Goal: Information Seeking & Learning: Check status

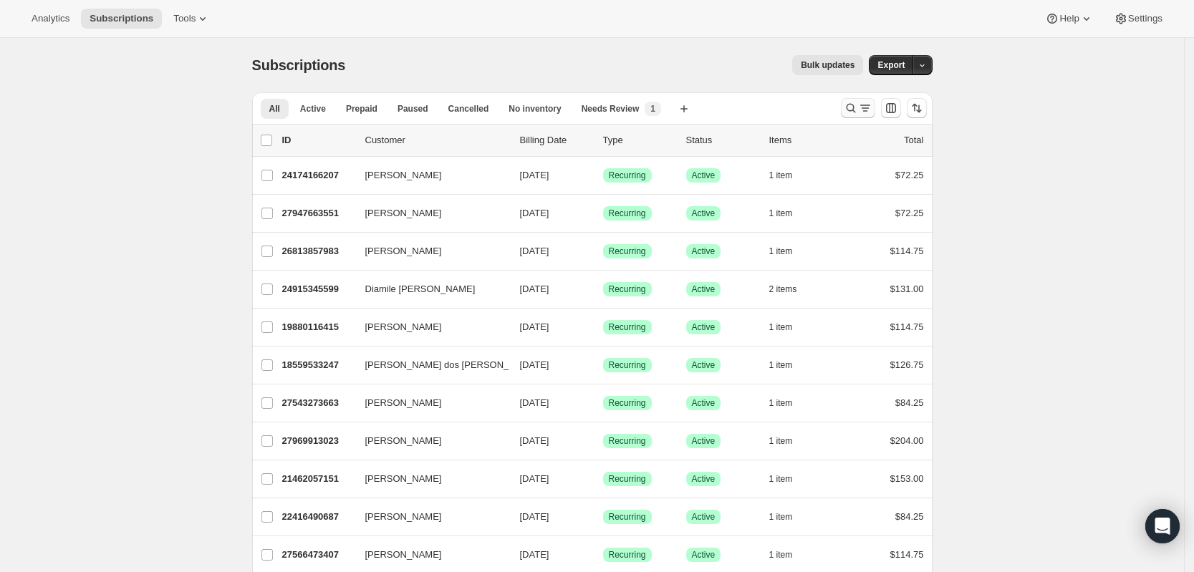
click at [855, 107] on icon "Search and filter results" at bounding box center [851, 108] width 14 height 14
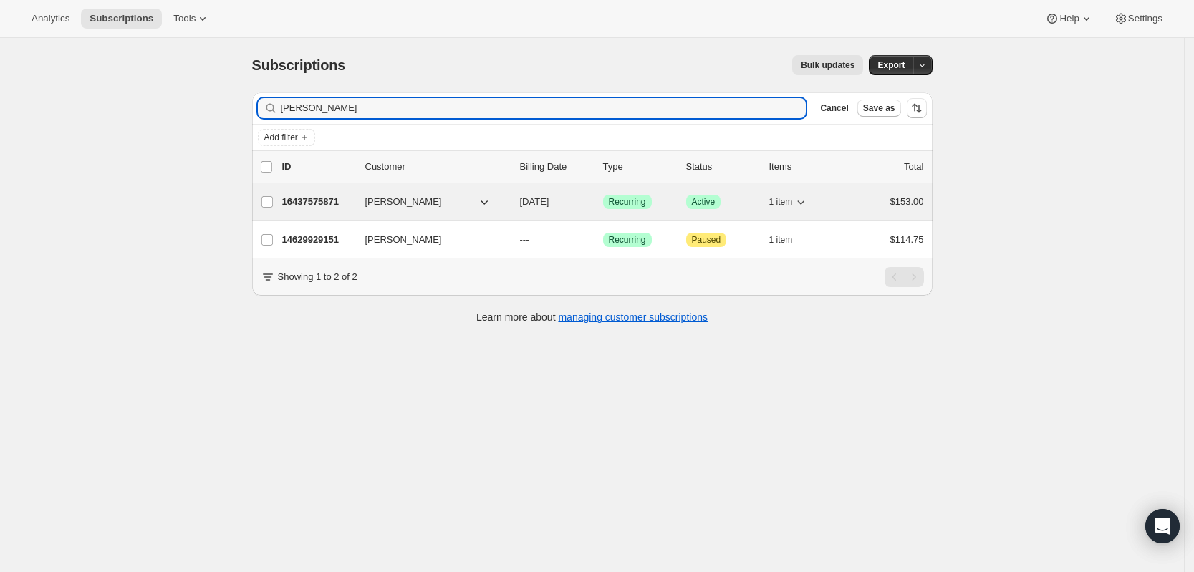
type input "[PERSON_NAME]"
click at [315, 199] on p "16437575871" at bounding box center [318, 202] width 72 height 14
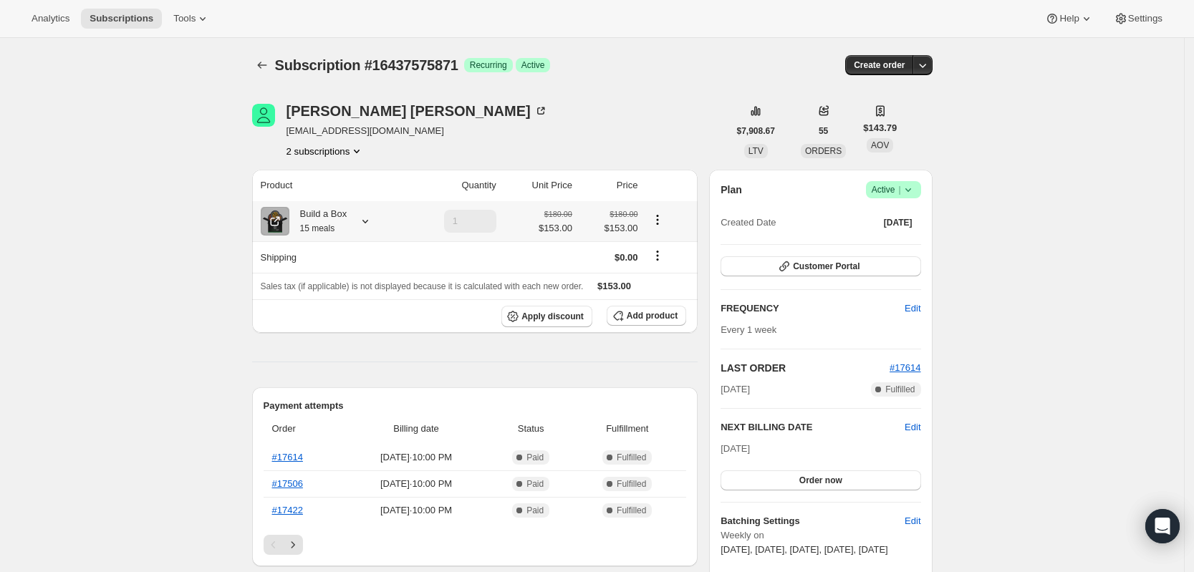
click at [373, 225] on icon at bounding box center [365, 221] width 14 height 14
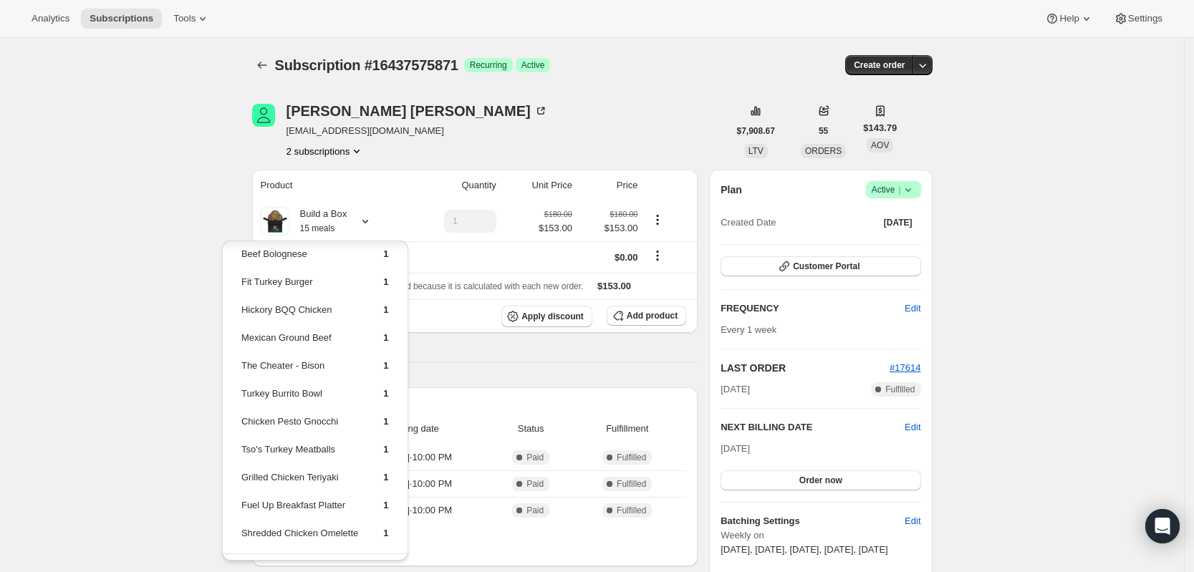
click at [269, 80] on div "Subscription #16437575871. This page is ready Subscription #16437575871 Success…" at bounding box center [592, 65] width 681 height 54
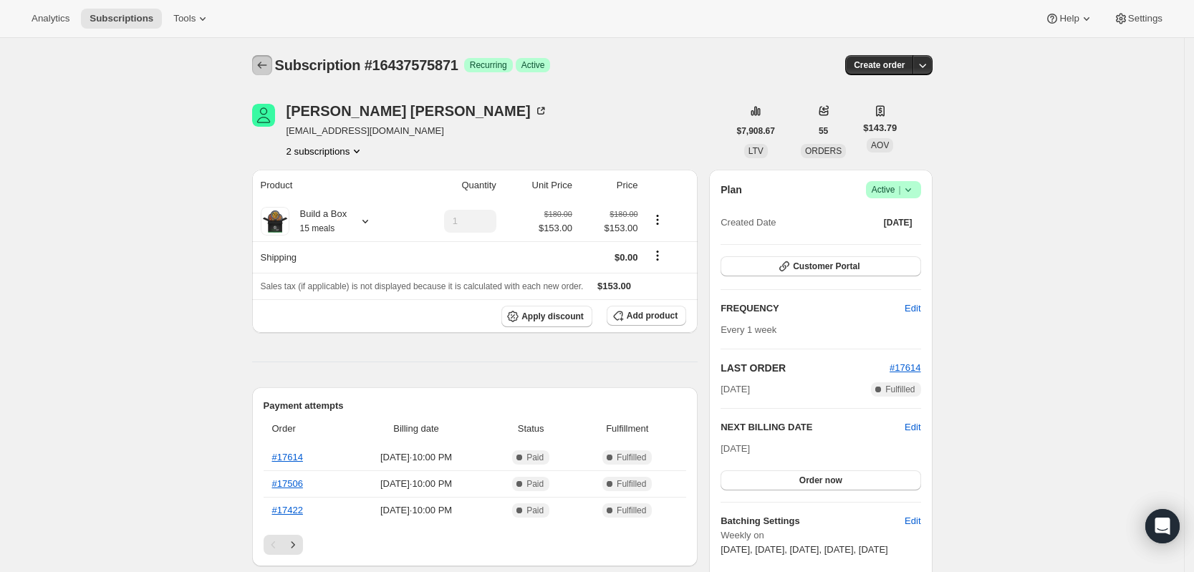
click at [267, 72] on button "Subscriptions" at bounding box center [262, 65] width 20 height 20
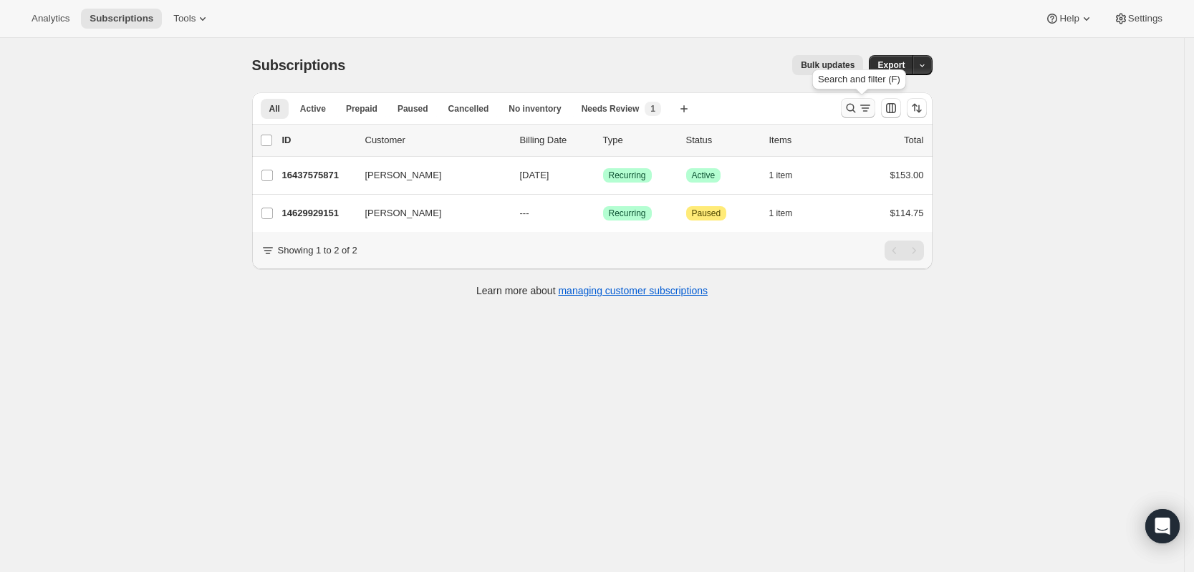
click at [857, 110] on icon "Search and filter results" at bounding box center [851, 108] width 14 height 14
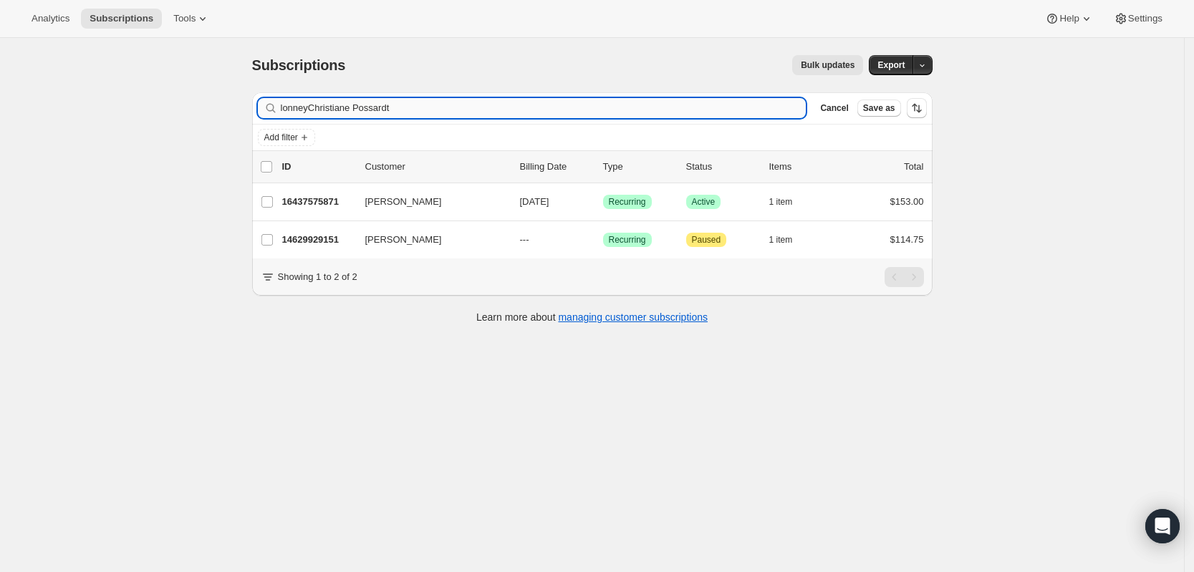
click at [596, 107] on input "lonneyChristiane Possardt" at bounding box center [544, 108] width 526 height 20
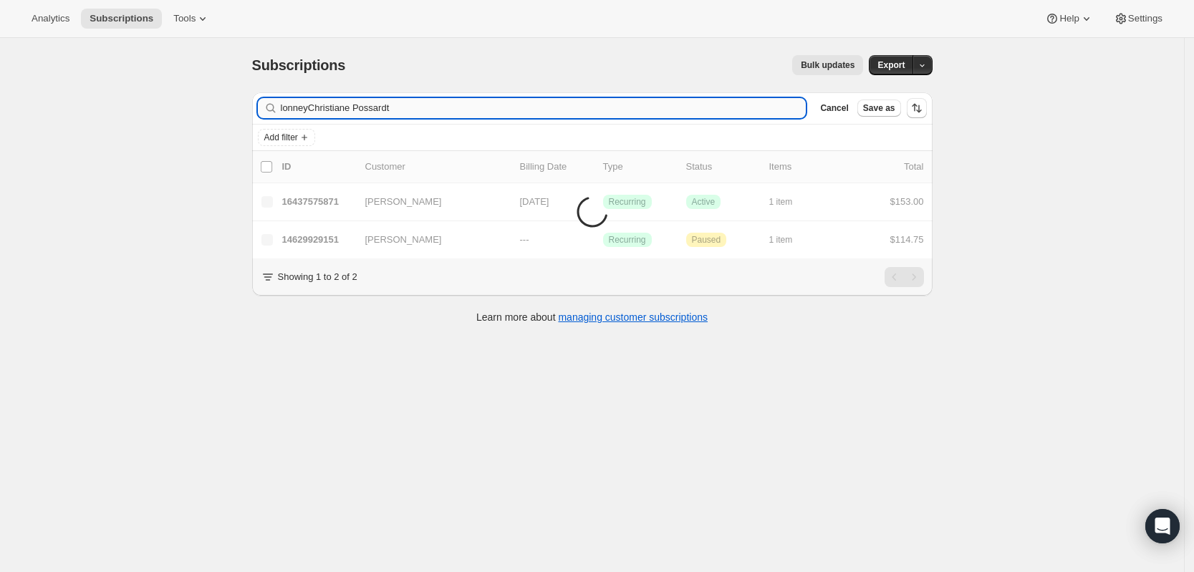
click at [596, 107] on input "lonneyChristiane Possardt" at bounding box center [544, 108] width 526 height 20
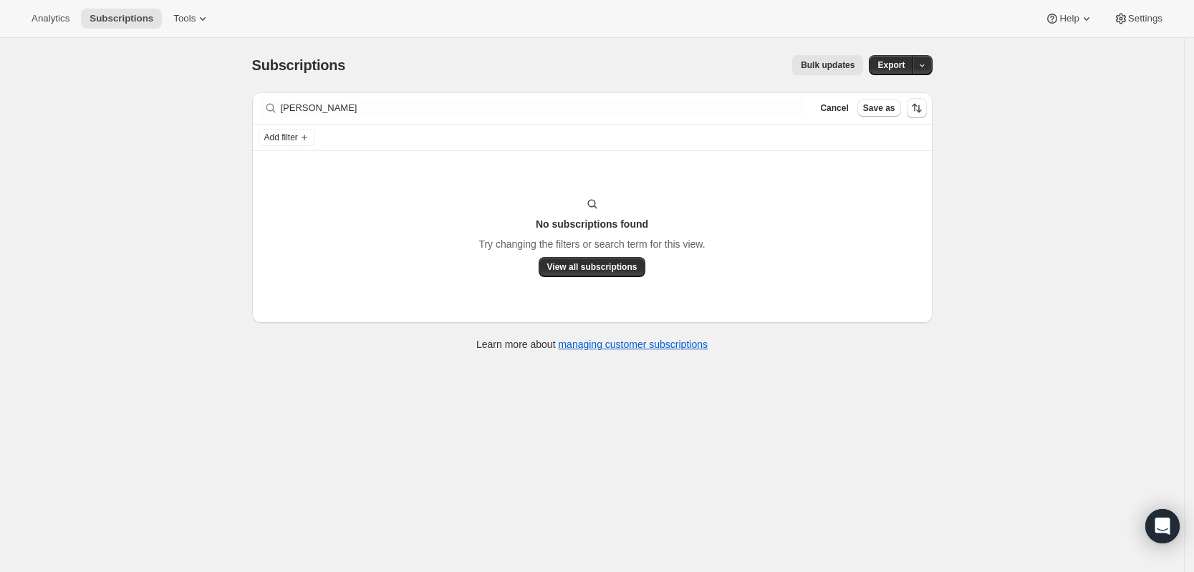
click at [682, 97] on div "Filter subscribers [PERSON_NAME] Clear Cancel Save as" at bounding box center [592, 108] width 681 height 32
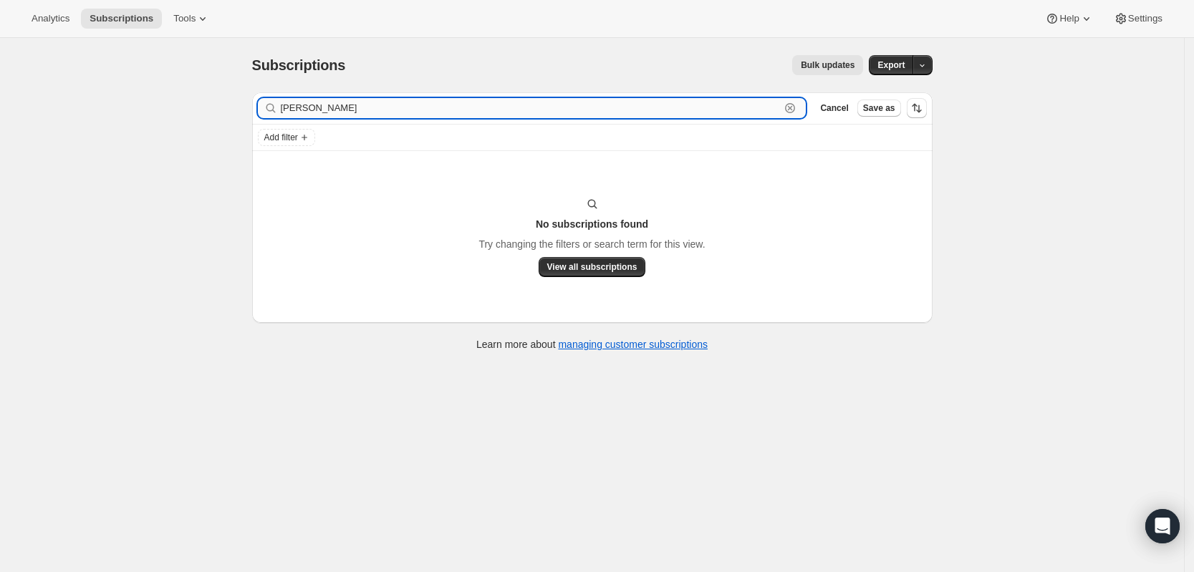
click at [655, 115] on input "[PERSON_NAME]" at bounding box center [531, 108] width 500 height 20
click at [623, 110] on input "[PERSON_NAME]" at bounding box center [531, 108] width 500 height 20
paste input "text"
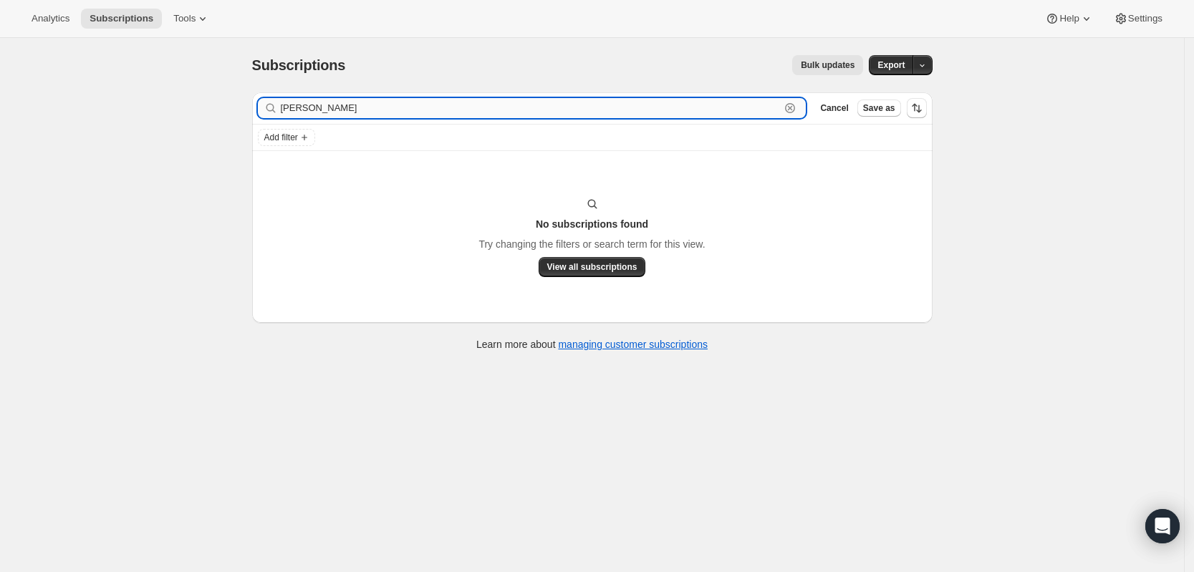
drag, startPoint x: 389, startPoint y: 104, endPoint x: 329, endPoint y: 107, distance: 60.3
click at [329, 107] on input "[PERSON_NAME]" at bounding box center [531, 108] width 500 height 20
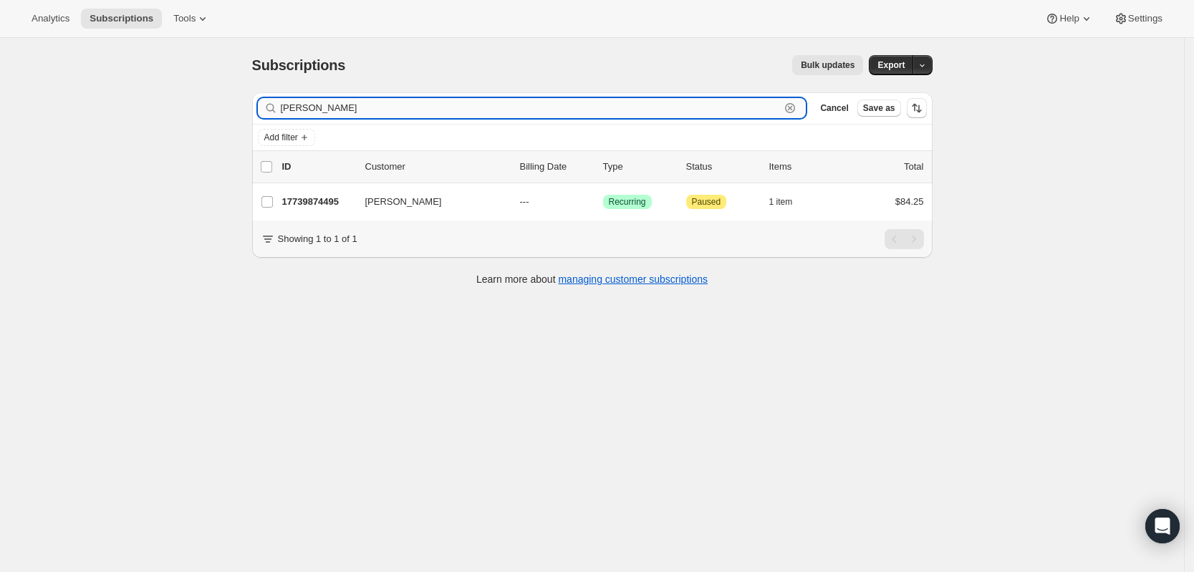
click at [398, 108] on input "[PERSON_NAME]" at bounding box center [531, 108] width 500 height 20
paste input "[MEDICAL_DATA][PERSON_NAME]"
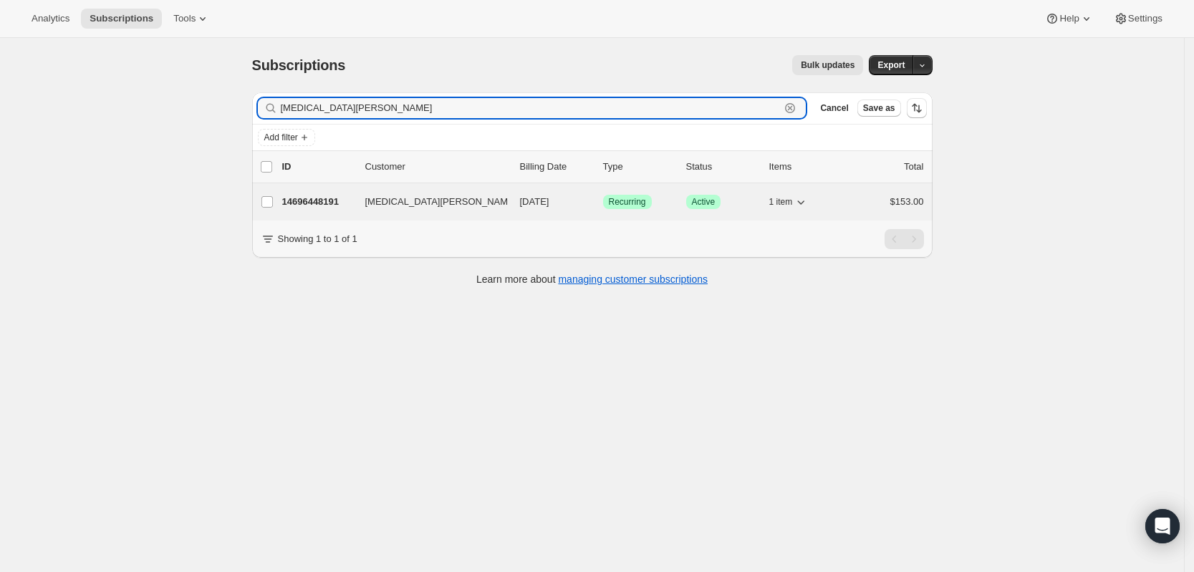
type input "[MEDICAL_DATA][PERSON_NAME]"
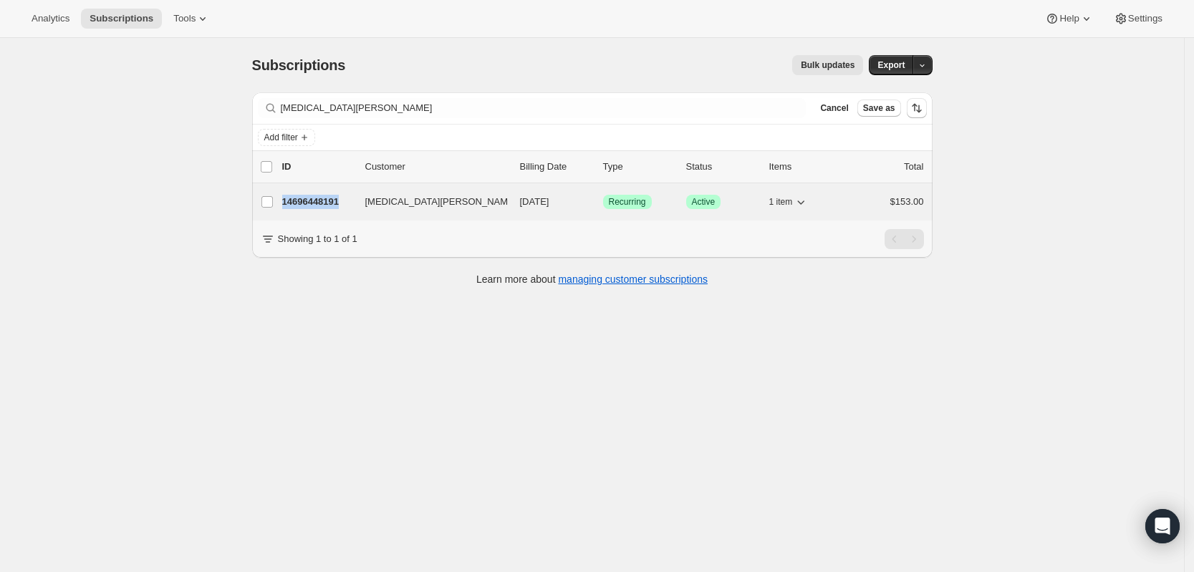
click at [309, 198] on p "14696448191" at bounding box center [318, 202] width 72 height 14
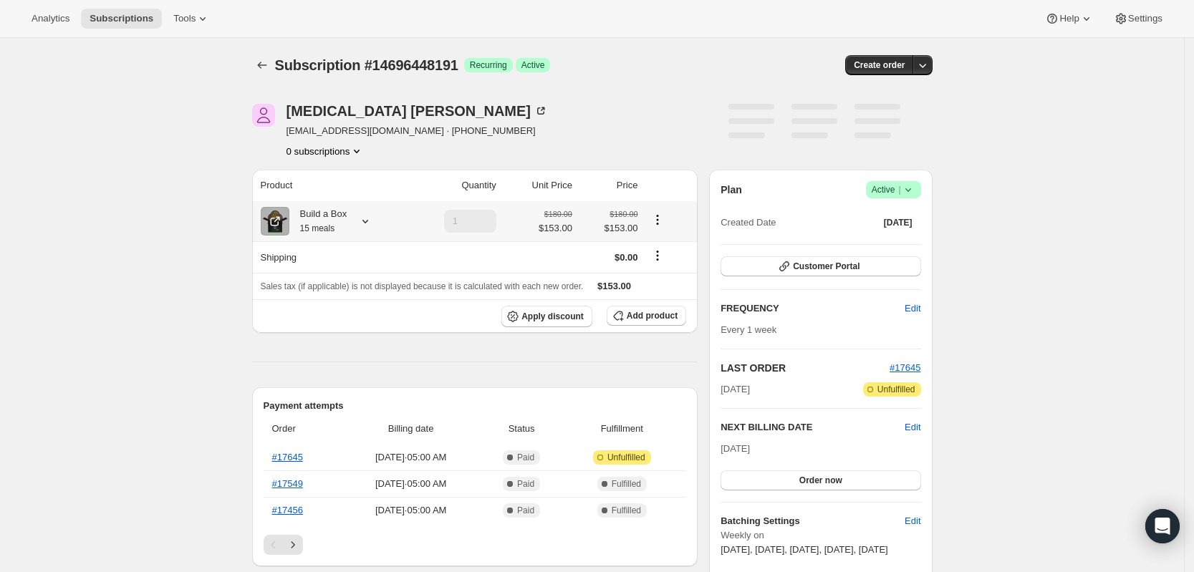
click at [368, 223] on icon at bounding box center [365, 221] width 14 height 14
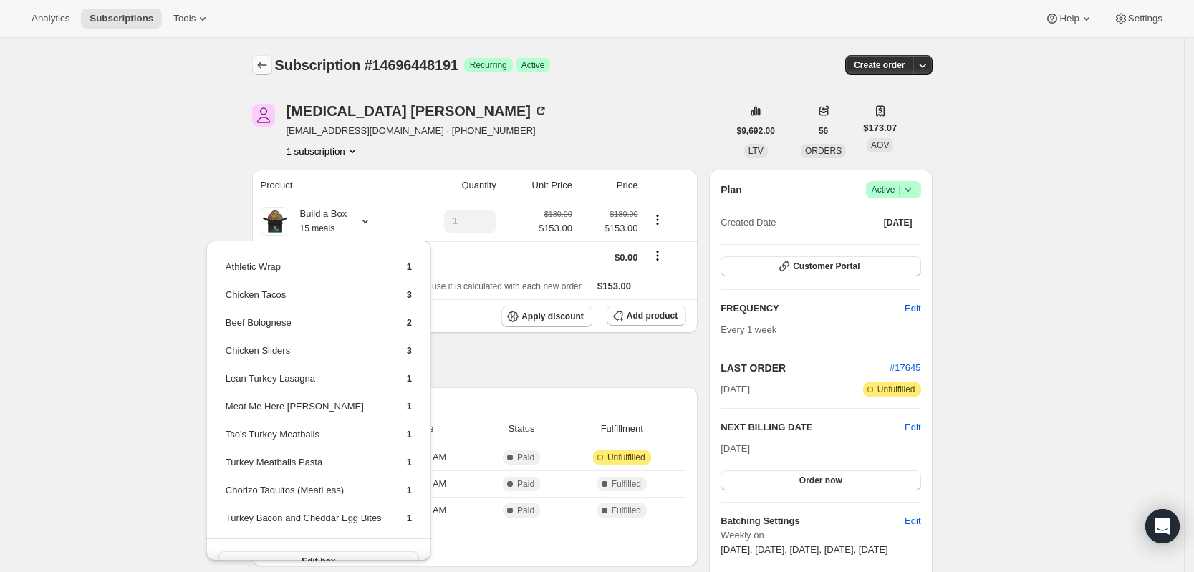
click at [267, 71] on icon "Subscriptions" at bounding box center [262, 65] width 14 height 14
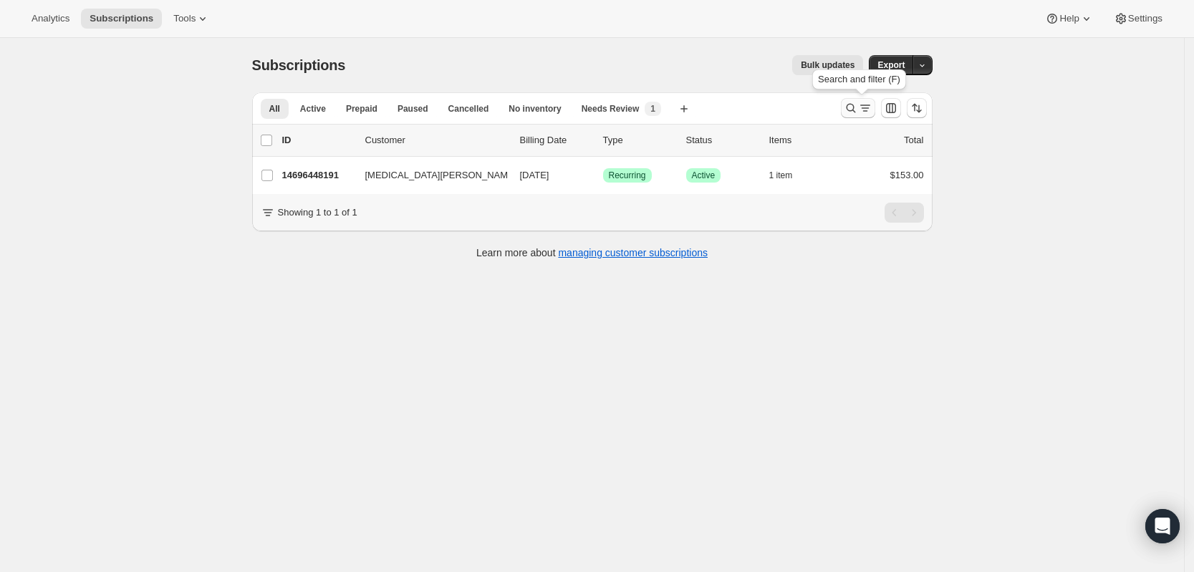
click at [858, 112] on icon "Search and filter results" at bounding box center [851, 108] width 14 height 14
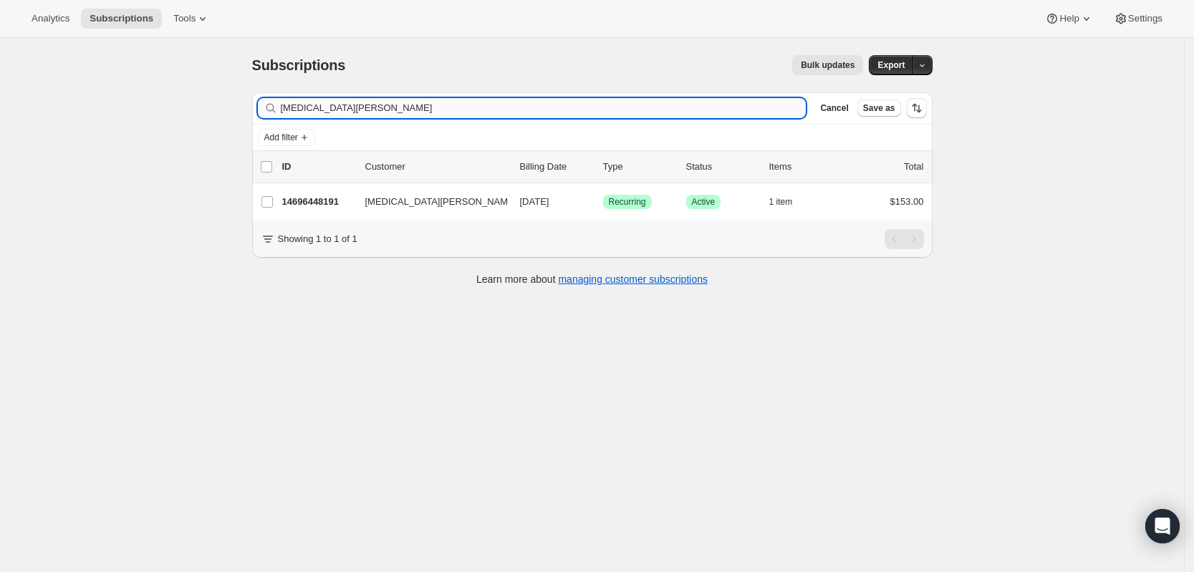
click at [589, 116] on input "[MEDICAL_DATA][PERSON_NAME]" at bounding box center [544, 108] width 526 height 20
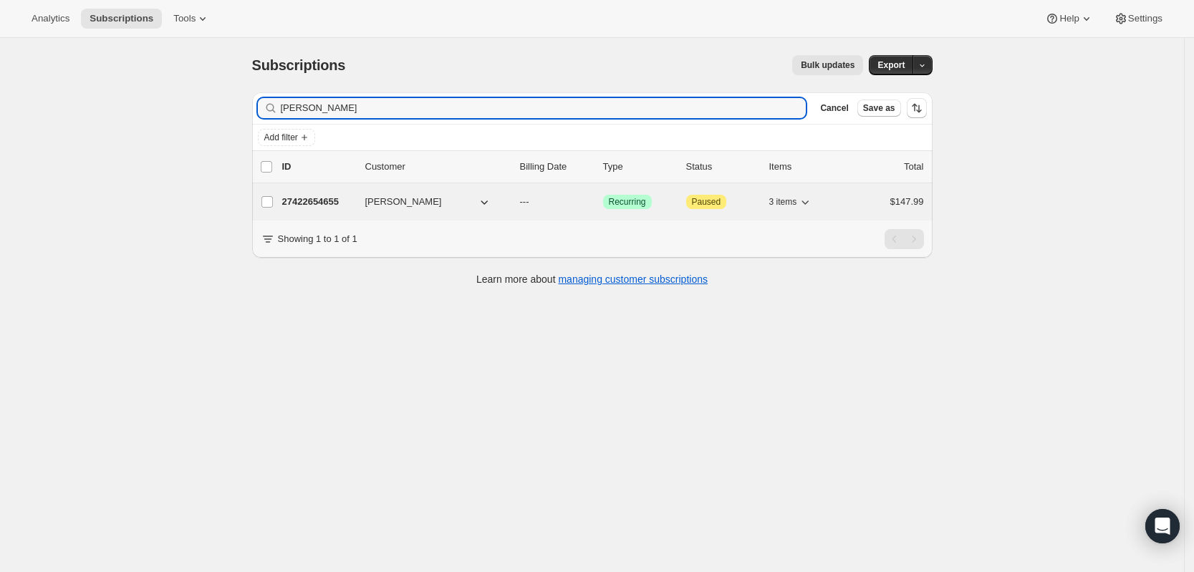
type input "[PERSON_NAME]"
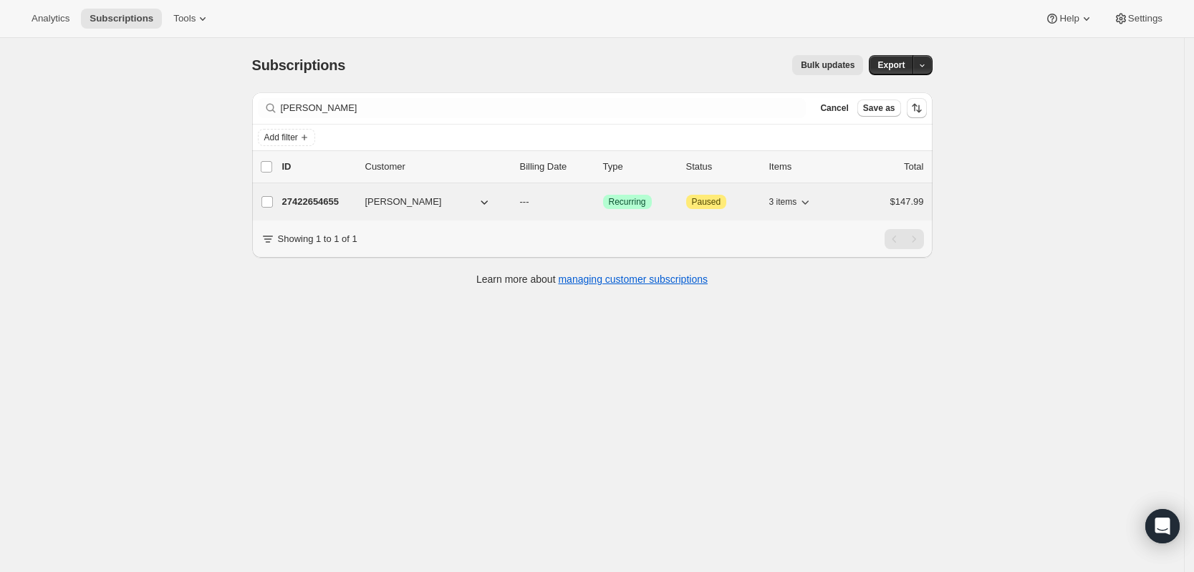
click at [327, 193] on div "27422654655 [PERSON_NAME] --- Success Recurring Attention Paused 3 items $147.99" at bounding box center [603, 202] width 642 height 20
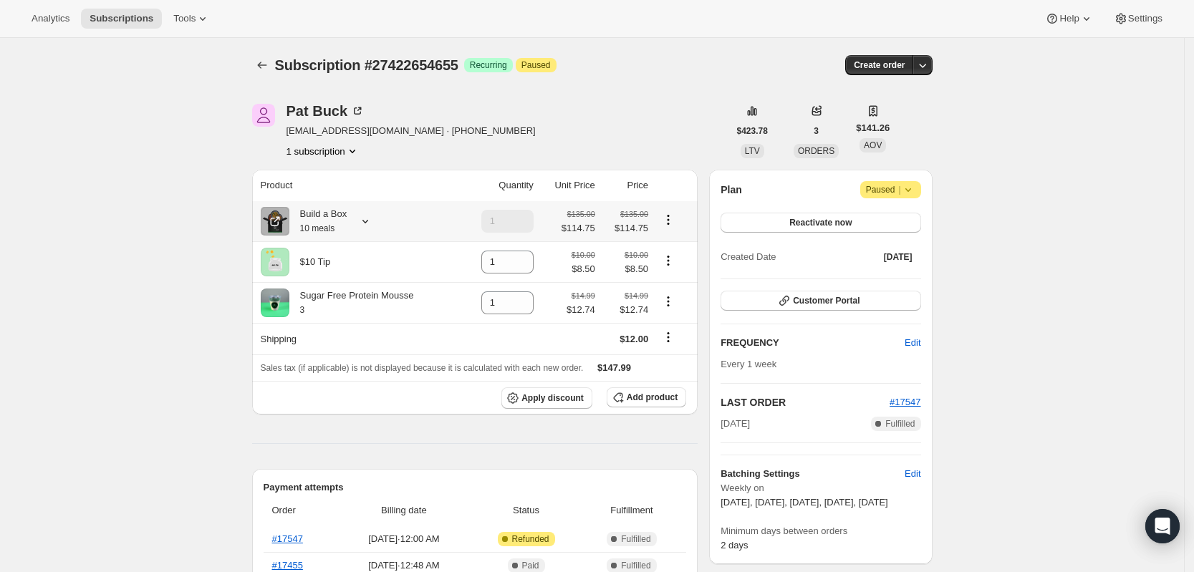
click at [367, 221] on icon at bounding box center [365, 221] width 14 height 14
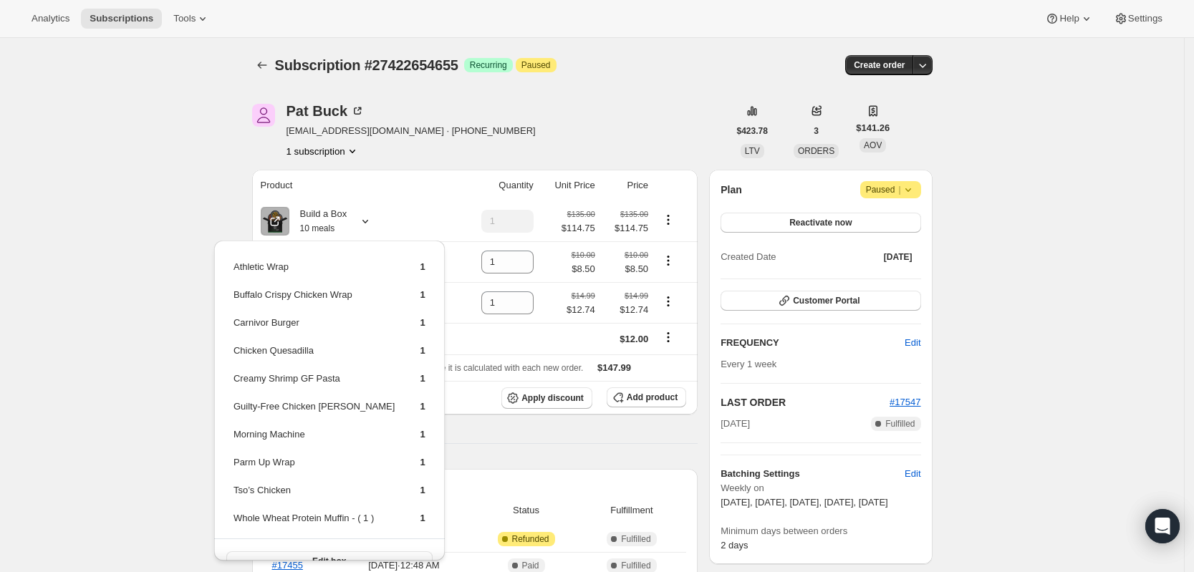
click at [599, 124] on div "[PERSON_NAME] [EMAIL_ADDRESS][DOMAIN_NAME] · [PHONE_NUMBER] 1 subscription" at bounding box center [490, 131] width 476 height 54
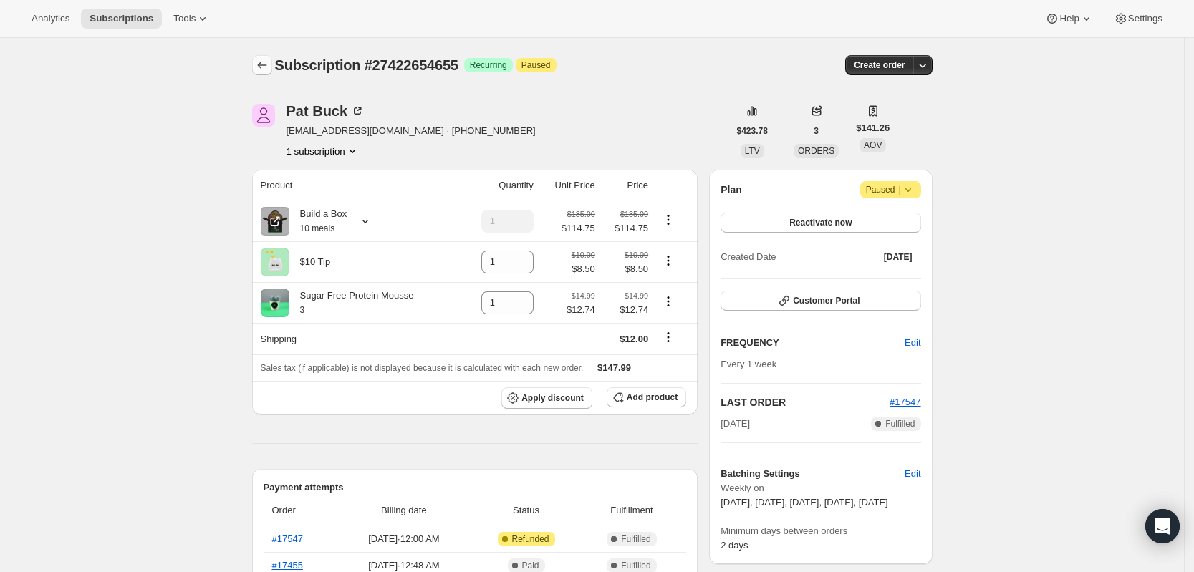
click at [269, 67] on icon "Subscriptions" at bounding box center [262, 65] width 14 height 14
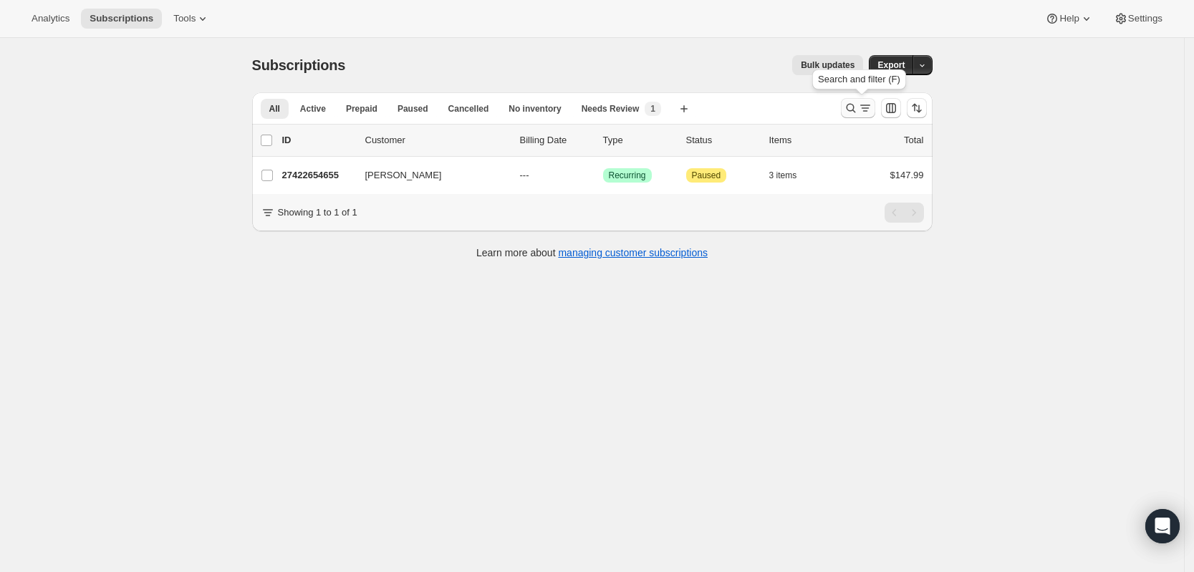
click at [865, 104] on icon "Search and filter results" at bounding box center [865, 108] width 14 height 14
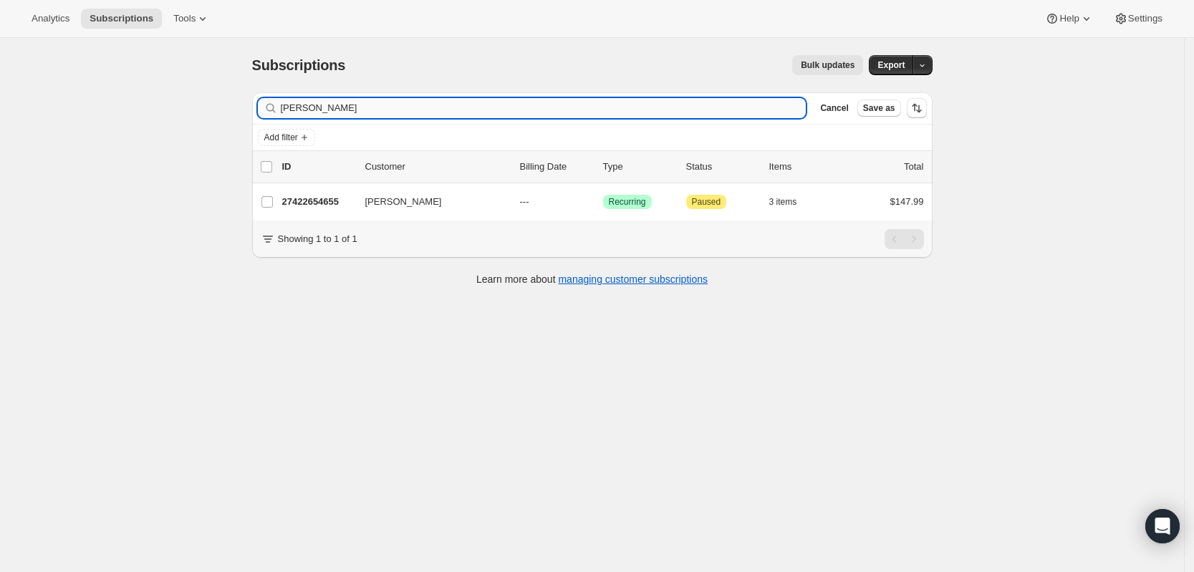
click at [529, 102] on input "[PERSON_NAME]" at bounding box center [544, 108] width 526 height 20
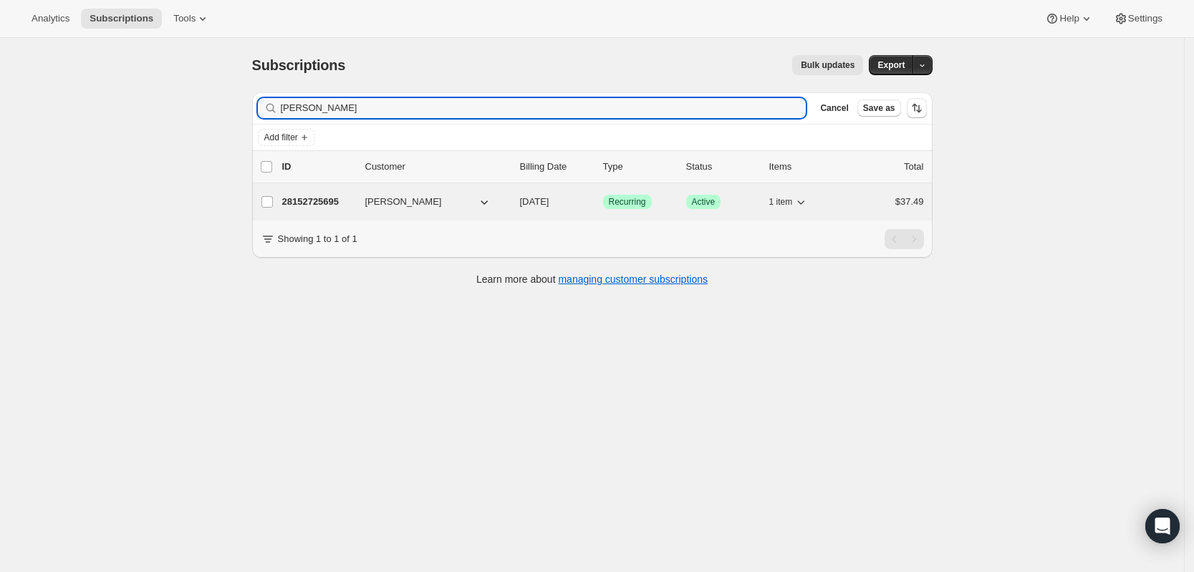
type input "[PERSON_NAME]"
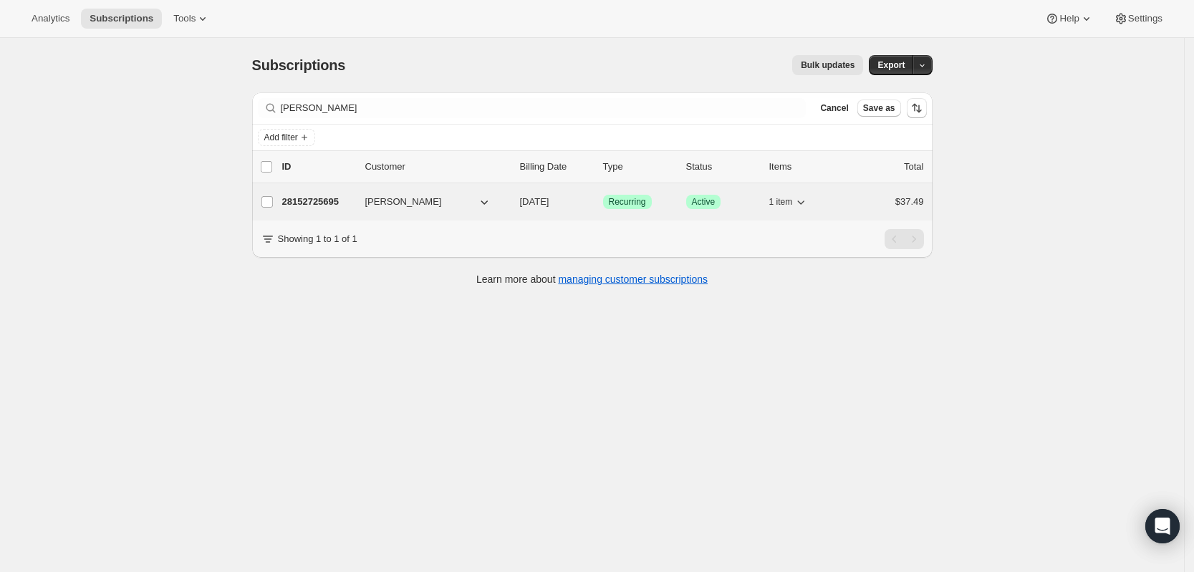
click at [330, 206] on p "28152725695" at bounding box center [318, 202] width 72 height 14
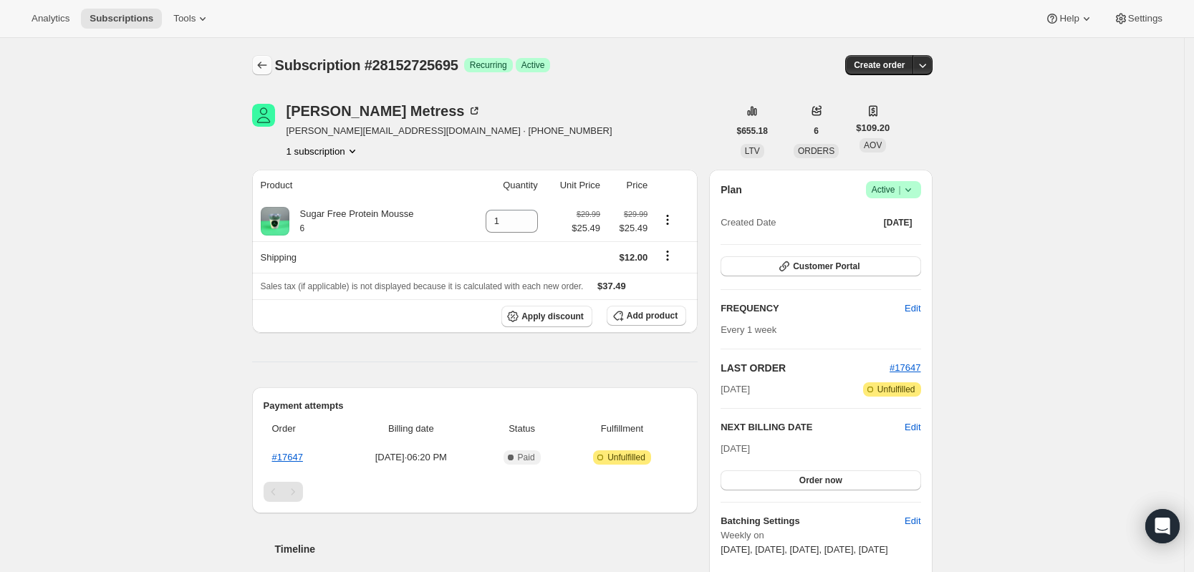
click at [272, 69] on button "Subscriptions" at bounding box center [262, 65] width 20 height 20
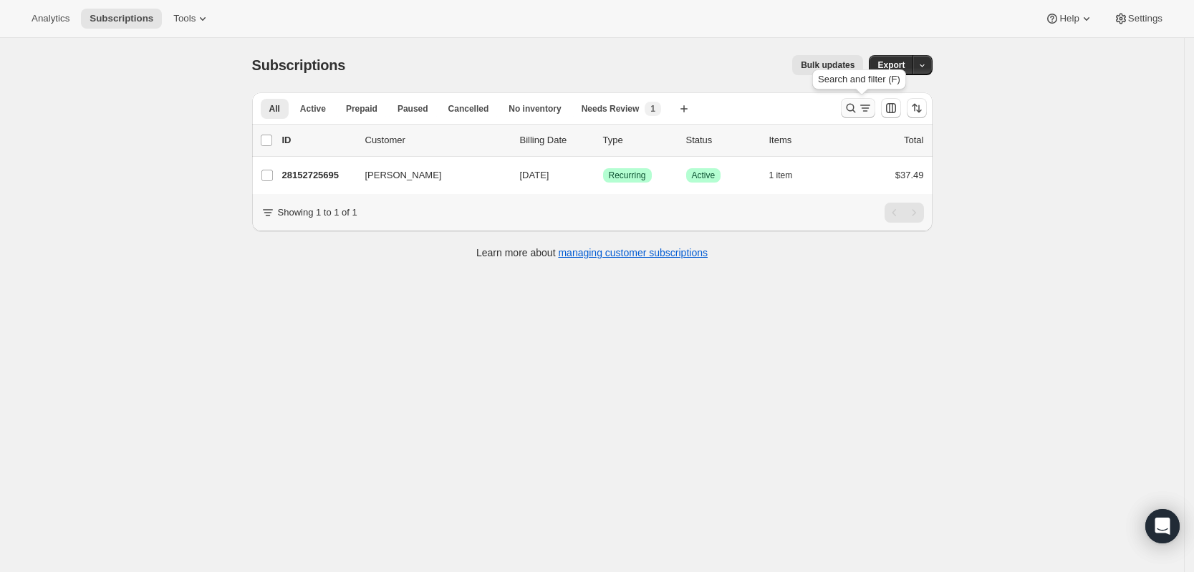
click at [863, 106] on div "Search and filter results" at bounding box center [858, 108] width 29 height 14
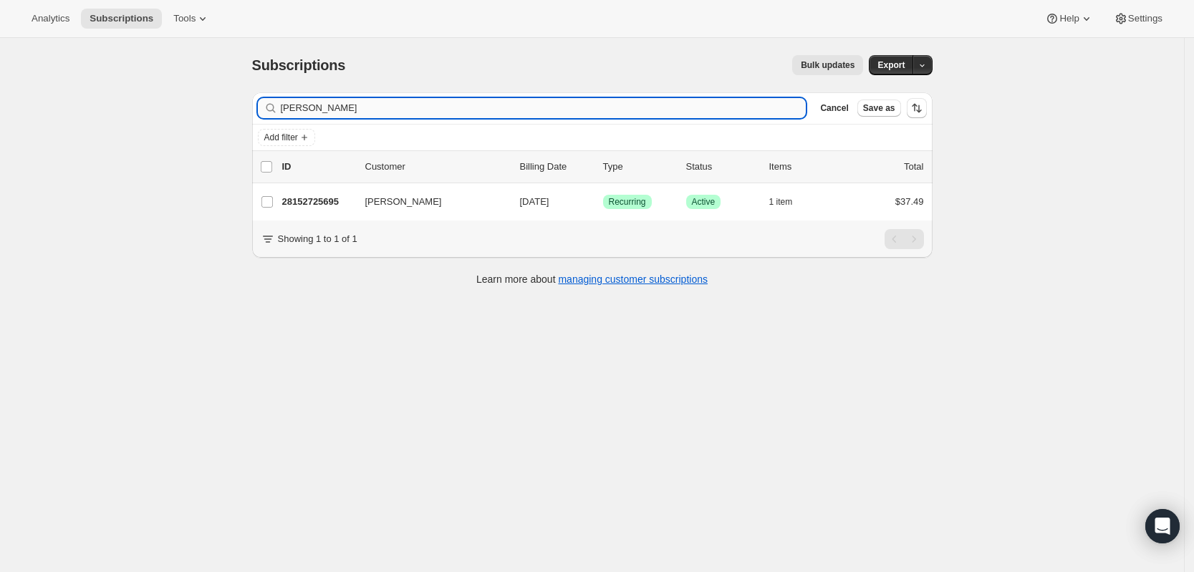
click at [681, 116] on input "[PERSON_NAME]" at bounding box center [544, 108] width 526 height 20
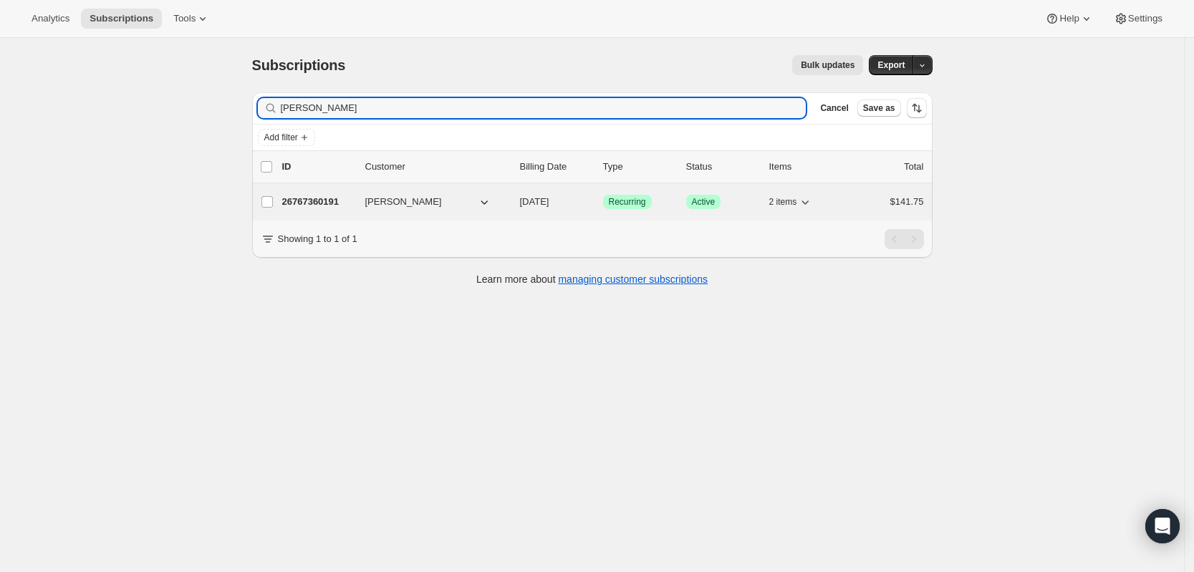
type input "[PERSON_NAME]"
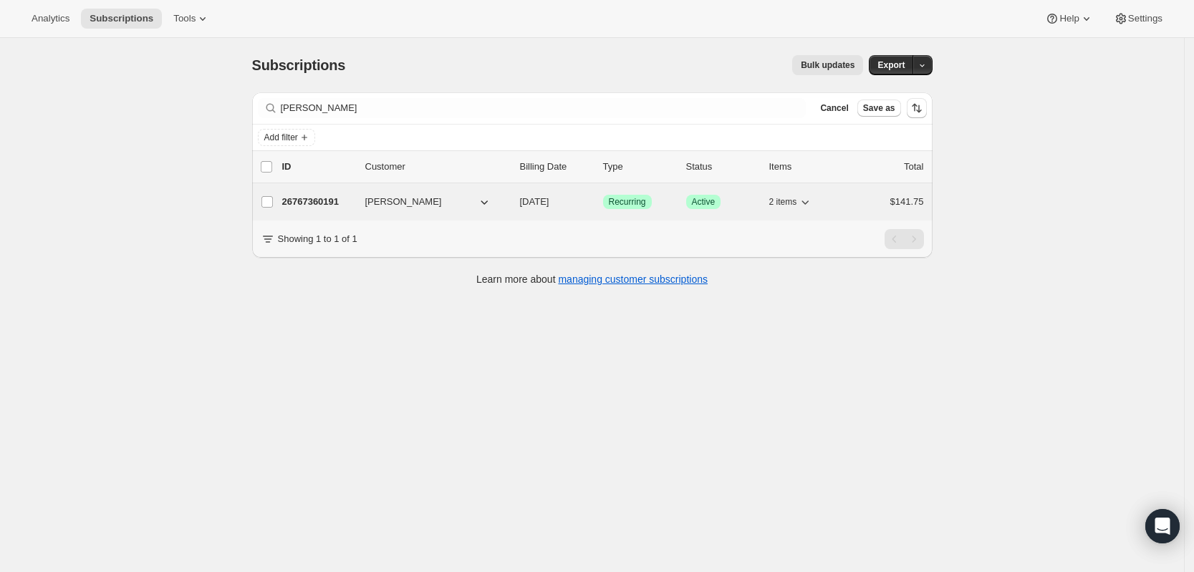
click at [330, 196] on p "26767360191" at bounding box center [318, 202] width 72 height 14
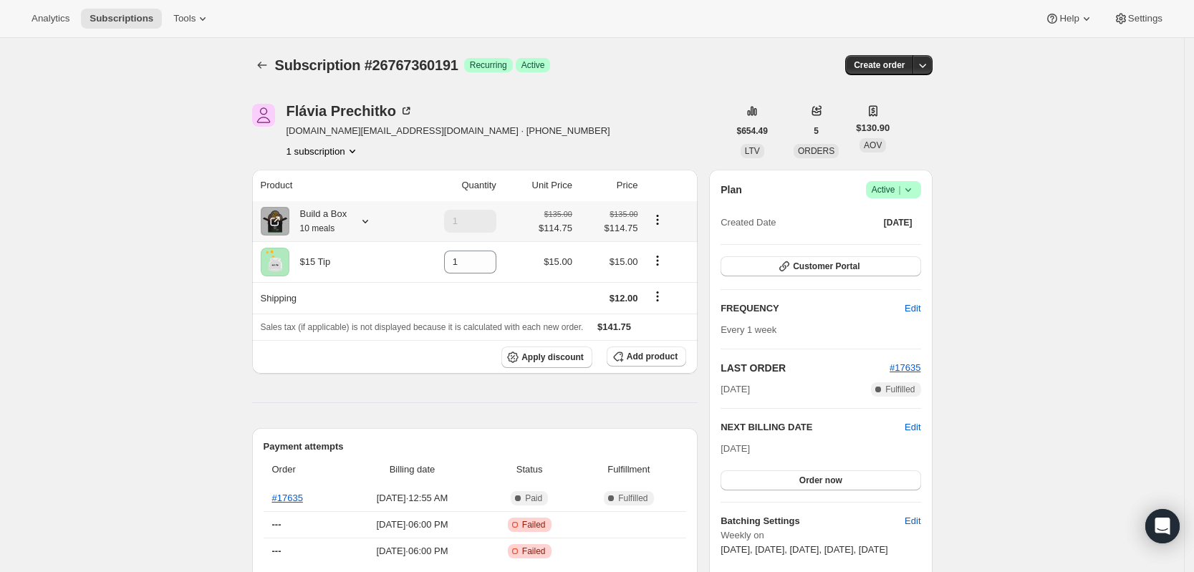
click at [372, 217] on icon at bounding box center [365, 221] width 14 height 14
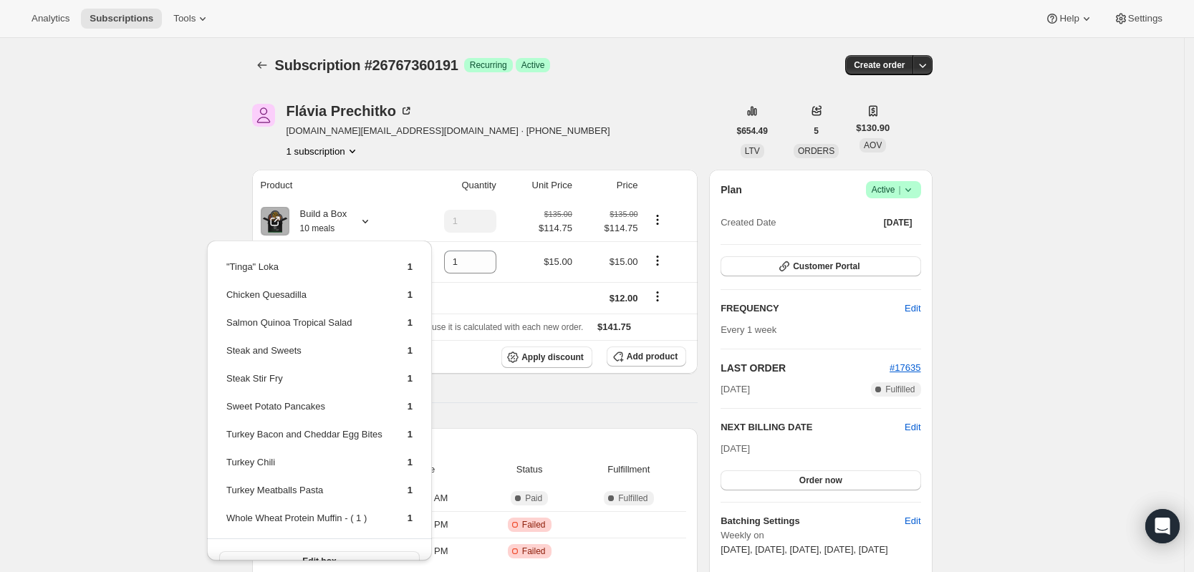
click at [275, 63] on div at bounding box center [263, 65] width 23 height 20
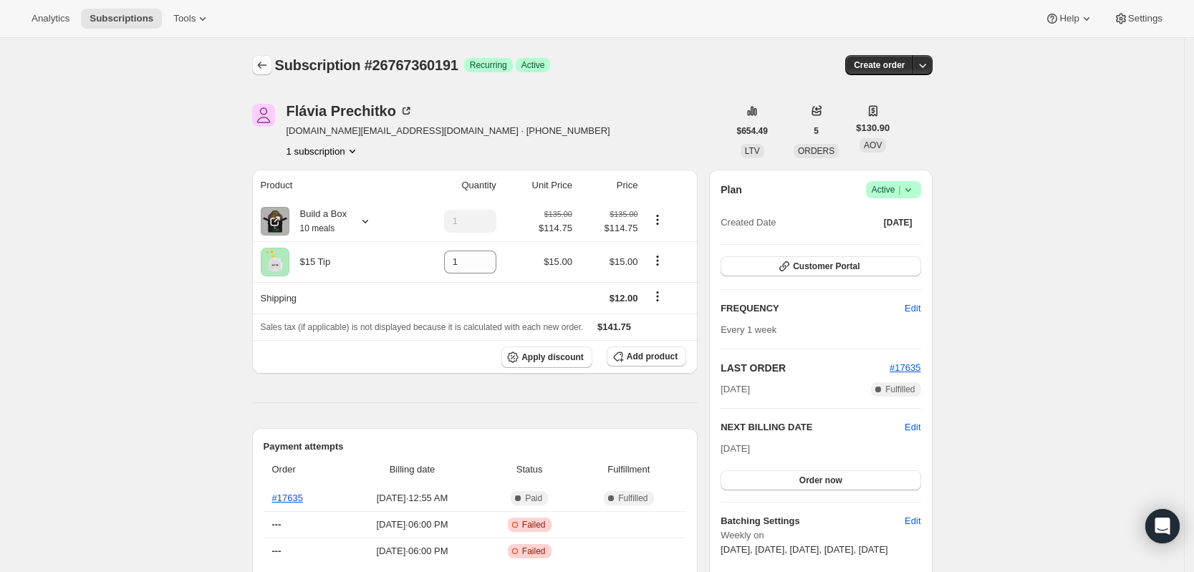
click at [263, 63] on icon "Subscriptions" at bounding box center [262, 65] width 14 height 14
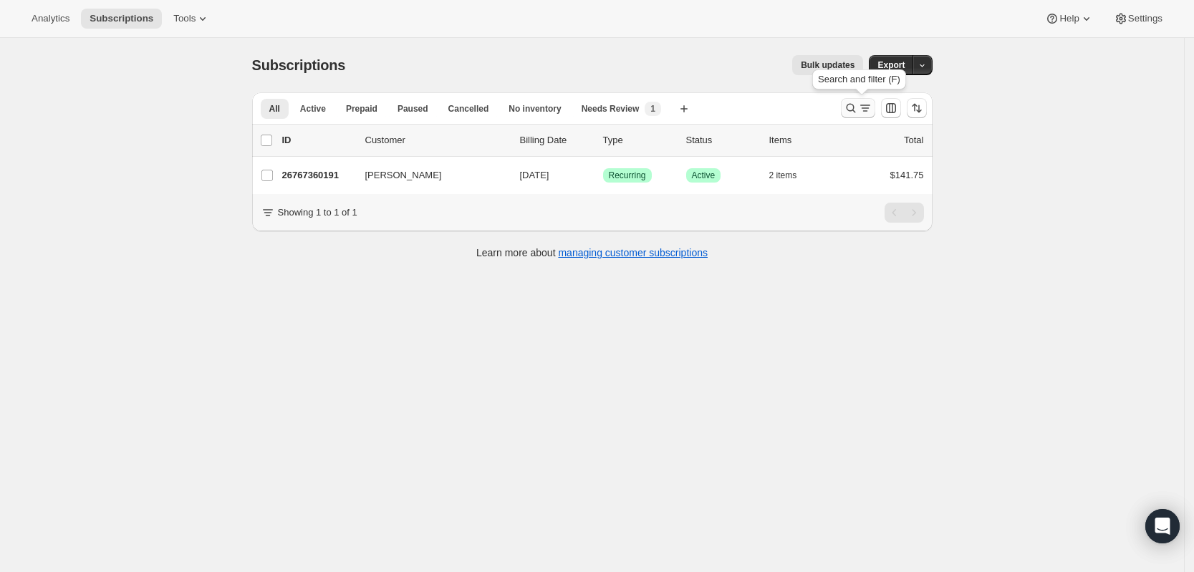
click at [854, 112] on icon "Search and filter results" at bounding box center [851, 108] width 14 height 14
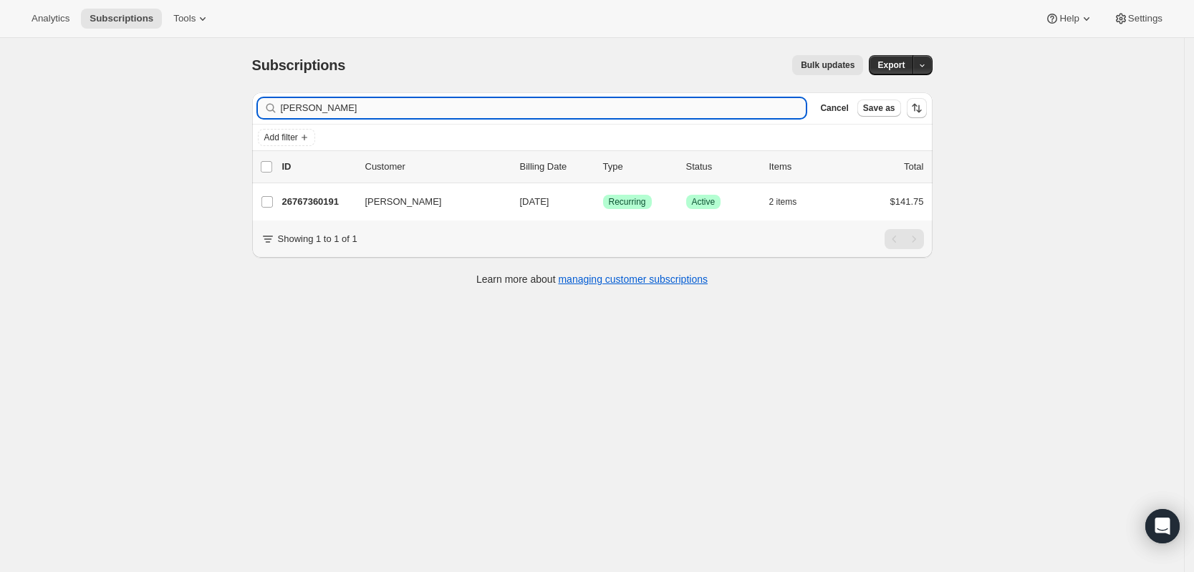
click at [671, 111] on input "[PERSON_NAME]" at bounding box center [544, 108] width 526 height 20
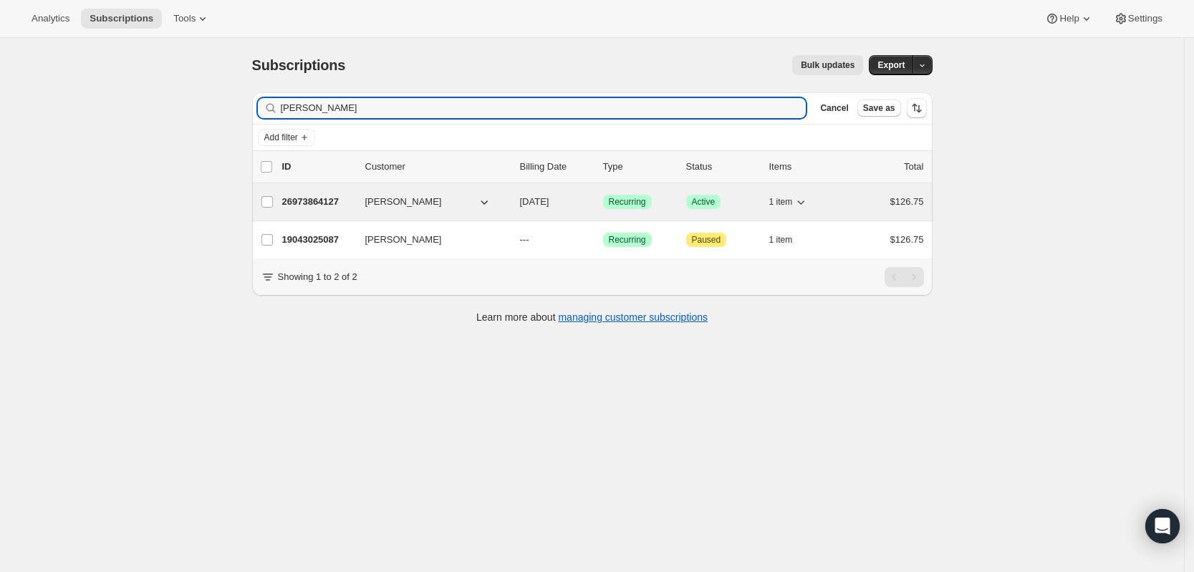
type input "[PERSON_NAME]"
click at [320, 204] on p "26973864127" at bounding box center [318, 202] width 72 height 14
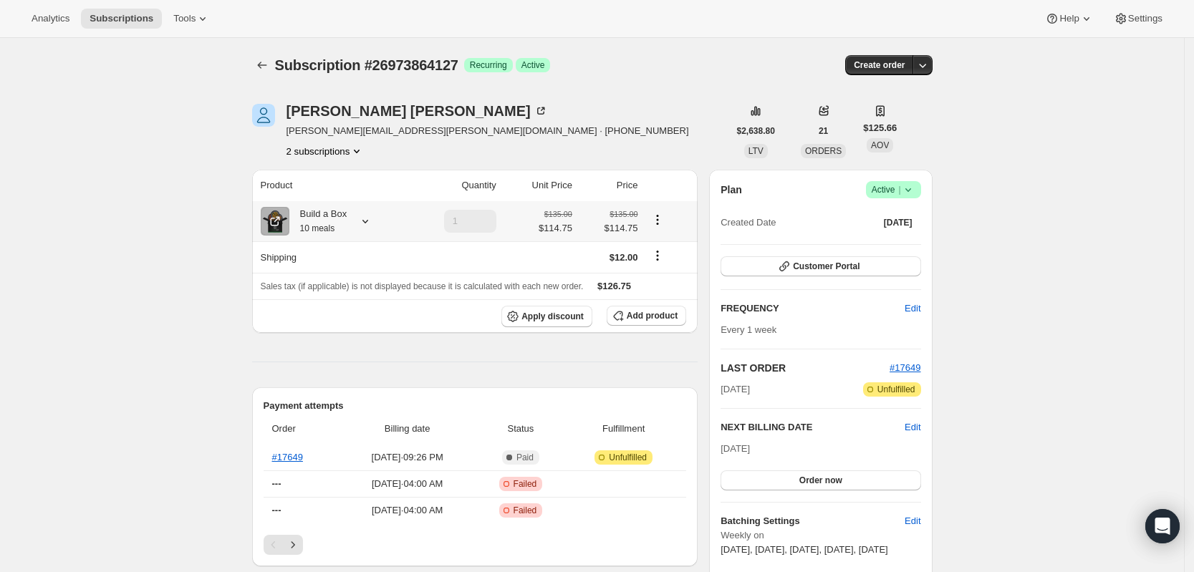
click at [371, 224] on icon at bounding box center [365, 221] width 14 height 14
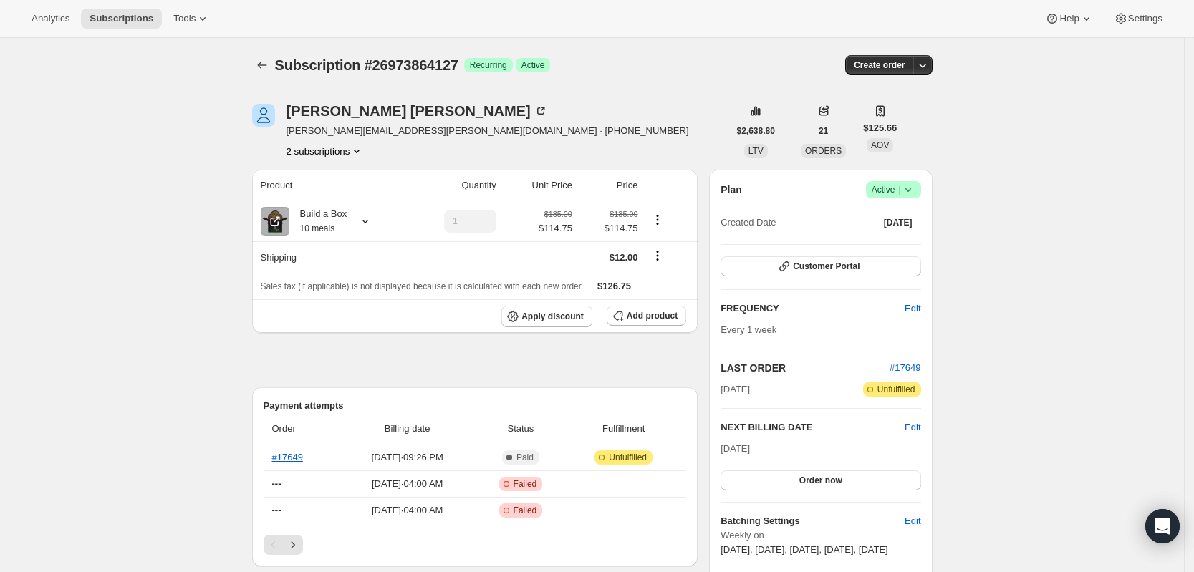
click at [264, 60] on icon "Subscriptions" at bounding box center [262, 65] width 14 height 14
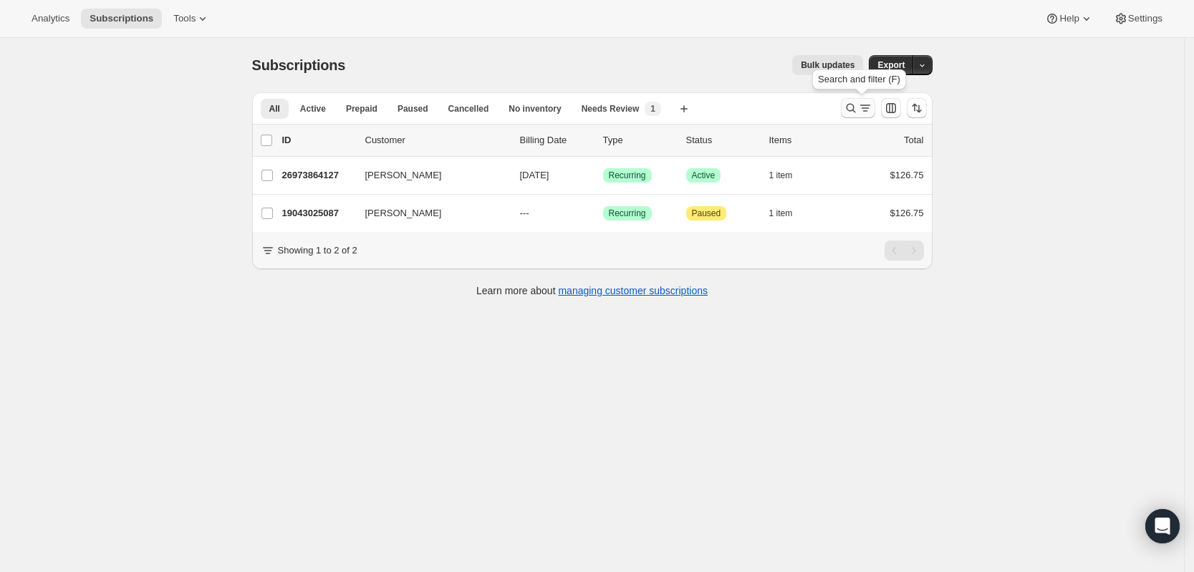
click at [851, 105] on icon "Search and filter results" at bounding box center [851, 108] width 14 height 14
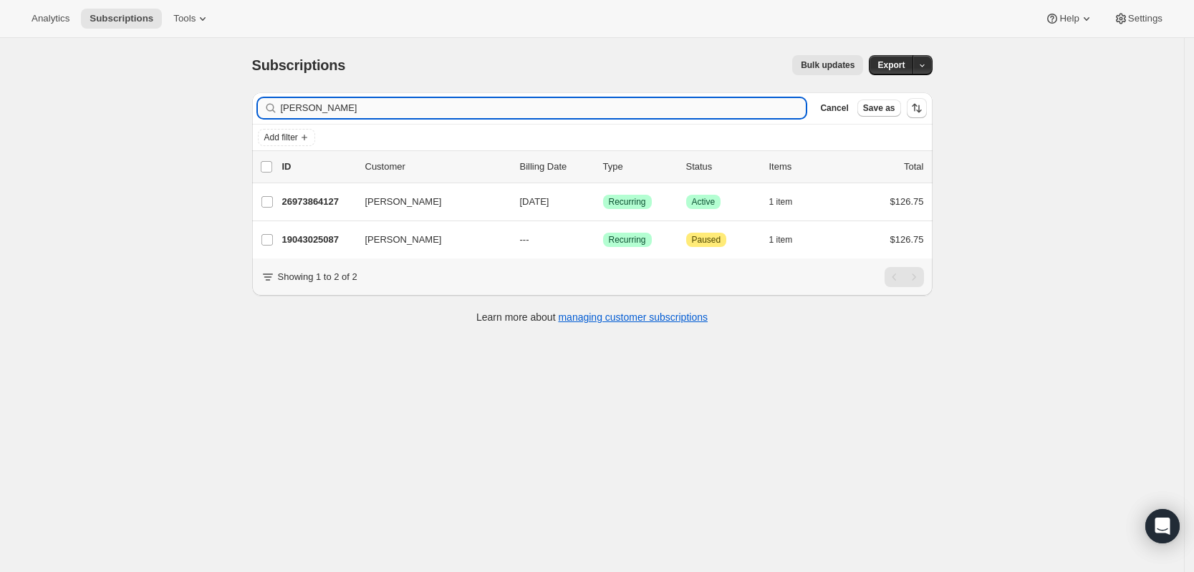
click at [585, 112] on input "[PERSON_NAME]" at bounding box center [544, 108] width 526 height 20
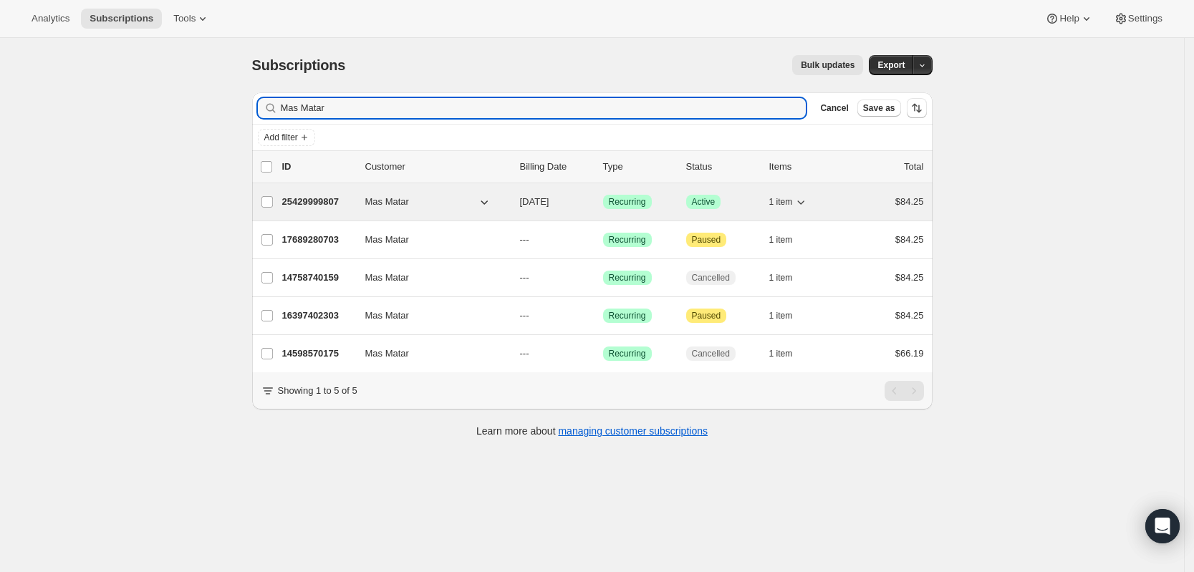
type input "Mas Matar"
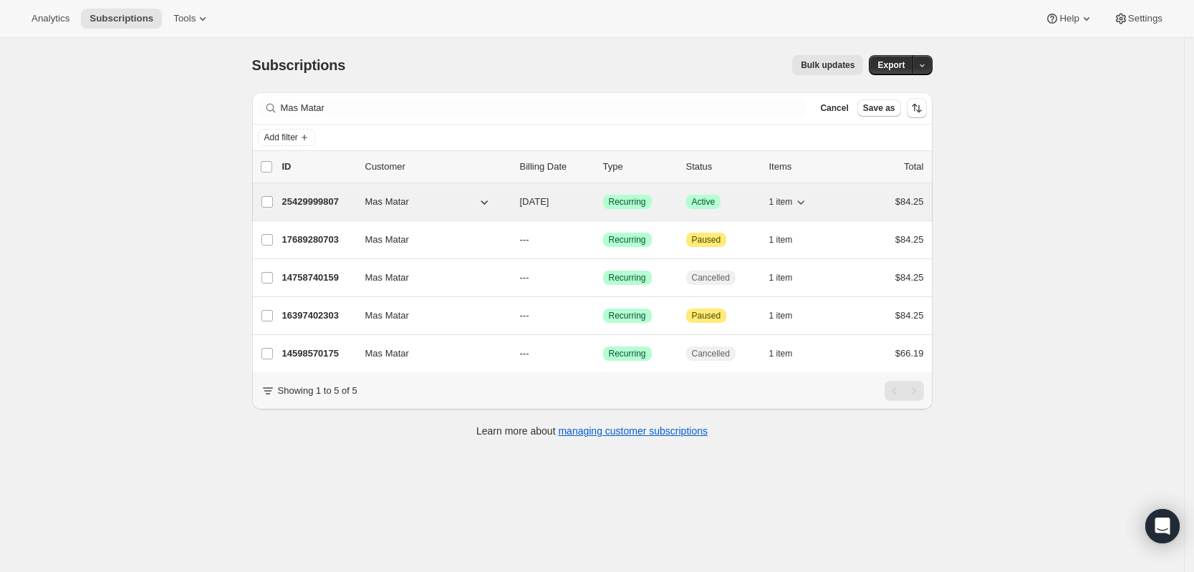
click at [337, 201] on p "25429999807" at bounding box center [318, 202] width 72 height 14
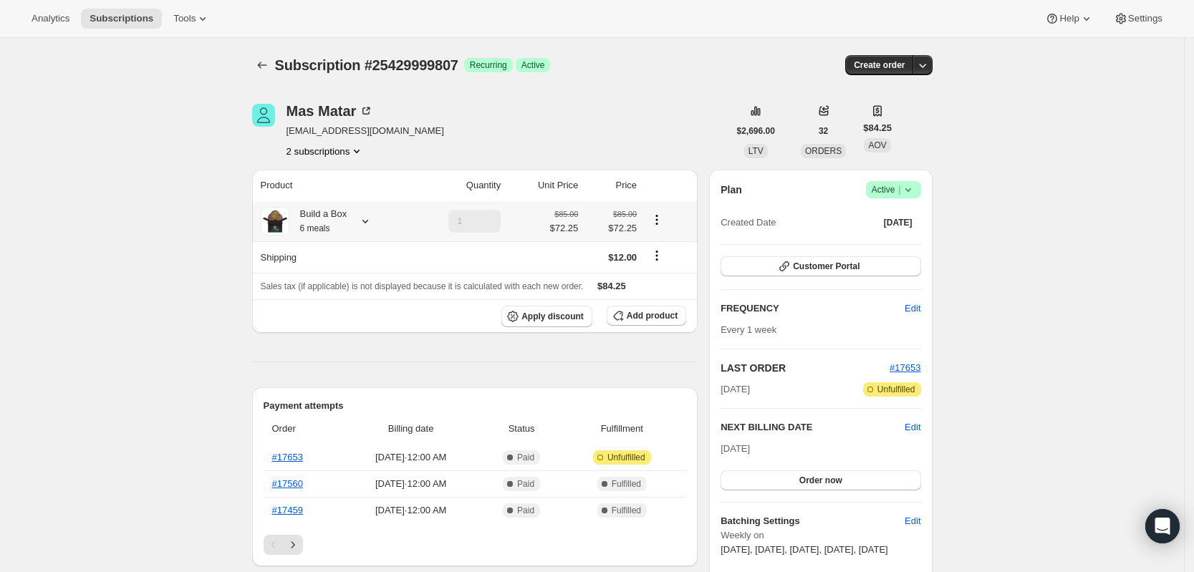
click at [373, 225] on icon at bounding box center [365, 221] width 14 height 14
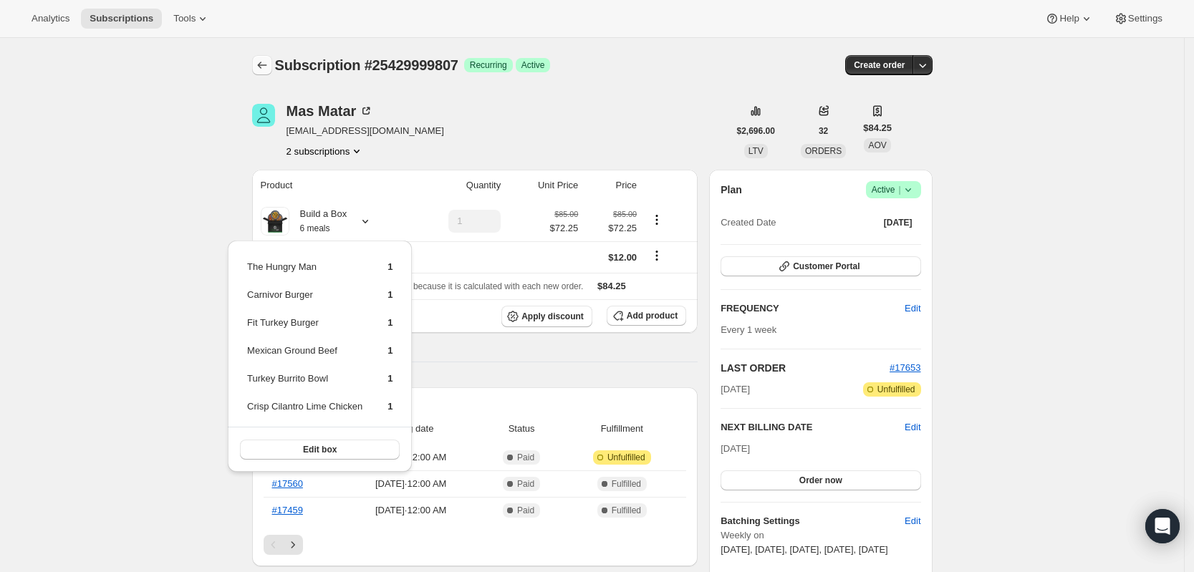
click at [269, 59] on icon "Subscriptions" at bounding box center [262, 65] width 14 height 14
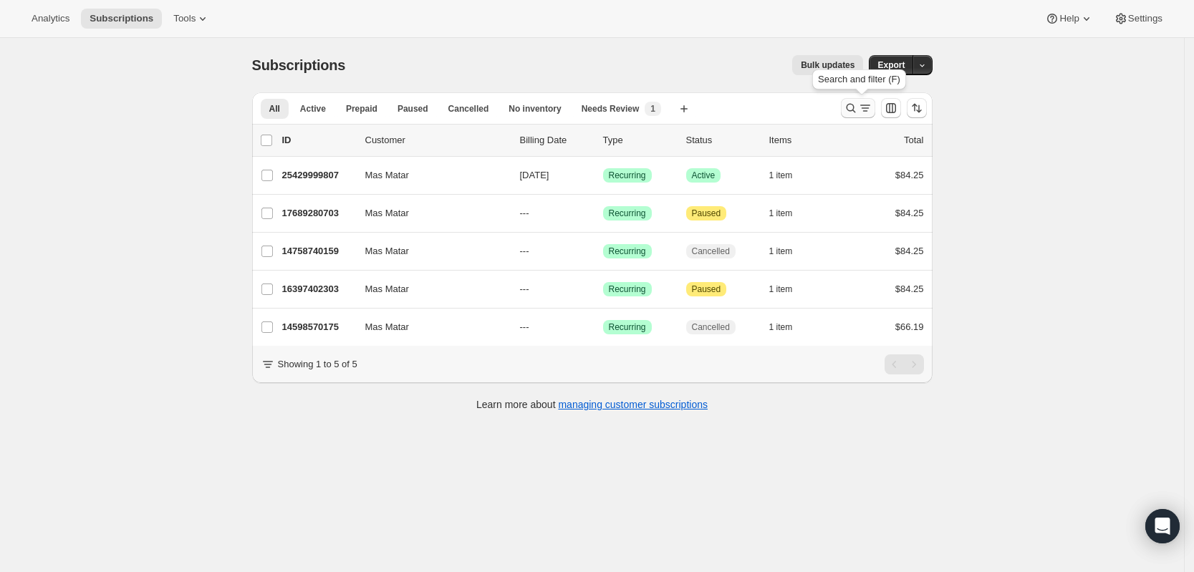
click at [855, 112] on icon "Search and filter results" at bounding box center [850, 108] width 9 height 9
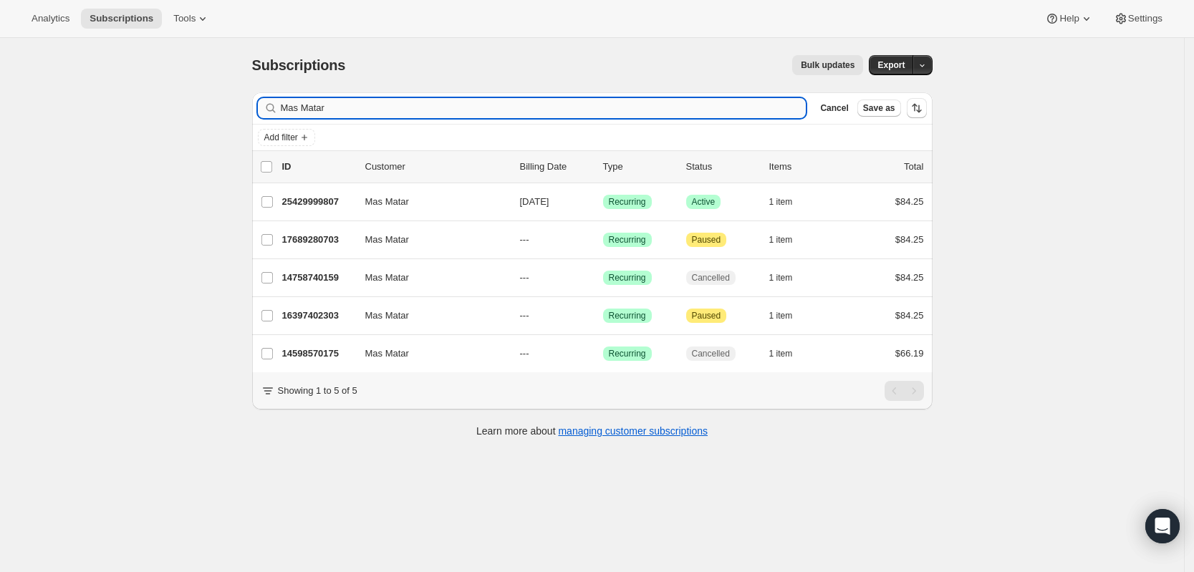
click at [475, 110] on input "Mas Matar" at bounding box center [544, 108] width 526 height 20
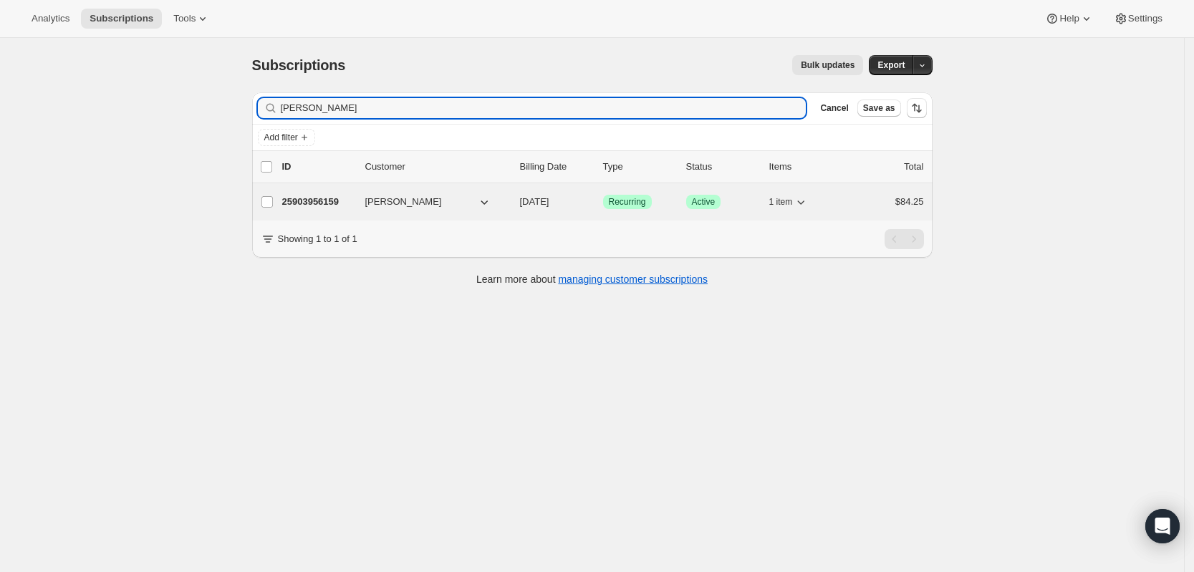
type input "[PERSON_NAME]"
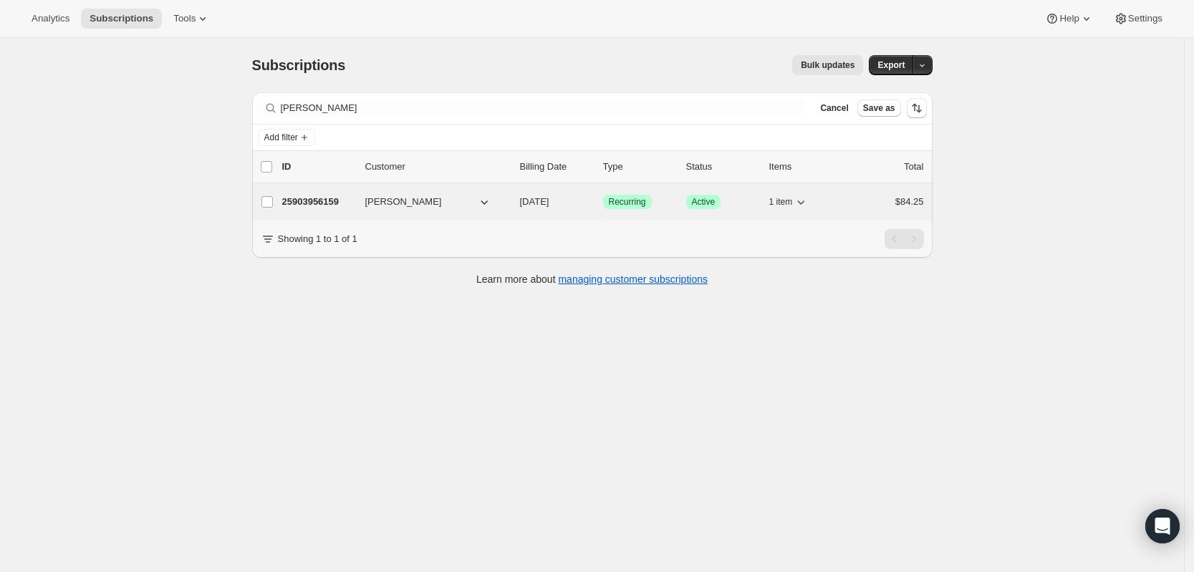
click at [312, 195] on p "25903956159" at bounding box center [318, 202] width 72 height 14
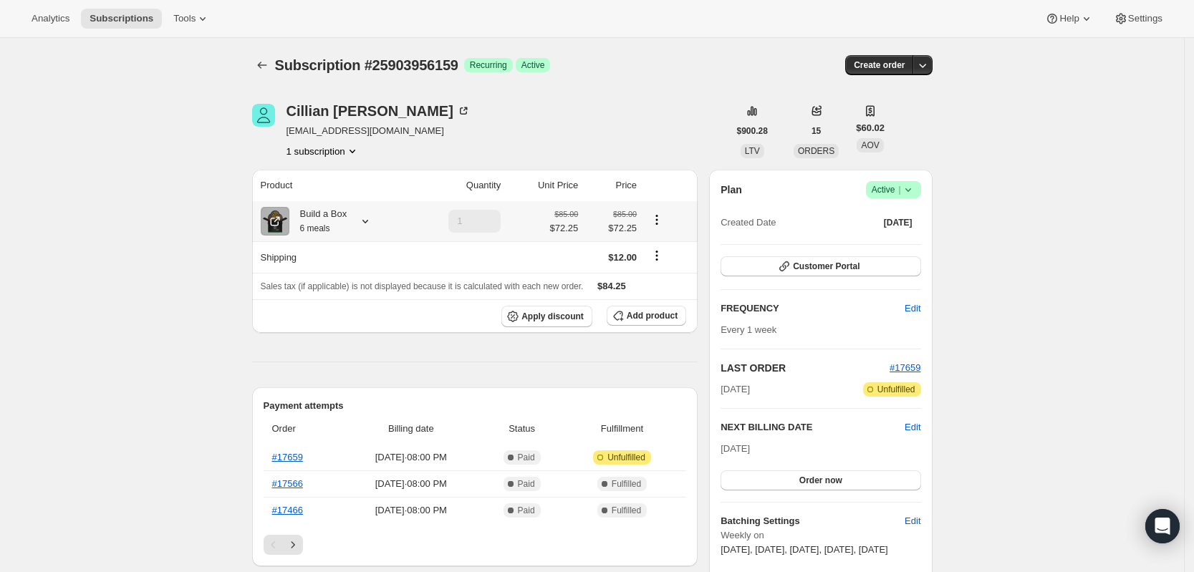
click at [373, 218] on icon at bounding box center [365, 221] width 14 height 14
click at [263, 60] on icon "Subscriptions" at bounding box center [262, 65] width 14 height 14
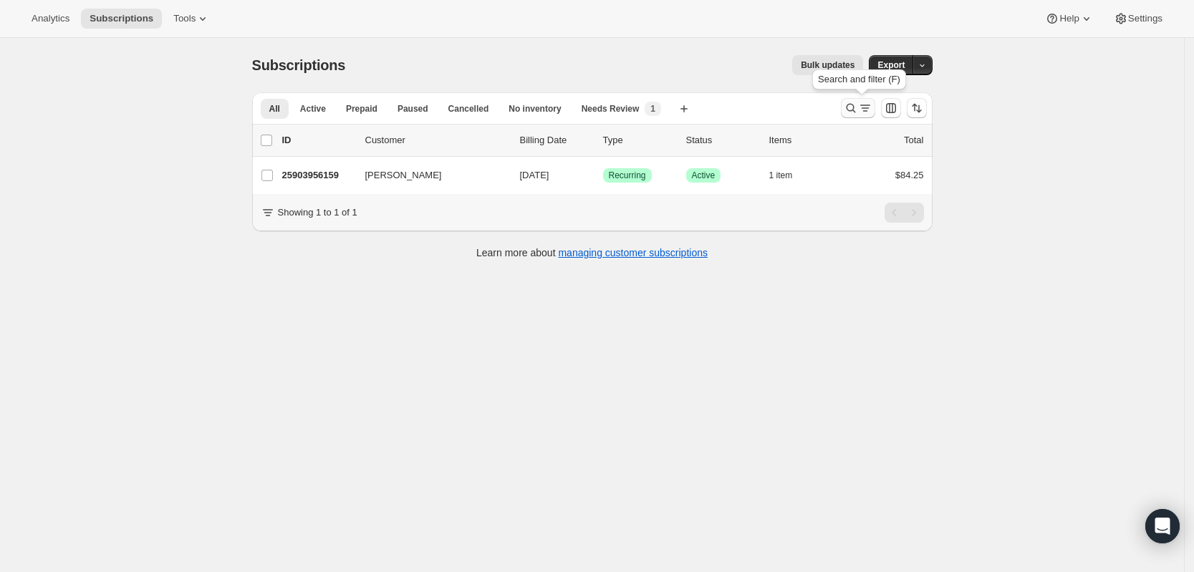
click at [858, 105] on icon "Search and filter results" at bounding box center [851, 108] width 14 height 14
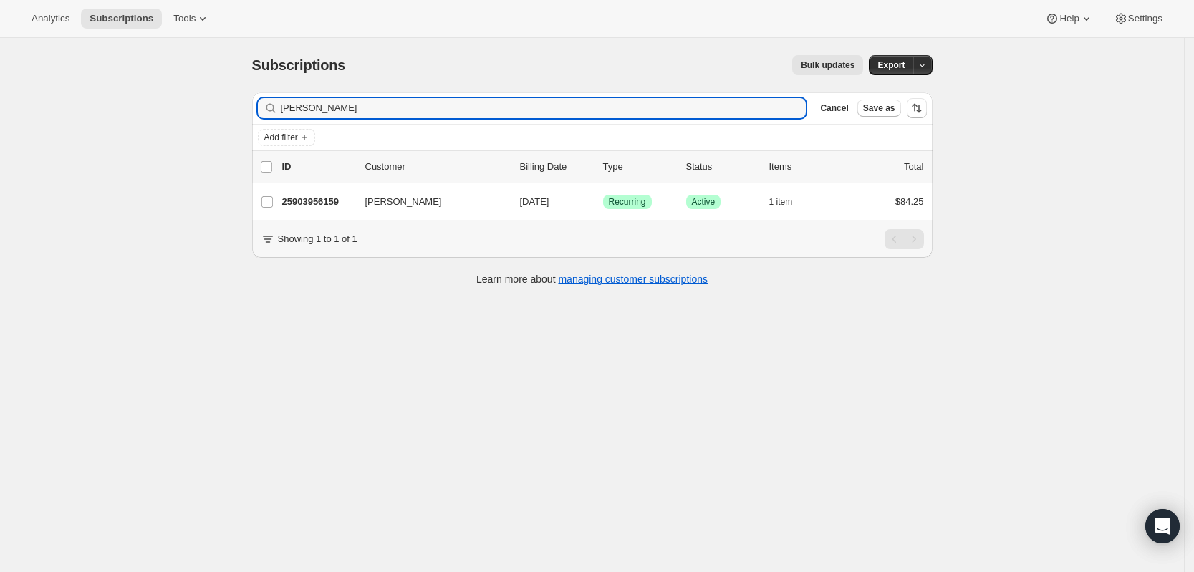
click at [724, 119] on div "Filter subscribers [PERSON_NAME] Clear Cancel Save as" at bounding box center [592, 108] width 681 height 32
click at [711, 107] on input "[PERSON_NAME]" at bounding box center [531, 108] width 500 height 20
paste input "[PERSON_NAME]"
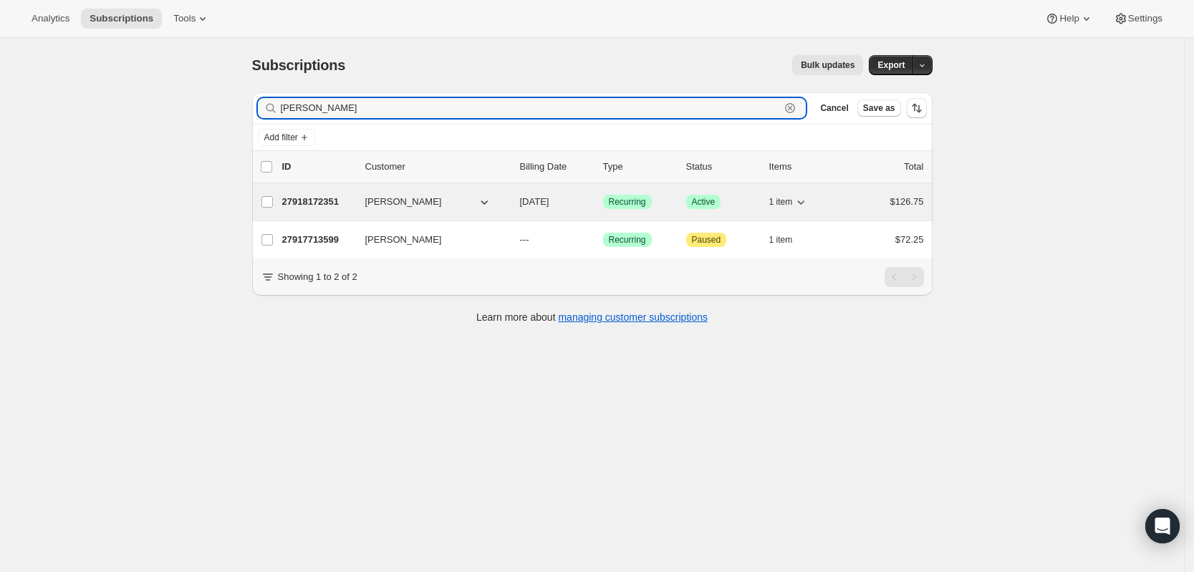
type input "[PERSON_NAME]"
click at [332, 201] on p "27918172351" at bounding box center [318, 202] width 72 height 14
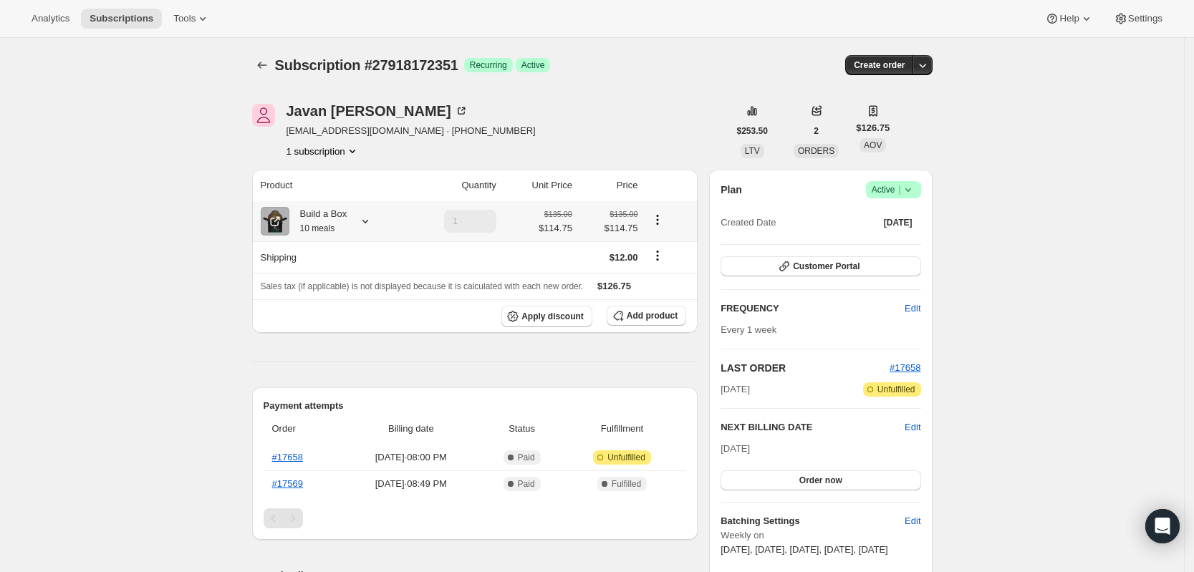
click at [369, 226] on icon at bounding box center [365, 221] width 14 height 14
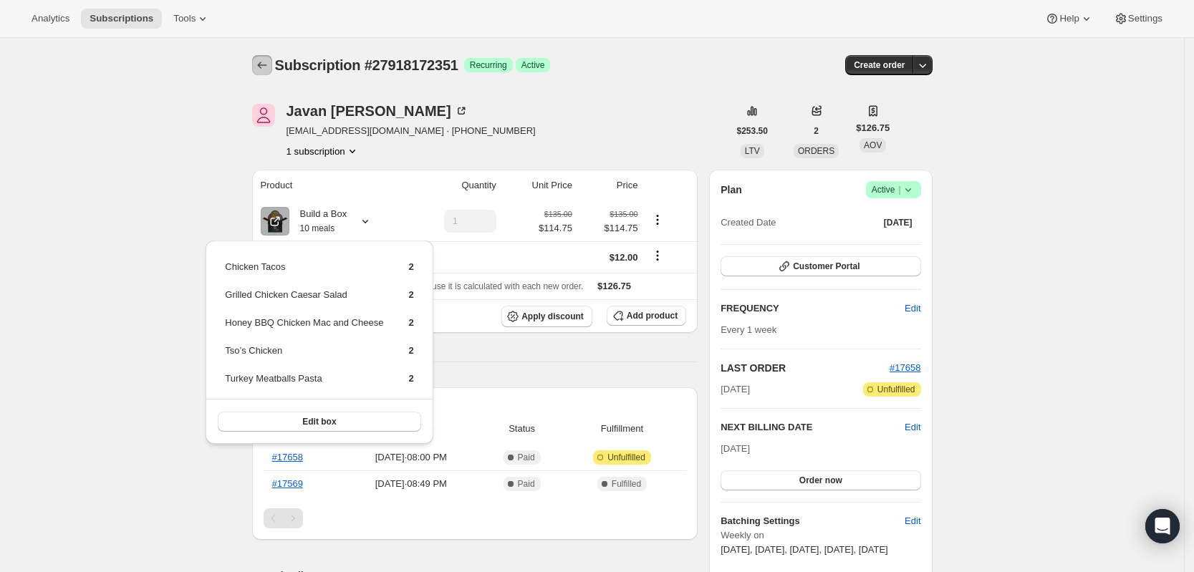
click at [266, 66] on icon "Subscriptions" at bounding box center [262, 65] width 14 height 14
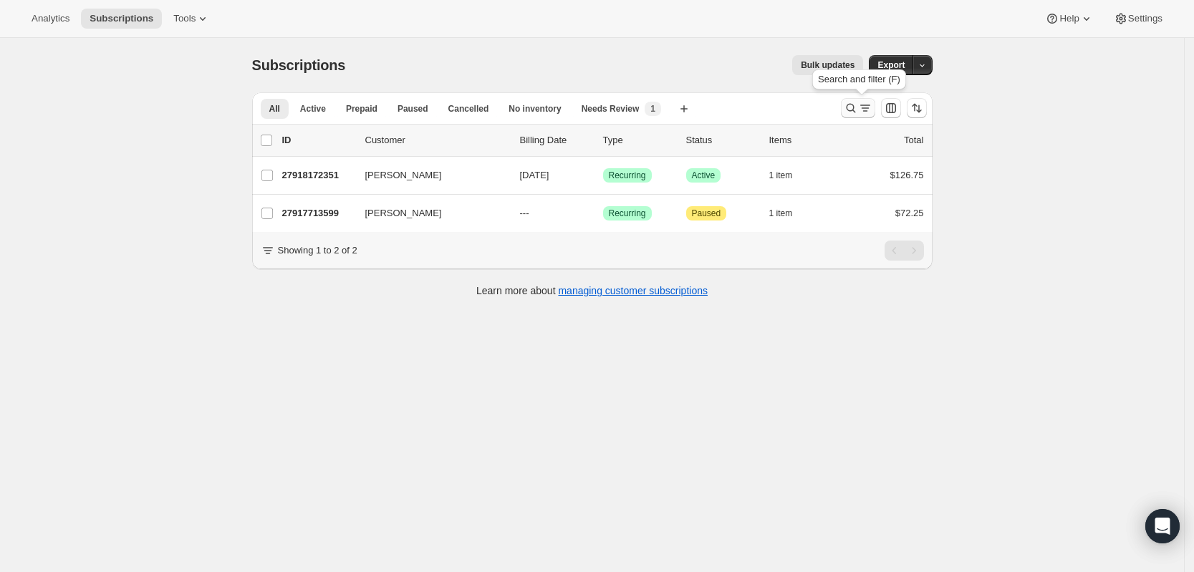
click at [880, 111] on div at bounding box center [883, 108] width 97 height 29
click at [858, 111] on icon "Search and filter results" at bounding box center [851, 108] width 14 height 14
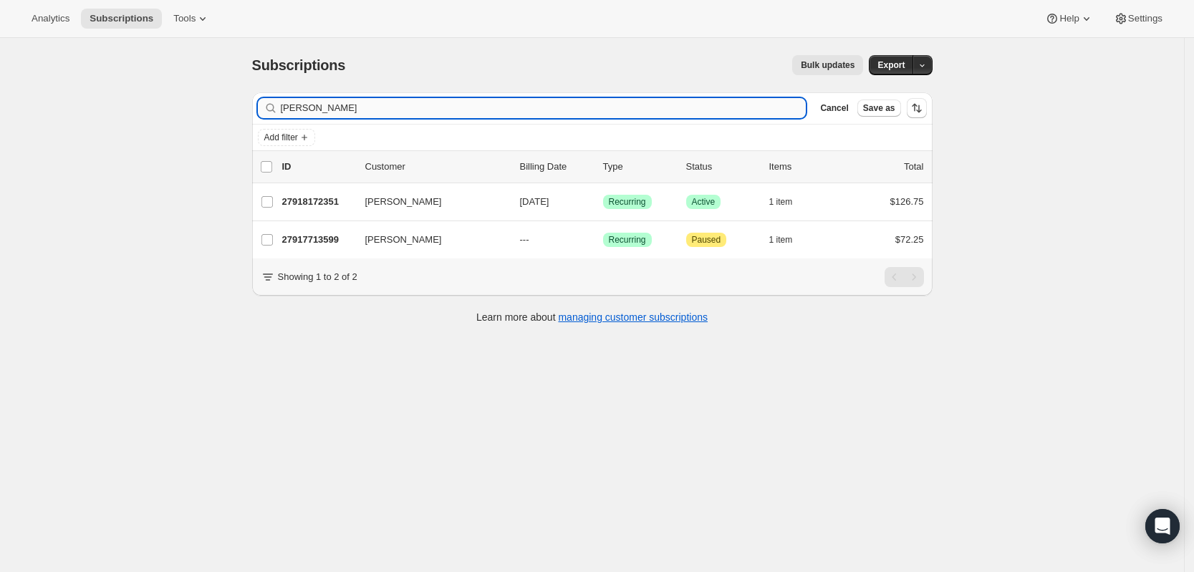
click at [599, 110] on input "[PERSON_NAME]" at bounding box center [544, 108] width 526 height 20
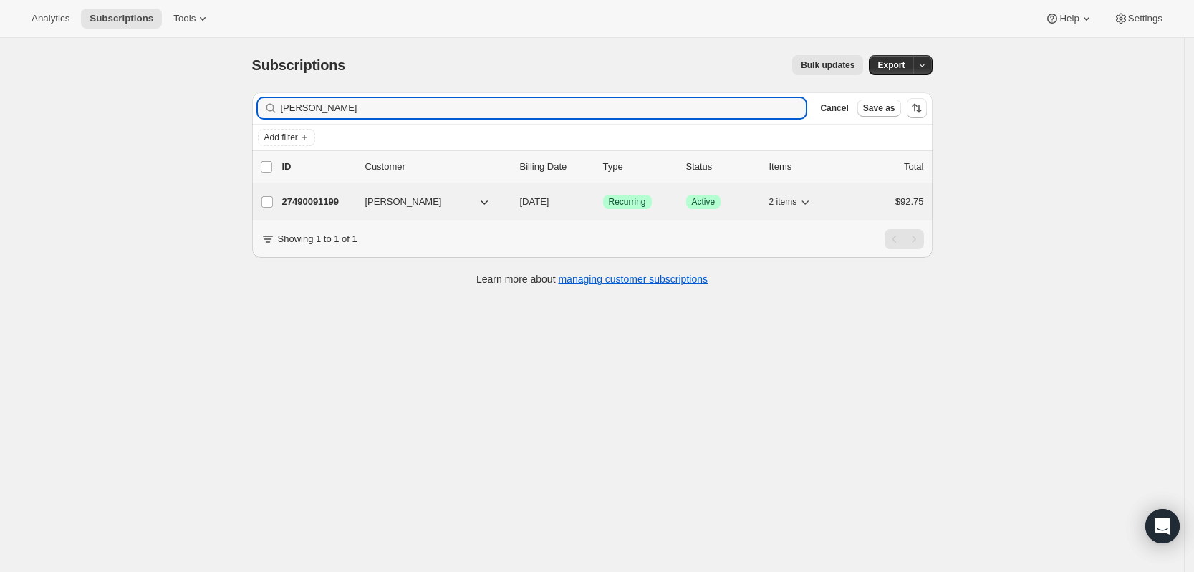
type input "[PERSON_NAME]"
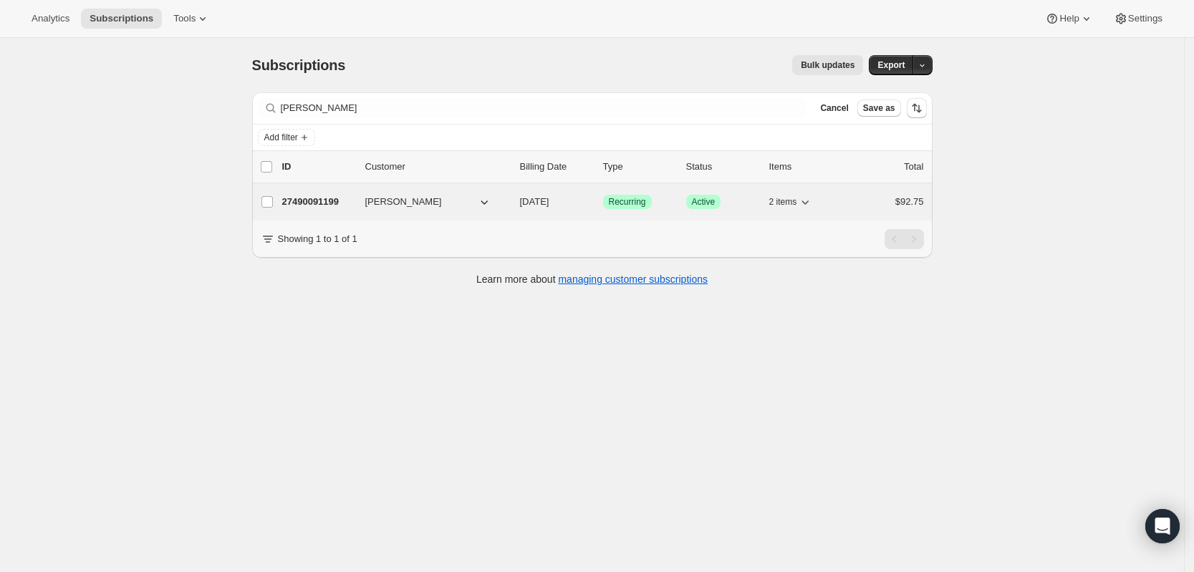
click at [344, 199] on p "27490091199" at bounding box center [318, 202] width 72 height 14
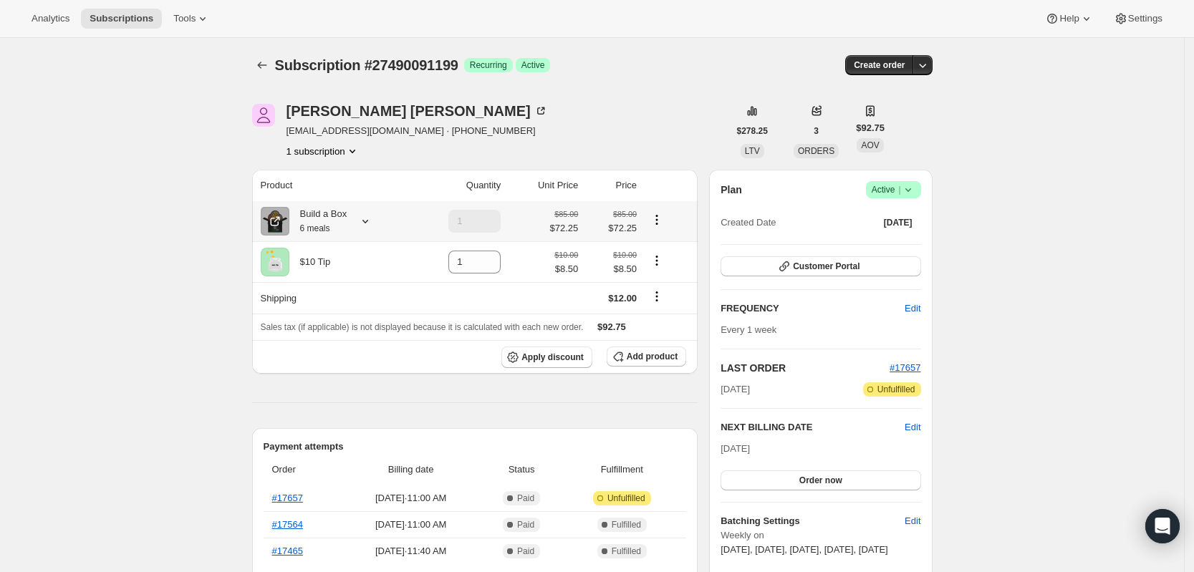
click at [372, 225] on icon at bounding box center [365, 221] width 14 height 14
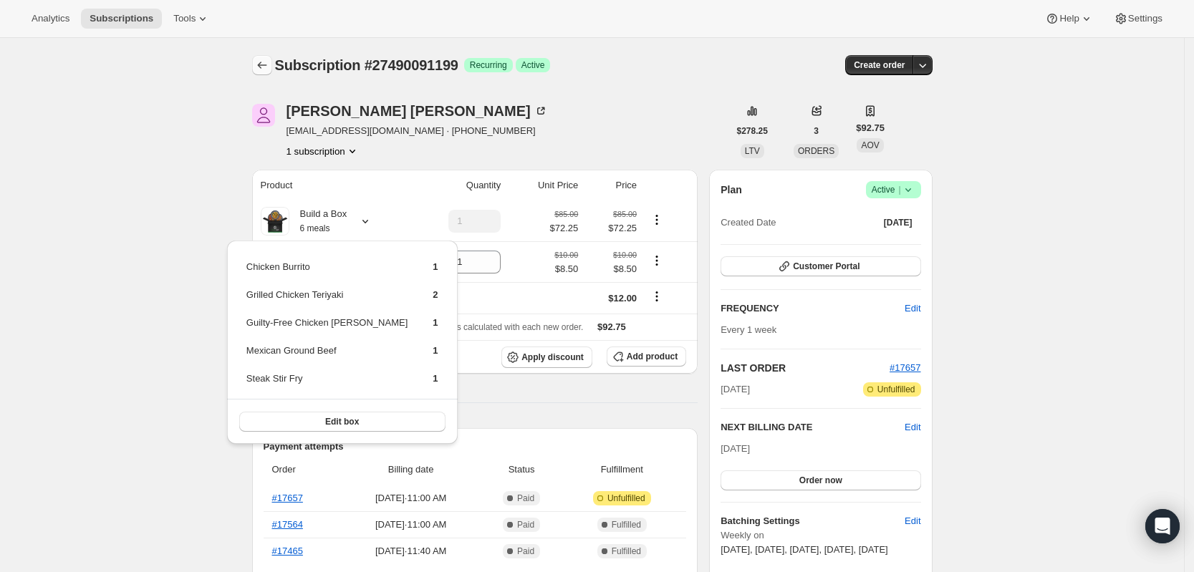
click at [269, 70] on icon "Subscriptions" at bounding box center [262, 65] width 14 height 14
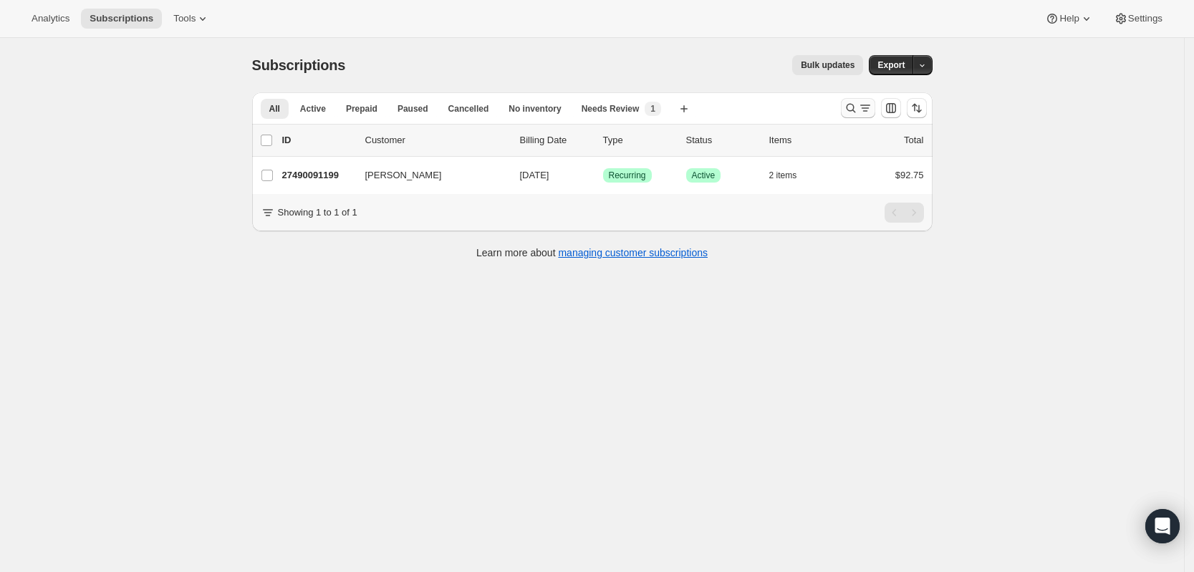
click at [853, 107] on icon "Search and filter results" at bounding box center [851, 108] width 14 height 14
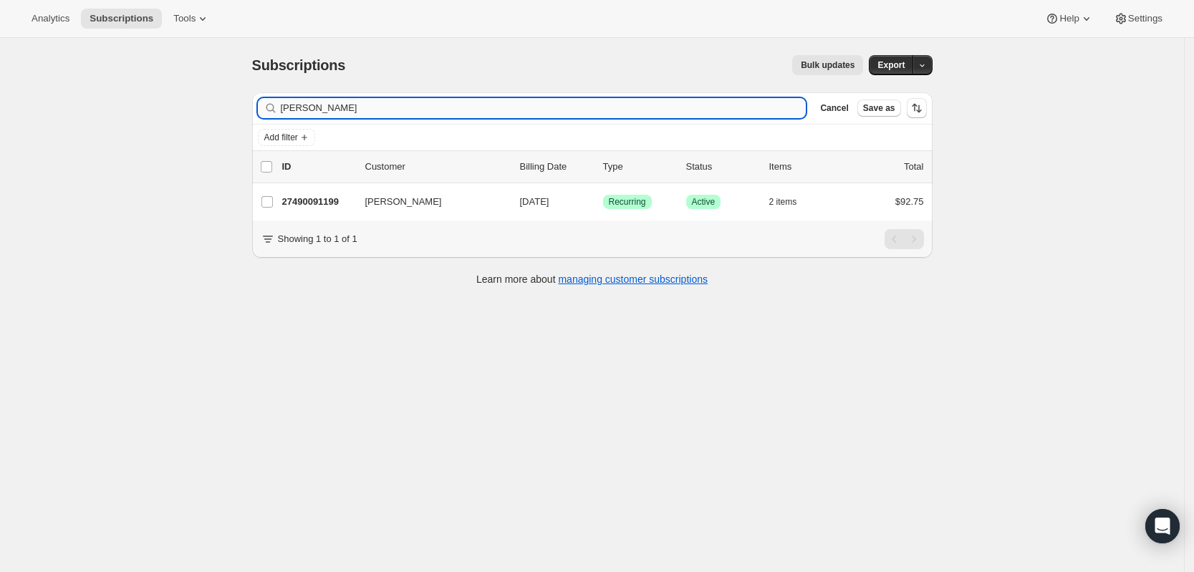
click at [724, 110] on input "[PERSON_NAME]" at bounding box center [544, 108] width 526 height 20
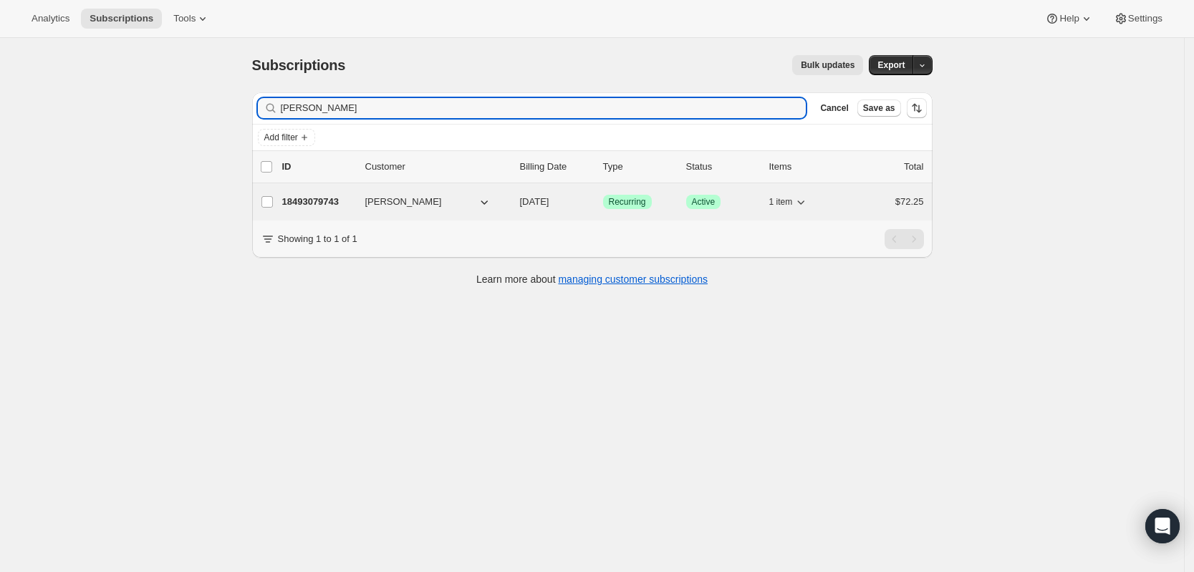
type input "[PERSON_NAME]"
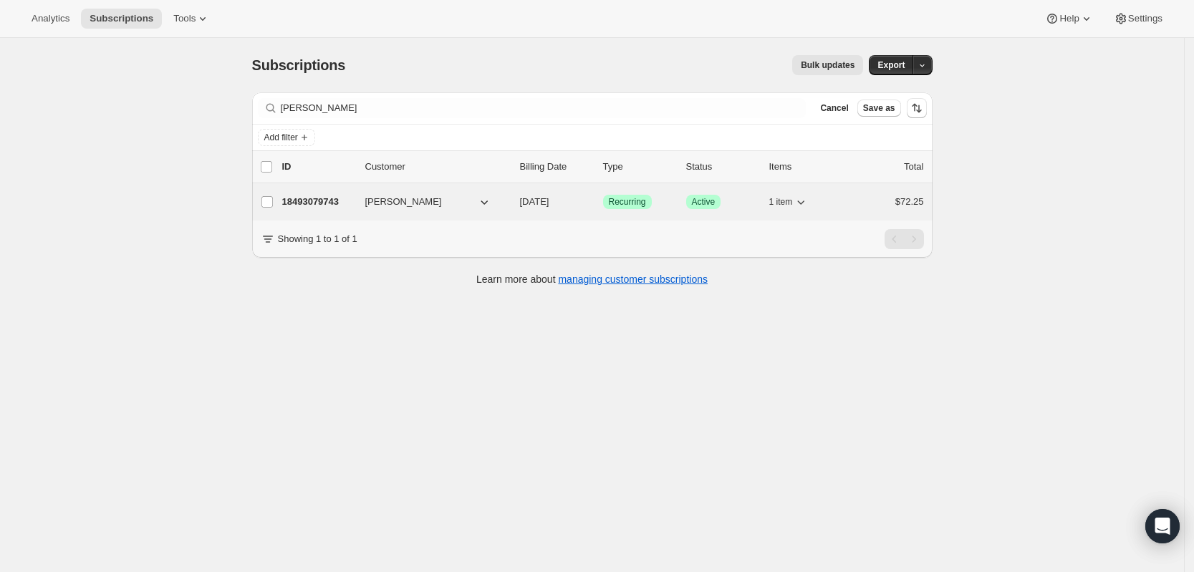
click at [329, 196] on p "18493079743" at bounding box center [318, 202] width 72 height 14
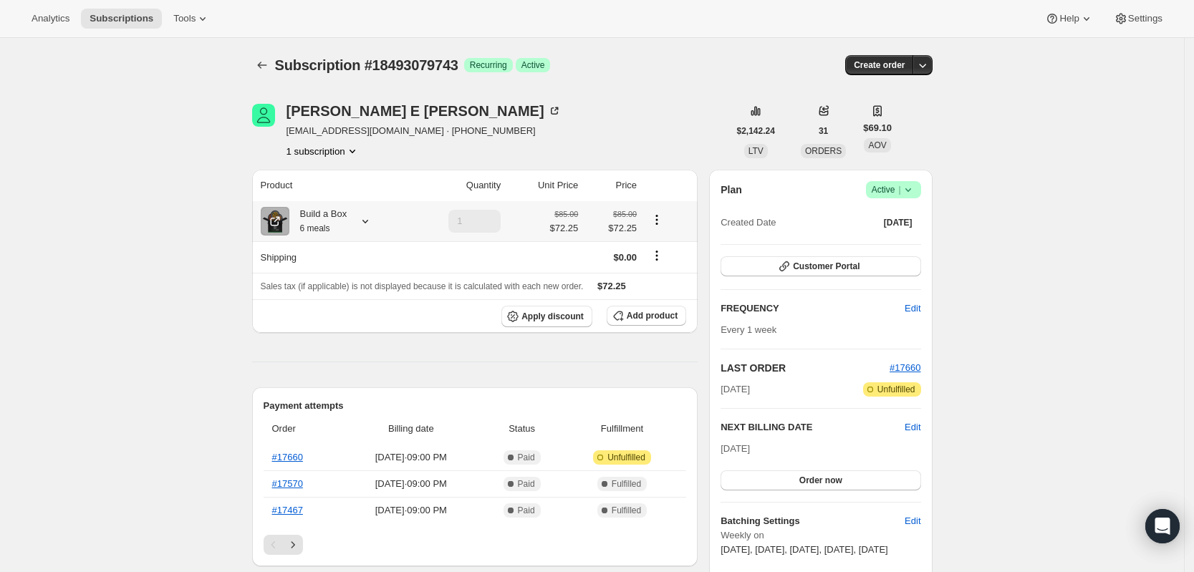
click at [373, 224] on icon at bounding box center [365, 221] width 14 height 14
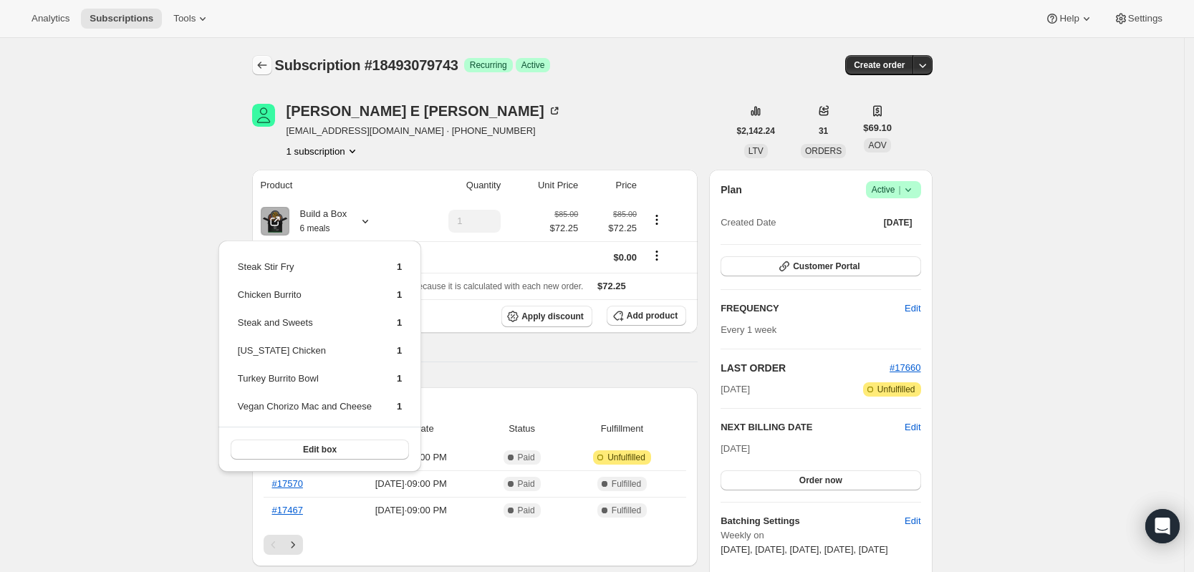
click at [267, 64] on icon "Subscriptions" at bounding box center [262, 65] width 14 height 14
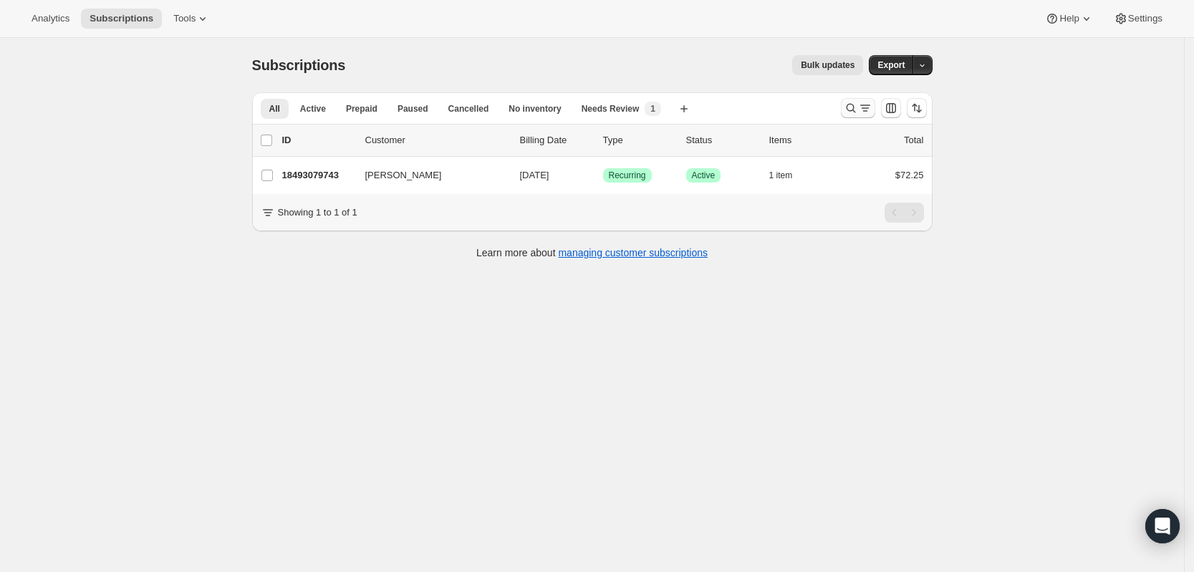
click at [855, 107] on icon "Search and filter results" at bounding box center [850, 108] width 9 height 9
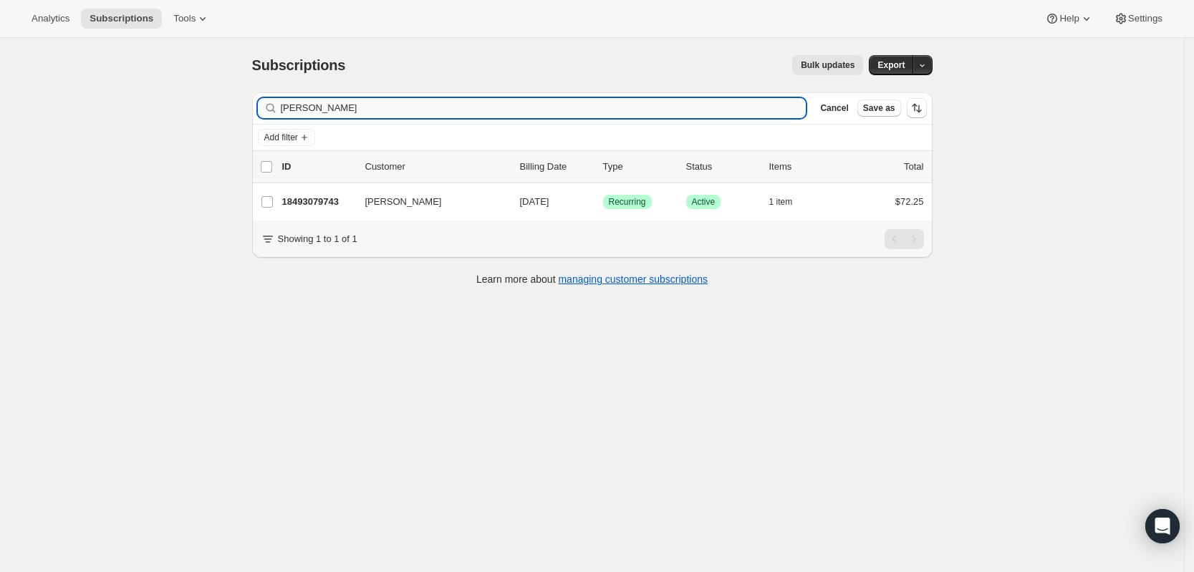
click at [741, 110] on input "[PERSON_NAME]" at bounding box center [544, 108] width 526 height 20
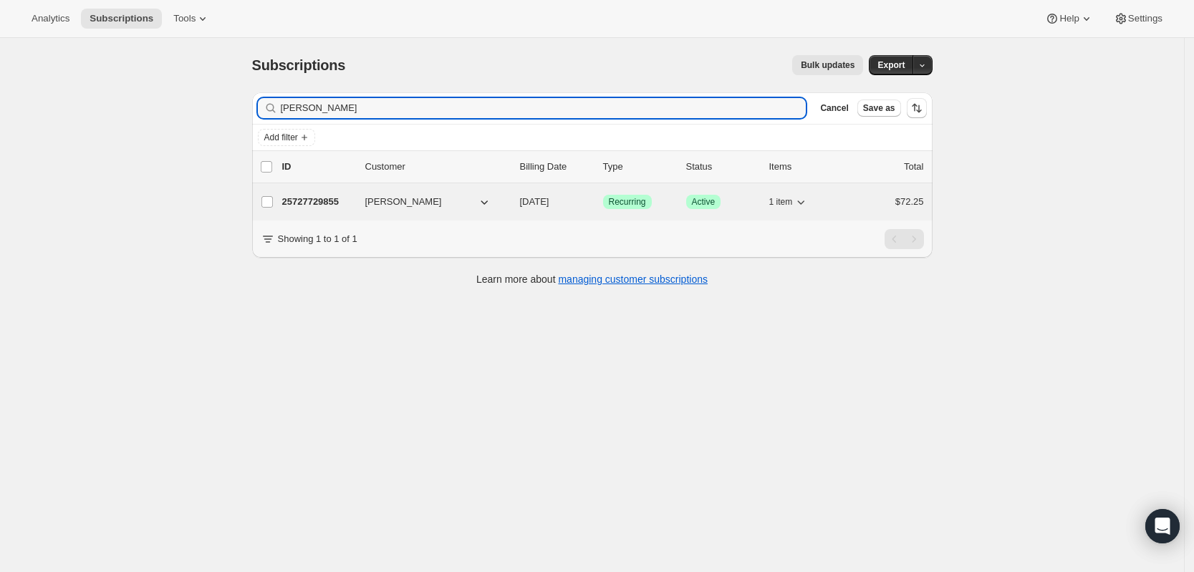
type input "[PERSON_NAME]"
click at [328, 203] on p "25727729855" at bounding box center [318, 202] width 72 height 14
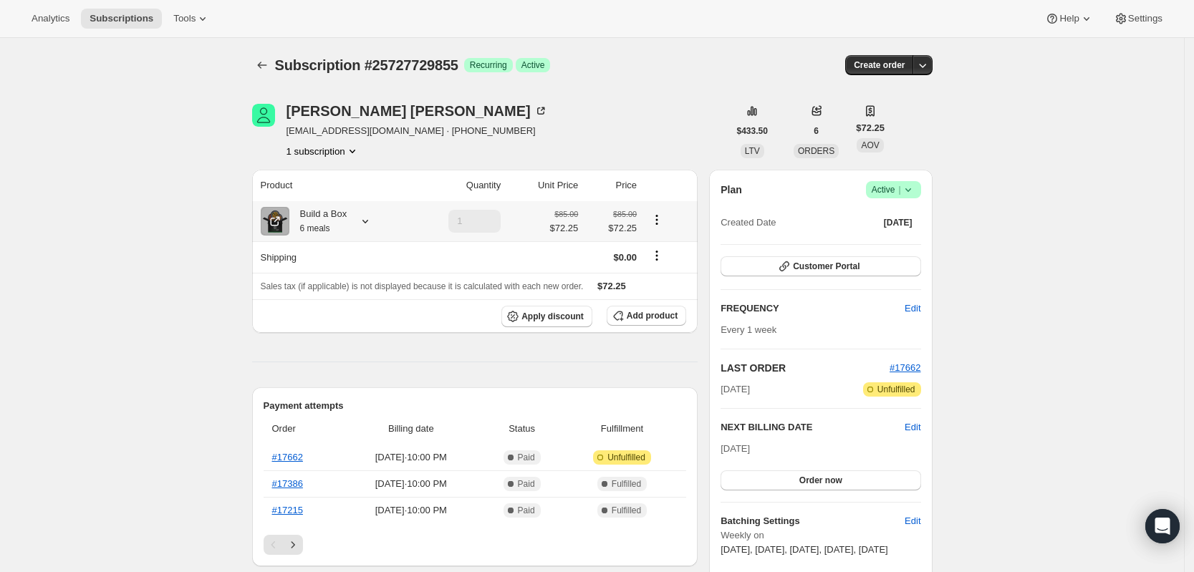
click at [368, 217] on icon at bounding box center [365, 221] width 14 height 14
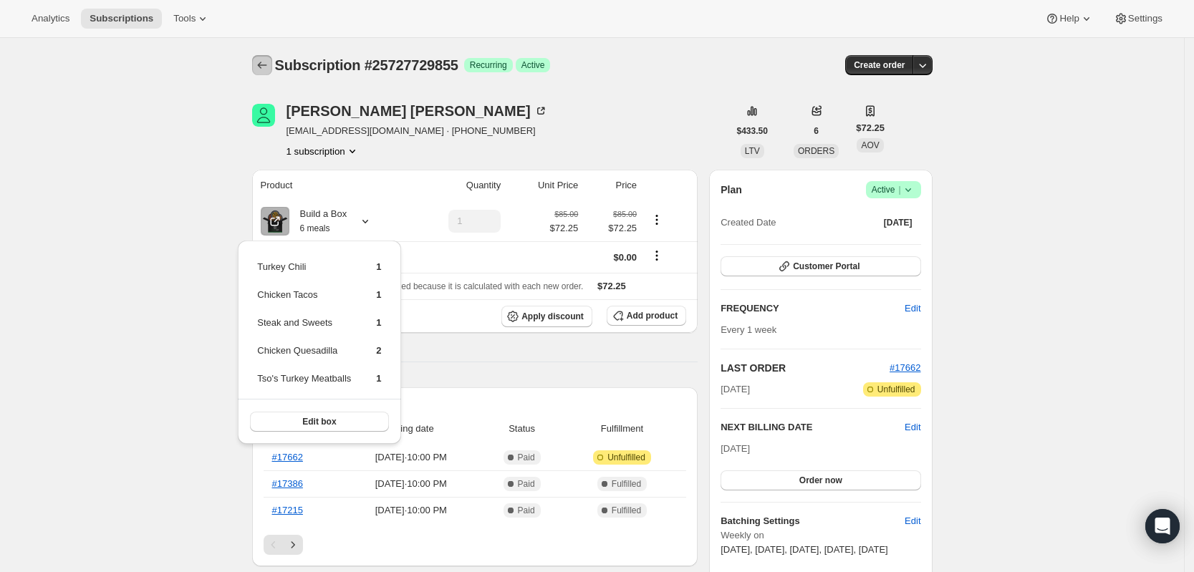
click at [269, 69] on icon "Subscriptions" at bounding box center [262, 65] width 14 height 14
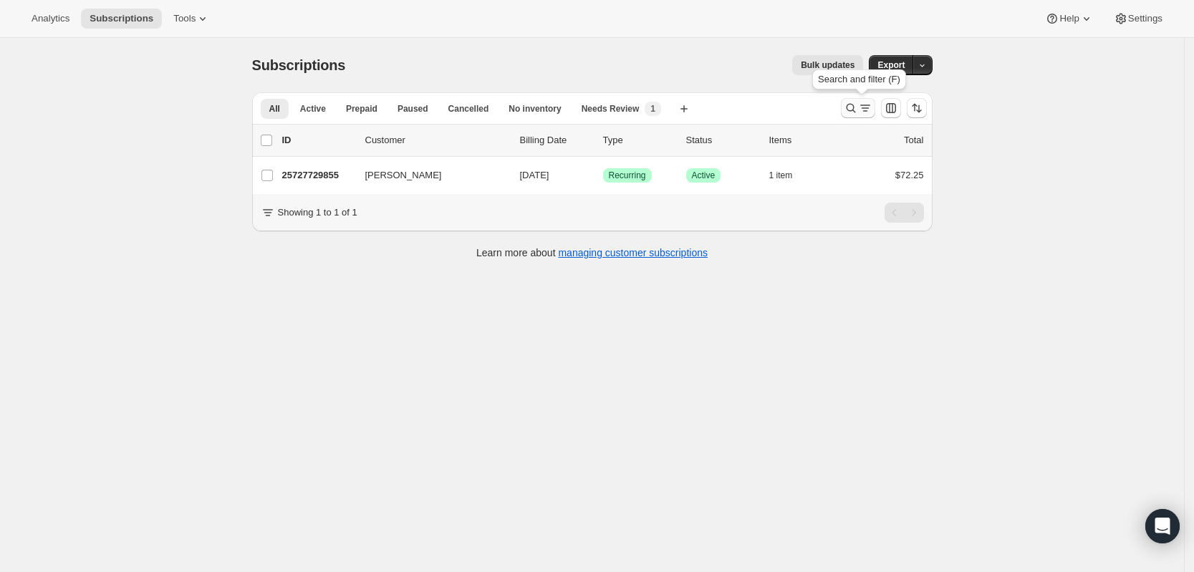
click at [850, 107] on icon "Search and filter results" at bounding box center [851, 108] width 14 height 14
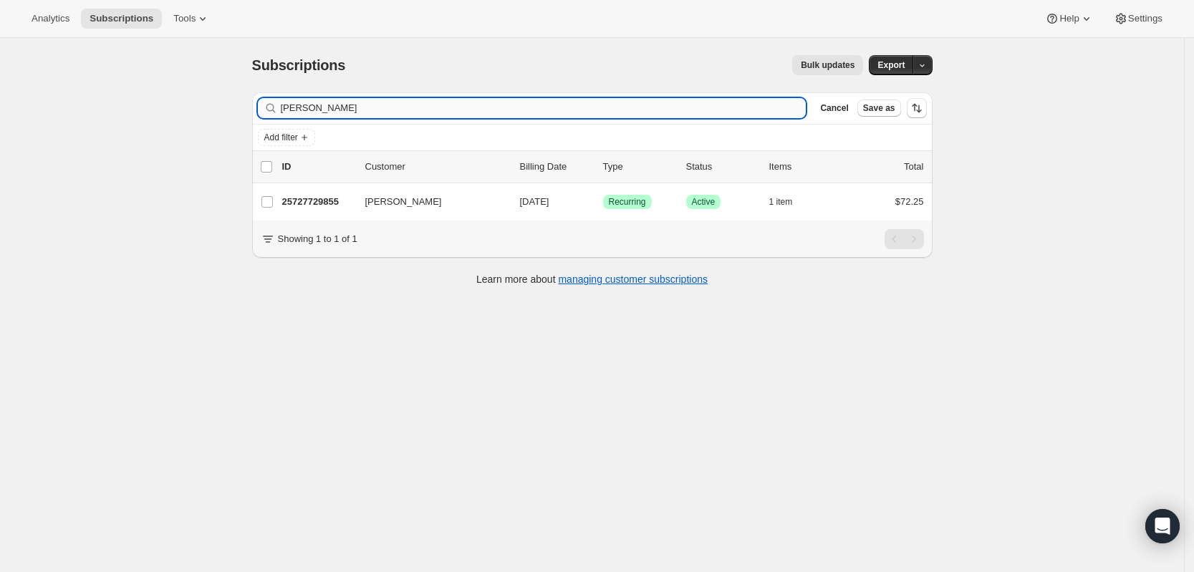
click at [557, 107] on input "[PERSON_NAME]" at bounding box center [544, 108] width 526 height 20
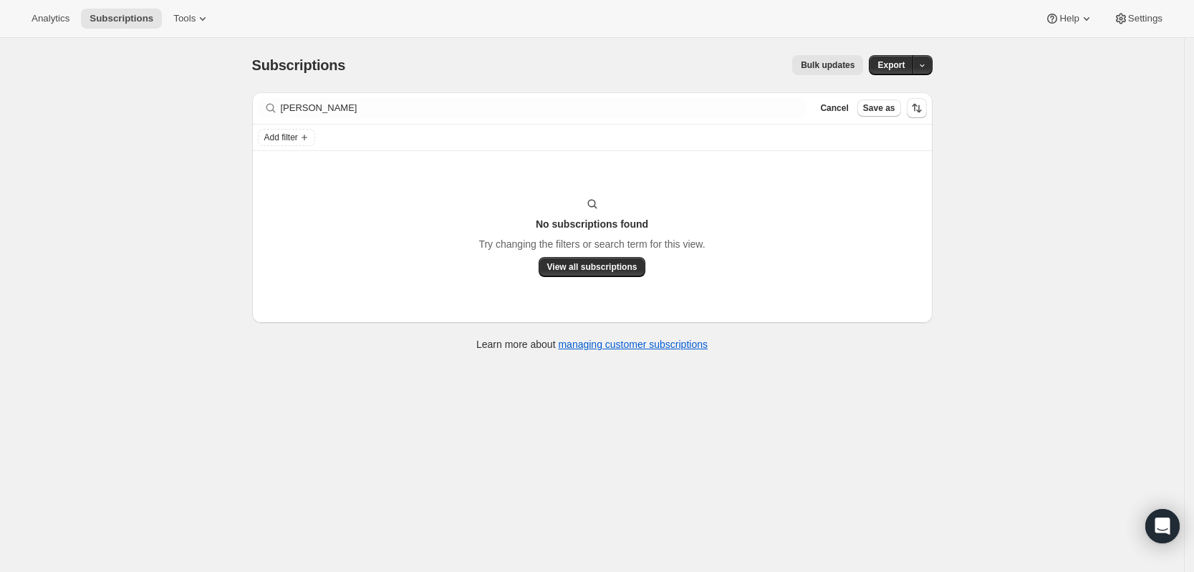
click at [415, 124] on div "Filter subscribers [PERSON_NAME] Clear Cancel Save as" at bounding box center [592, 108] width 681 height 32
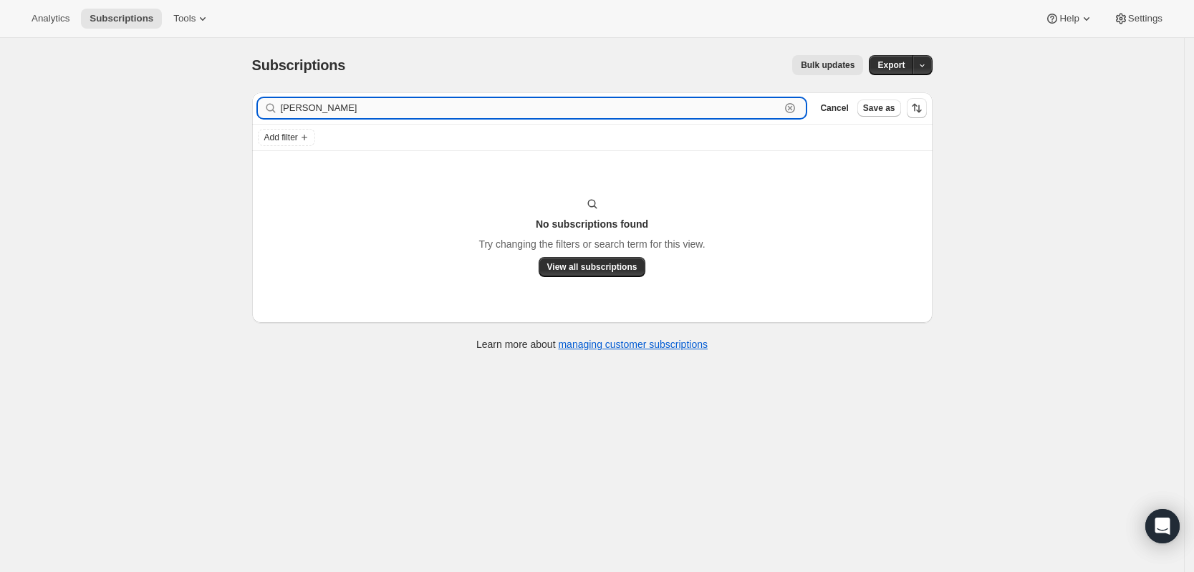
click at [414, 111] on input "[PERSON_NAME]" at bounding box center [531, 108] width 500 height 20
paste input "[PERSON_NAME]"
click at [510, 100] on input "[PERSON_NAME]" at bounding box center [531, 108] width 500 height 20
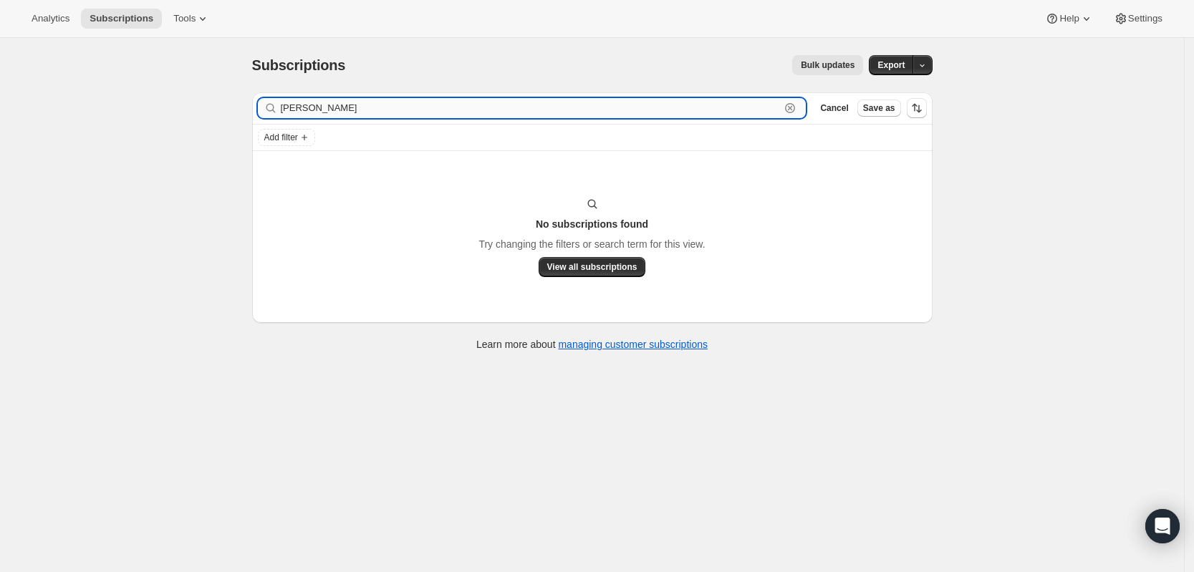
click at [510, 100] on input "[PERSON_NAME]" at bounding box center [531, 108] width 500 height 20
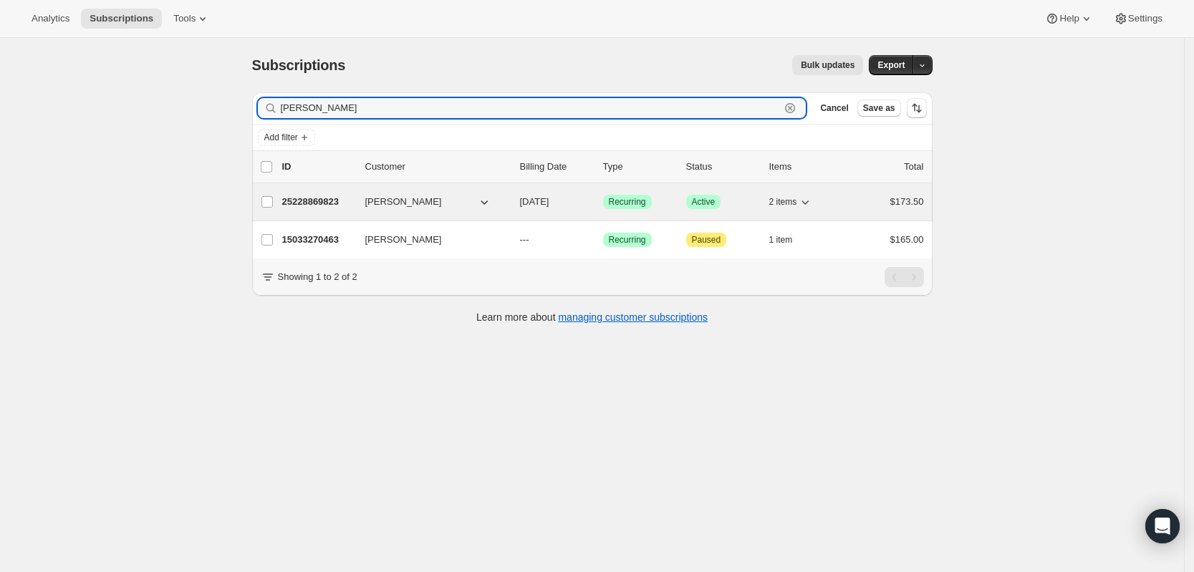
type input "[PERSON_NAME]"
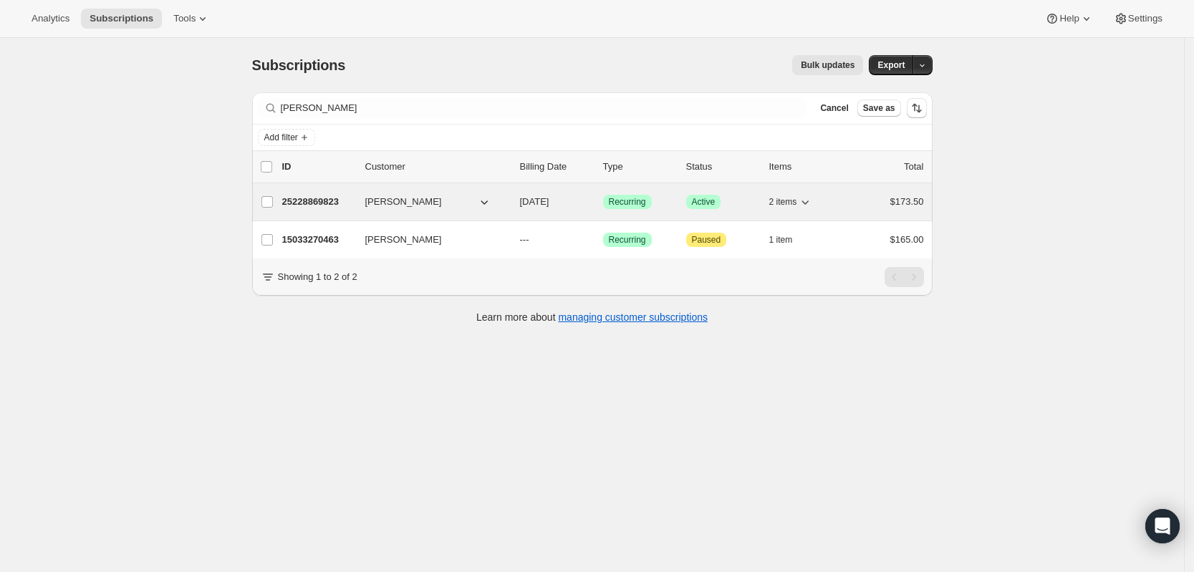
click at [323, 206] on p "25228869823" at bounding box center [318, 202] width 72 height 14
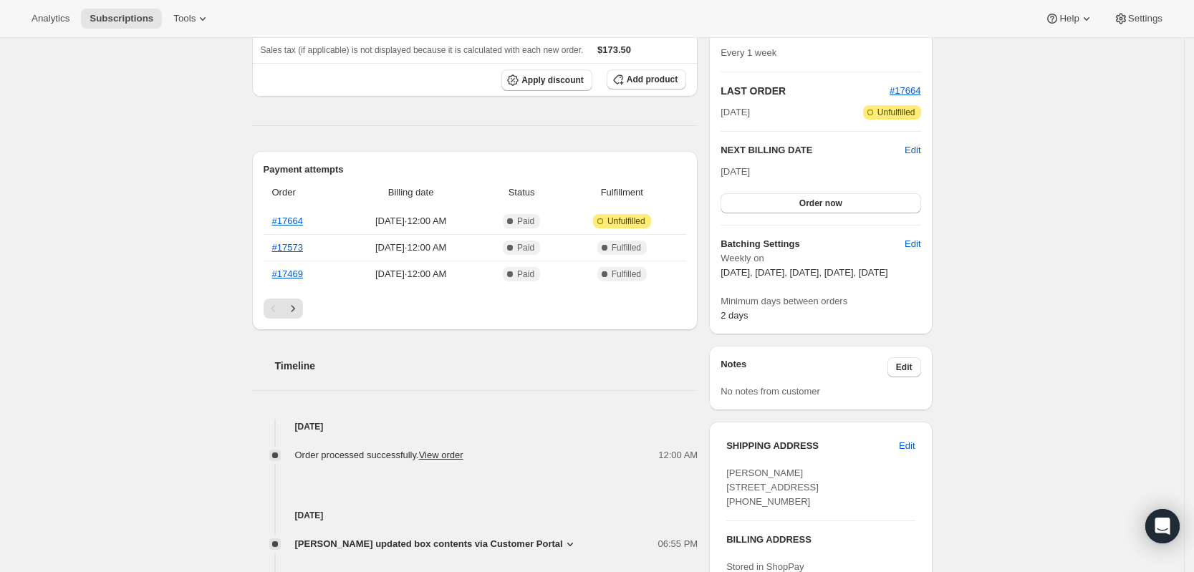
scroll to position [358, 0]
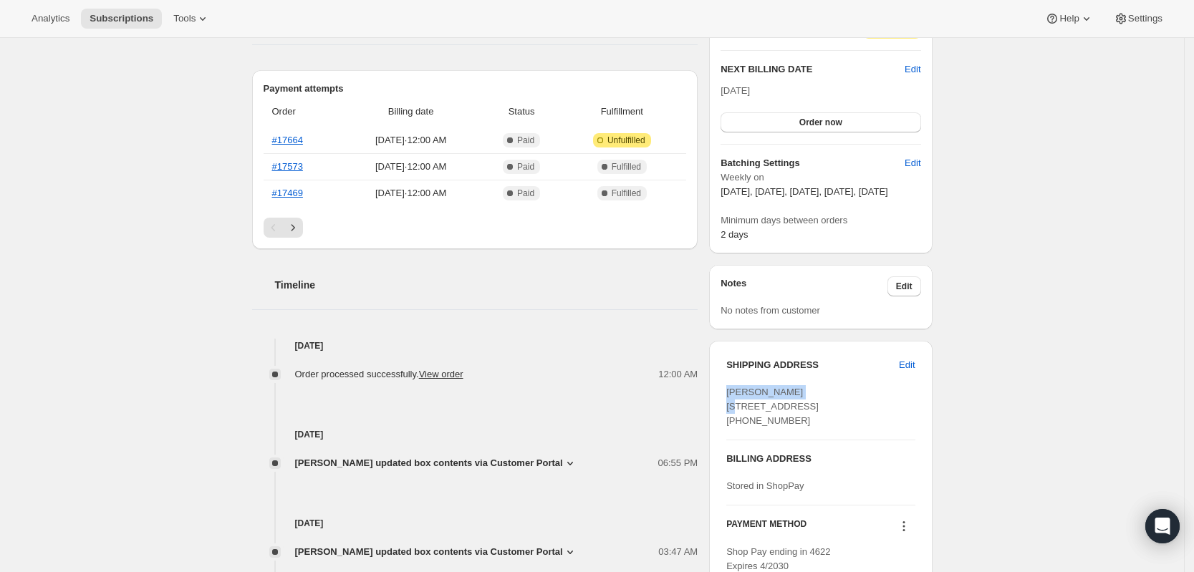
drag, startPoint x: 818, startPoint y: 403, endPoint x: 719, endPoint y: 400, distance: 99.6
click at [719, 400] on div "SHIPPING ADDRESS Edit [PERSON_NAME][GEOGRAPHIC_DATA][STREET_ADDRESS] [PHONE_NUM…" at bounding box center [820, 466] width 223 height 250
copy span "[PERSON_NAME]"
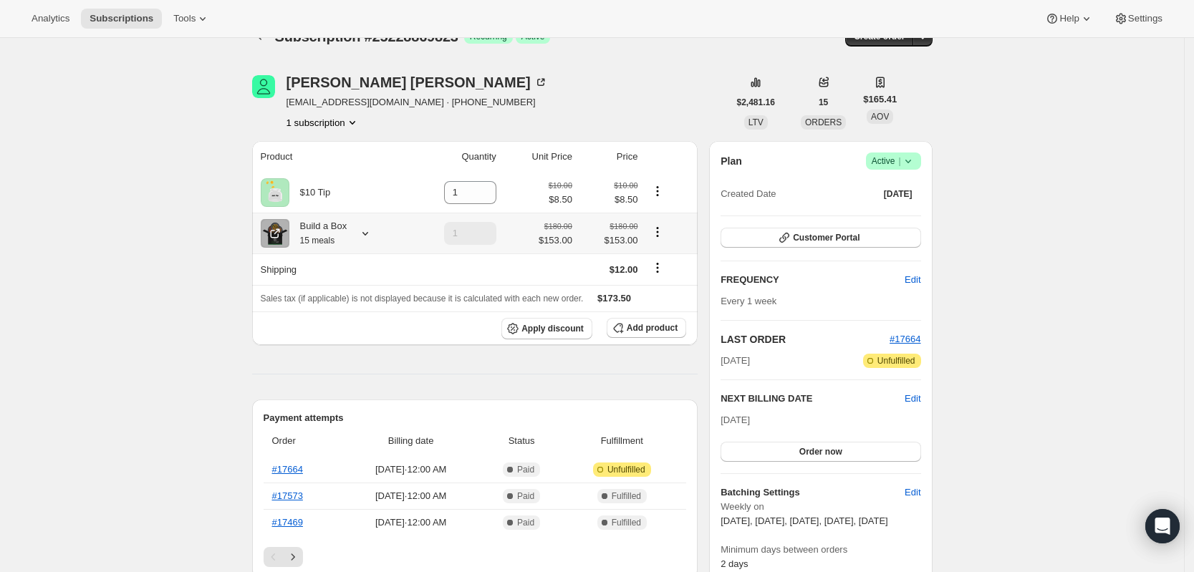
scroll to position [0, 0]
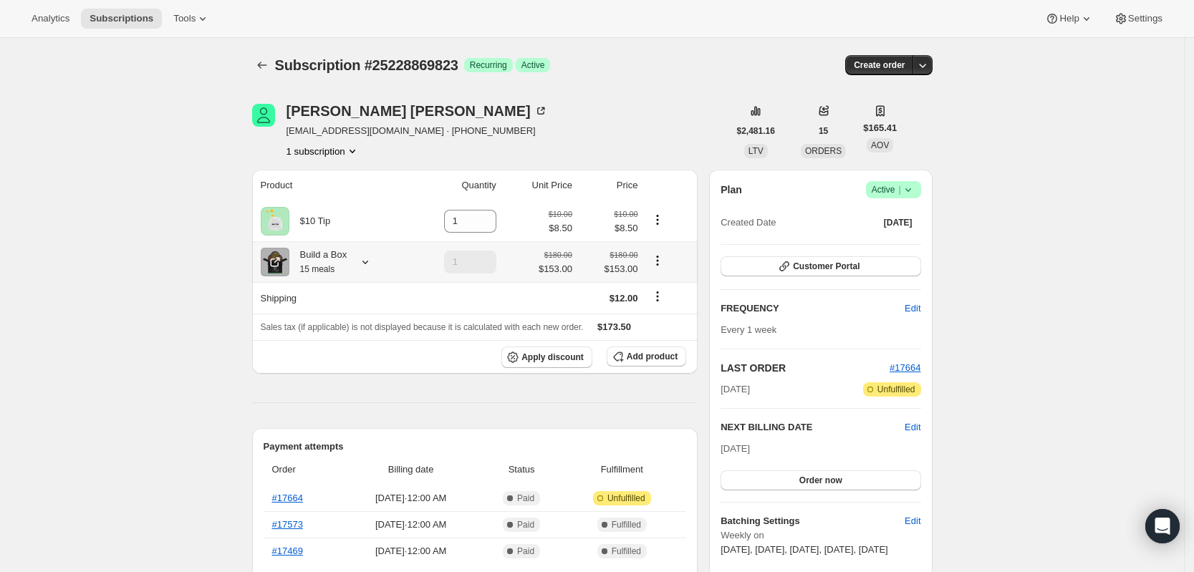
click at [369, 262] on icon at bounding box center [365, 262] width 14 height 14
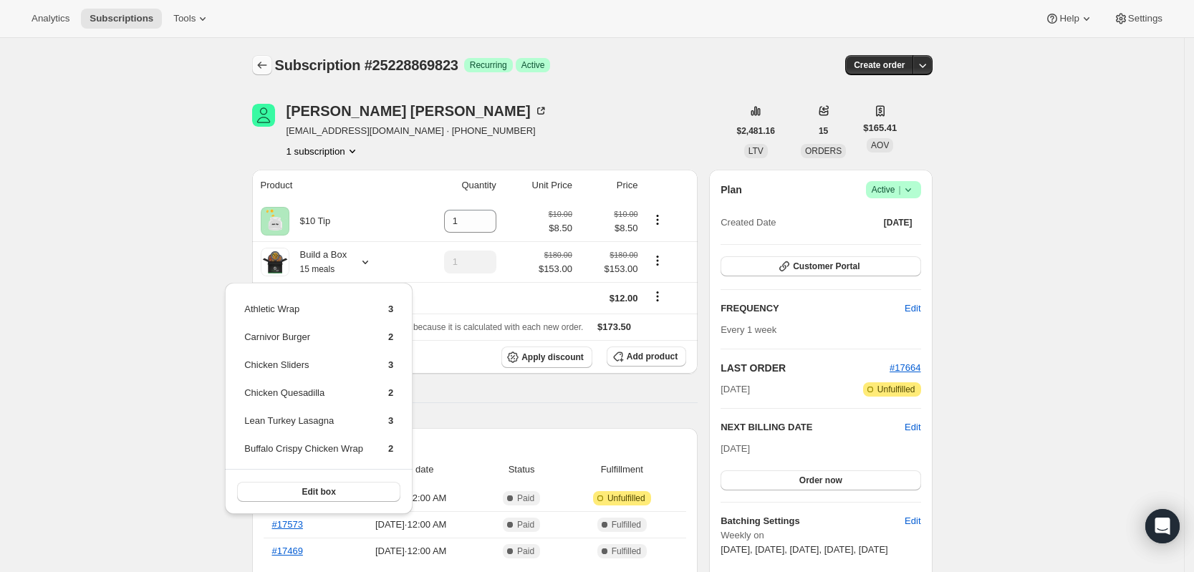
click at [266, 62] on icon "Subscriptions" at bounding box center [262, 65] width 14 height 14
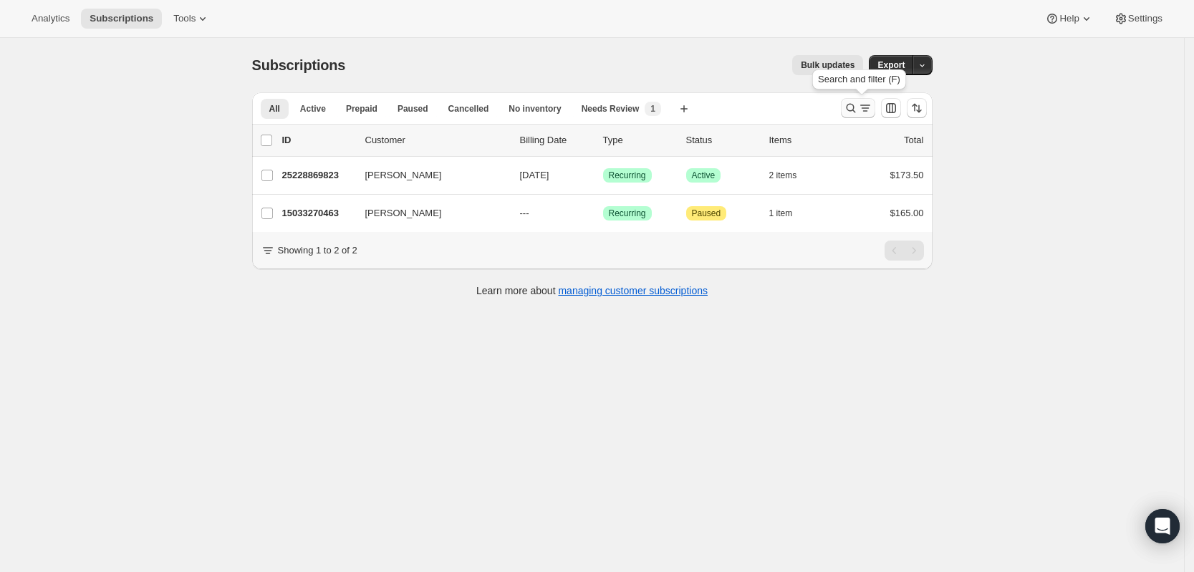
click at [858, 107] on icon "Search and filter results" at bounding box center [851, 108] width 14 height 14
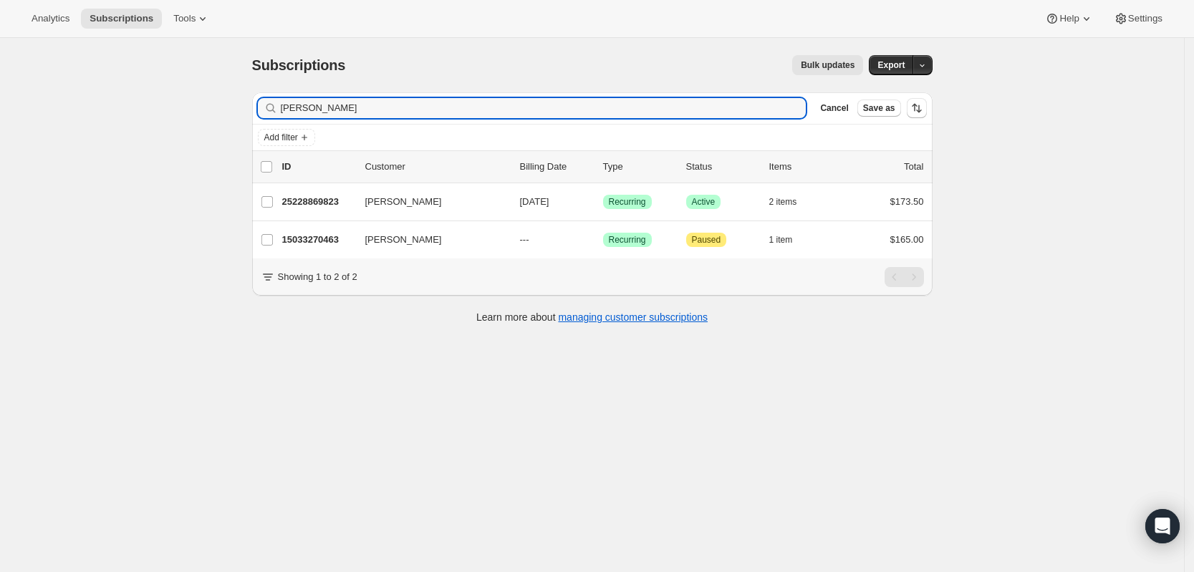
click at [687, 112] on input "[PERSON_NAME]" at bounding box center [544, 108] width 526 height 20
click at [685, 112] on input "[PERSON_NAME]" at bounding box center [544, 108] width 526 height 20
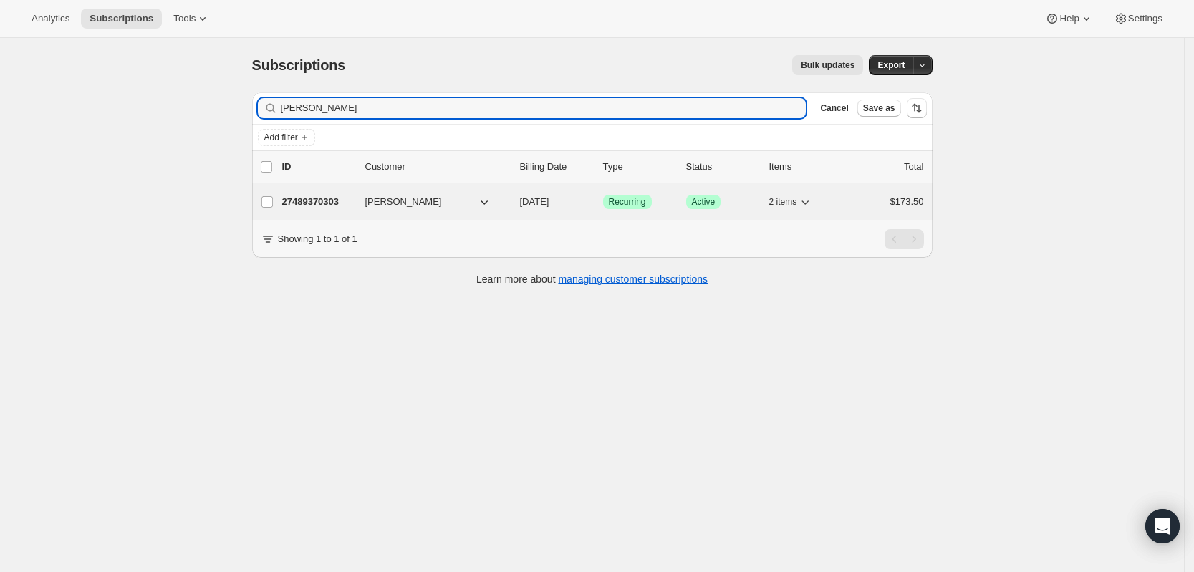
type input "[PERSON_NAME]"
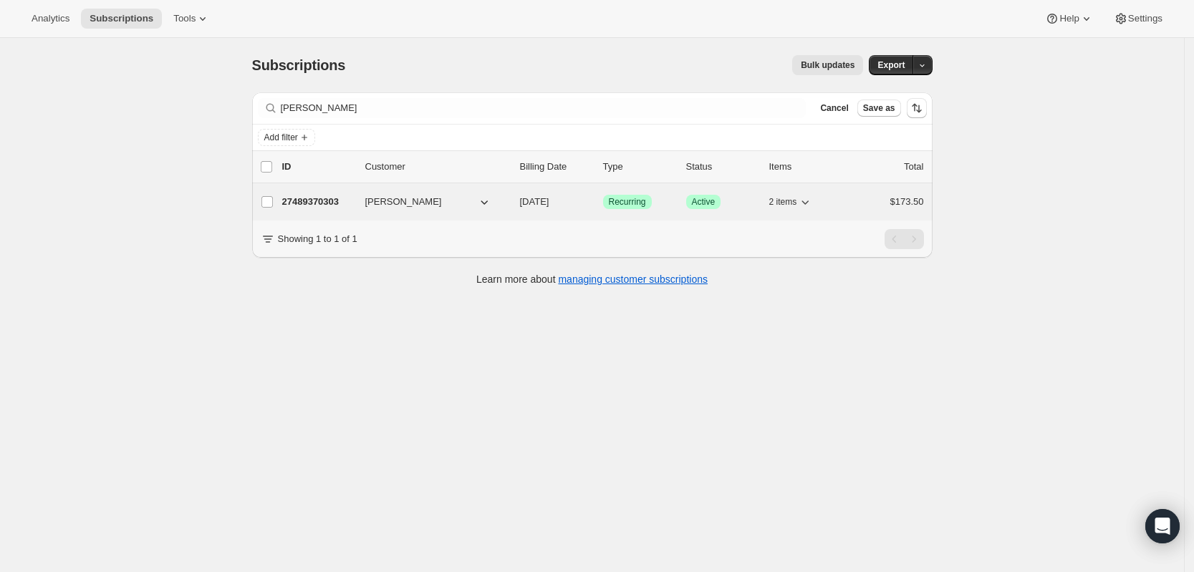
click at [317, 203] on p "27489370303" at bounding box center [318, 202] width 72 height 14
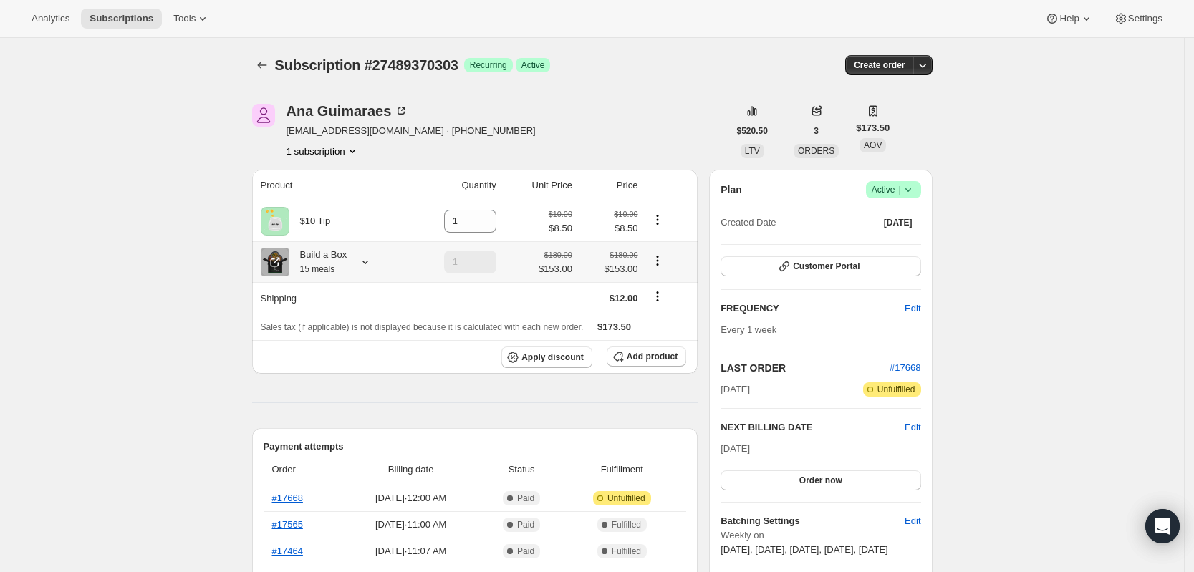
click at [372, 264] on icon at bounding box center [365, 262] width 14 height 14
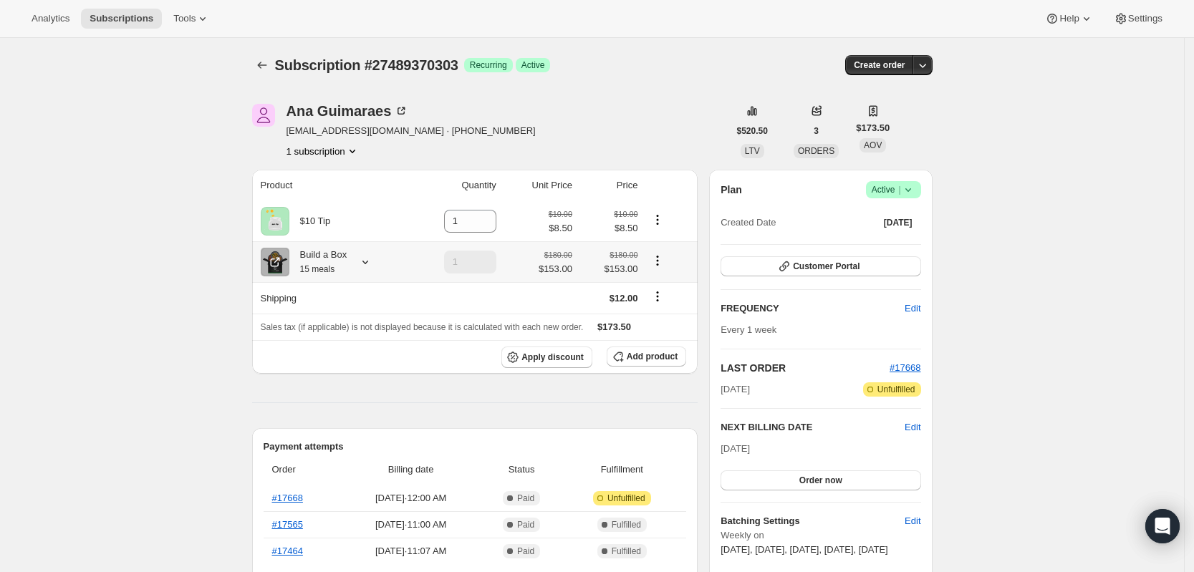
click at [372, 261] on icon at bounding box center [365, 262] width 14 height 14
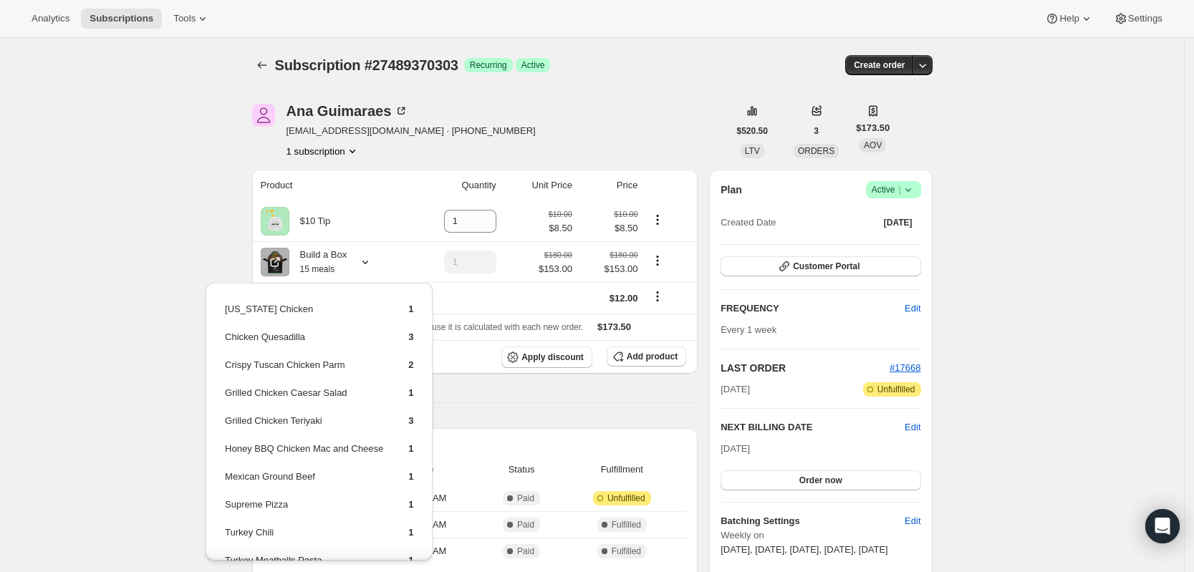
click at [282, 57] on span "Subscription #27489370303" at bounding box center [366, 65] width 183 height 16
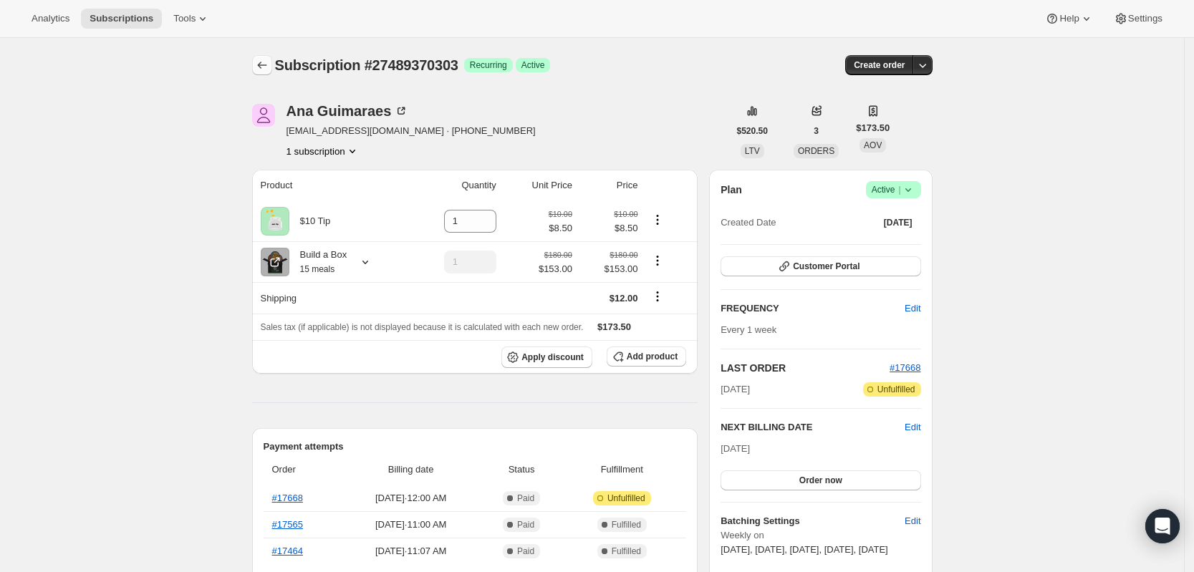
click at [269, 62] on icon "Subscriptions" at bounding box center [262, 65] width 14 height 14
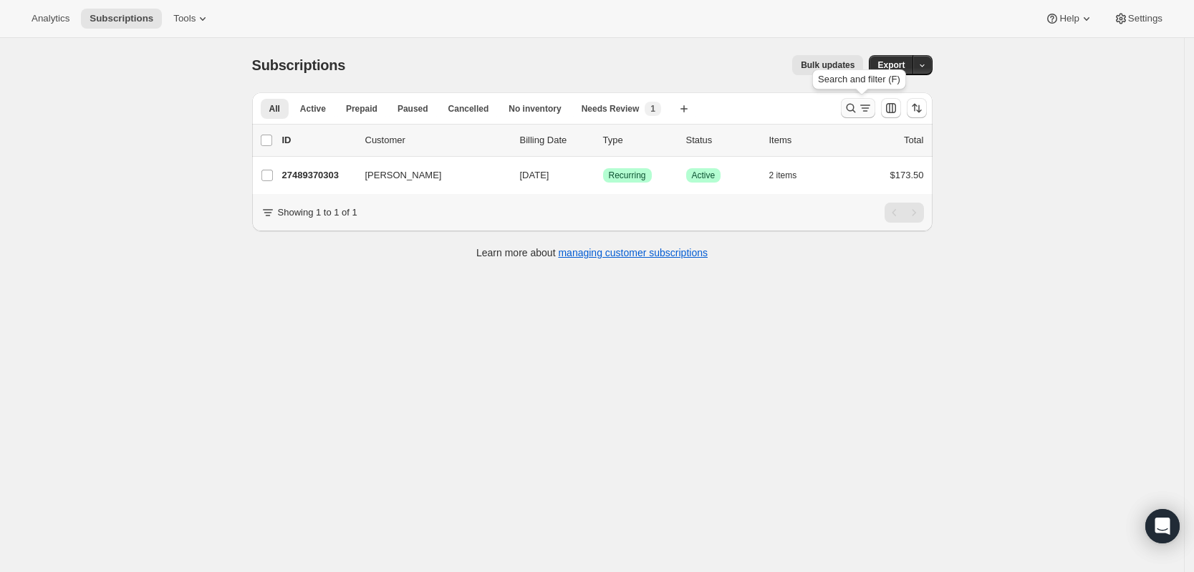
click at [852, 106] on icon "Search and filter results" at bounding box center [850, 108] width 9 height 9
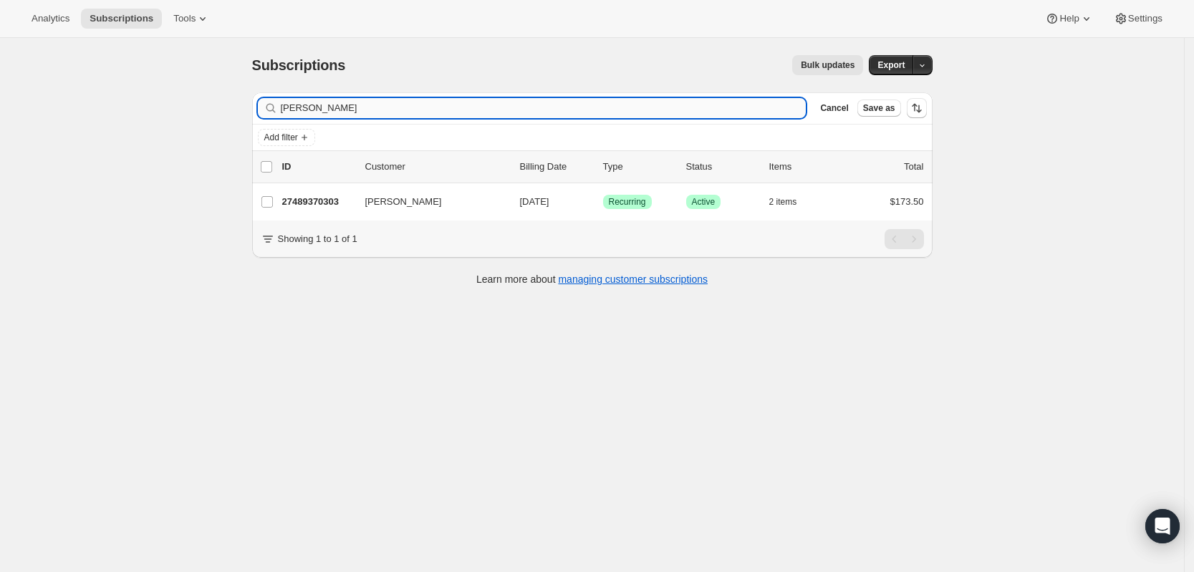
click at [748, 105] on input "[PERSON_NAME]" at bounding box center [544, 108] width 526 height 20
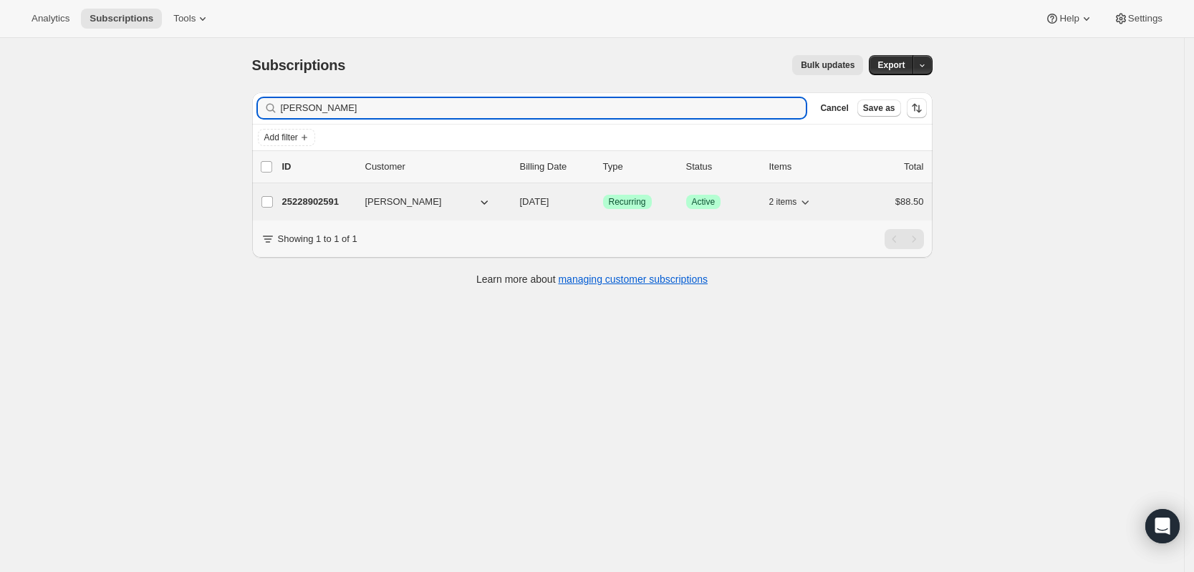
type input "[PERSON_NAME]"
click at [333, 198] on p "25228902591" at bounding box center [318, 202] width 72 height 14
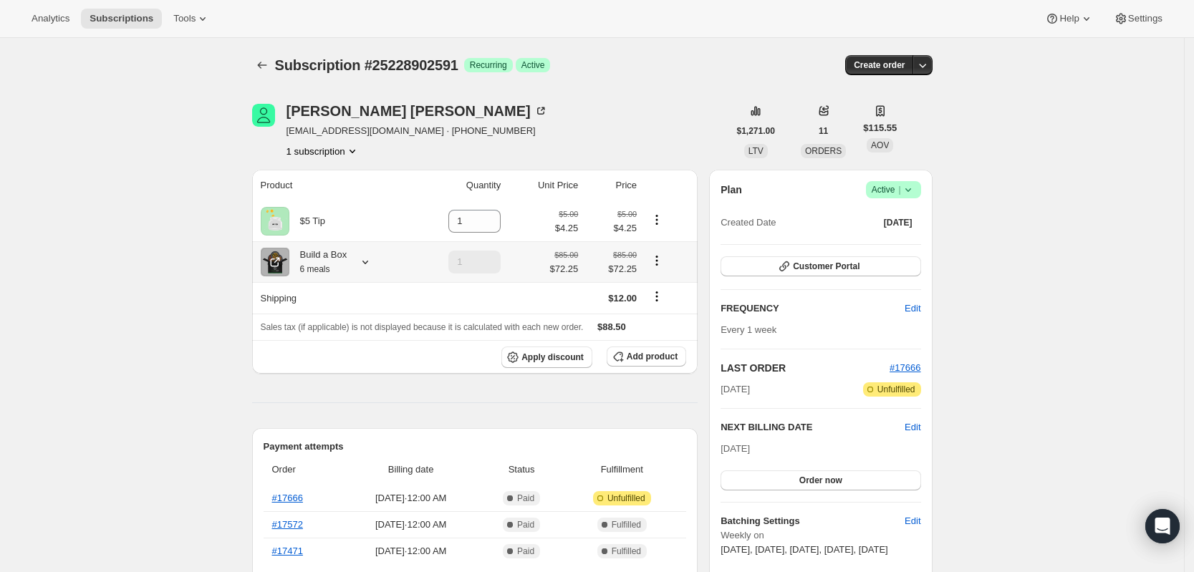
click at [370, 260] on icon at bounding box center [365, 262] width 14 height 14
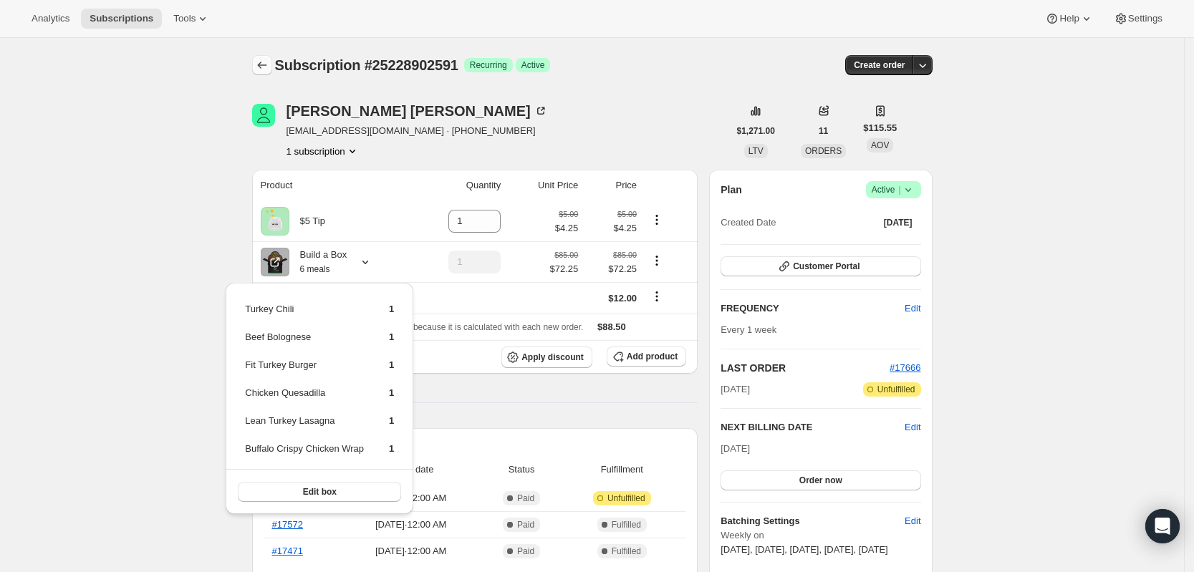
click at [272, 64] on button "Subscriptions" at bounding box center [262, 65] width 20 height 20
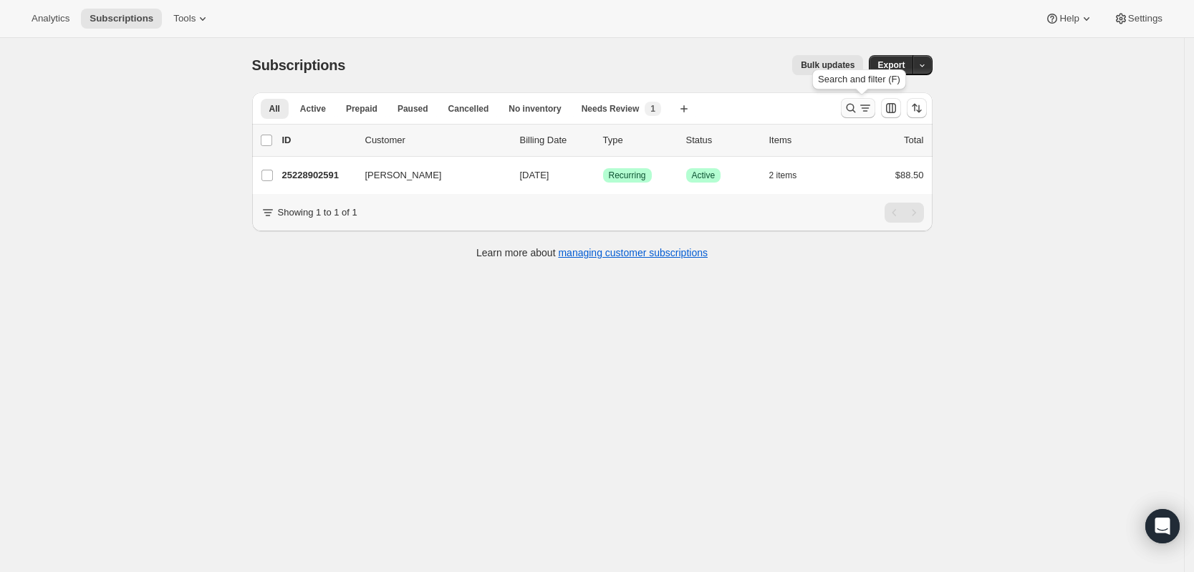
click at [857, 111] on icon "Search and filter results" at bounding box center [851, 108] width 14 height 14
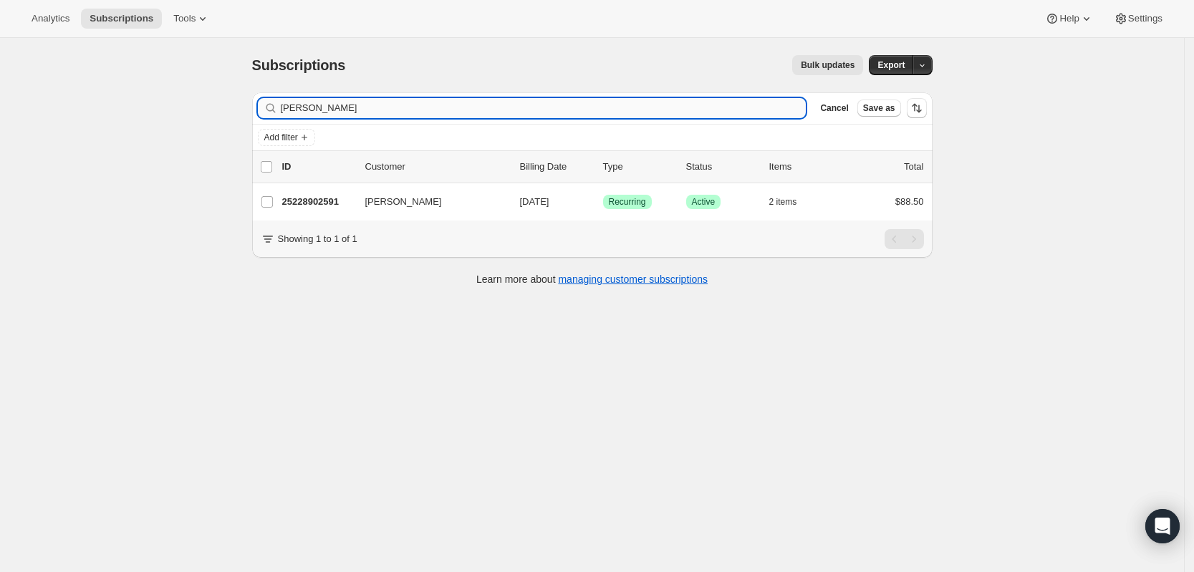
click at [683, 111] on input "[PERSON_NAME]" at bounding box center [544, 108] width 526 height 20
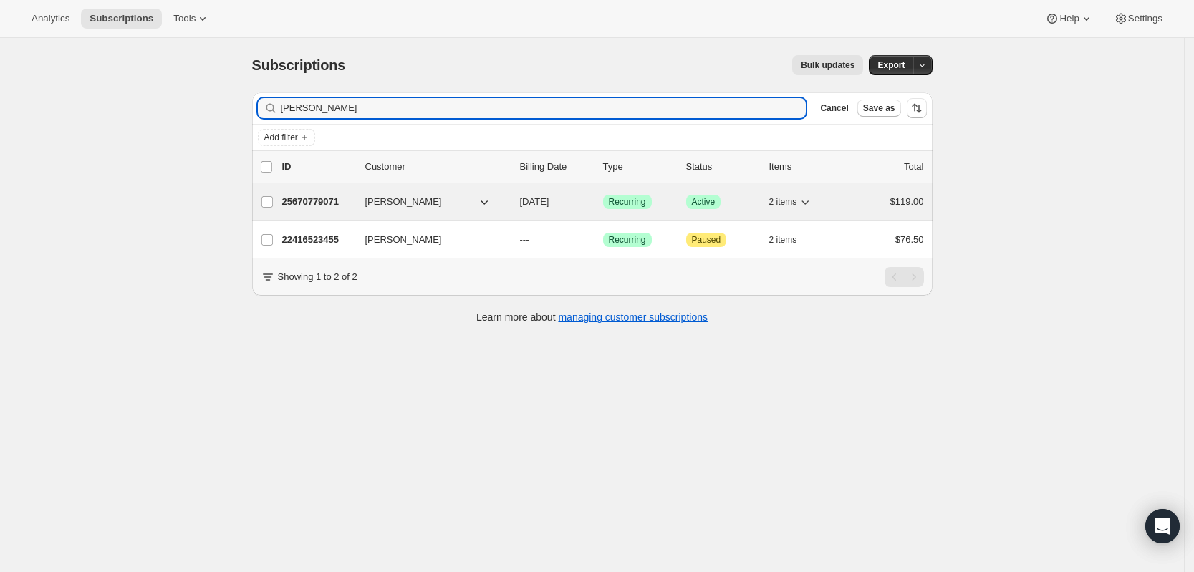
type input "[PERSON_NAME]"
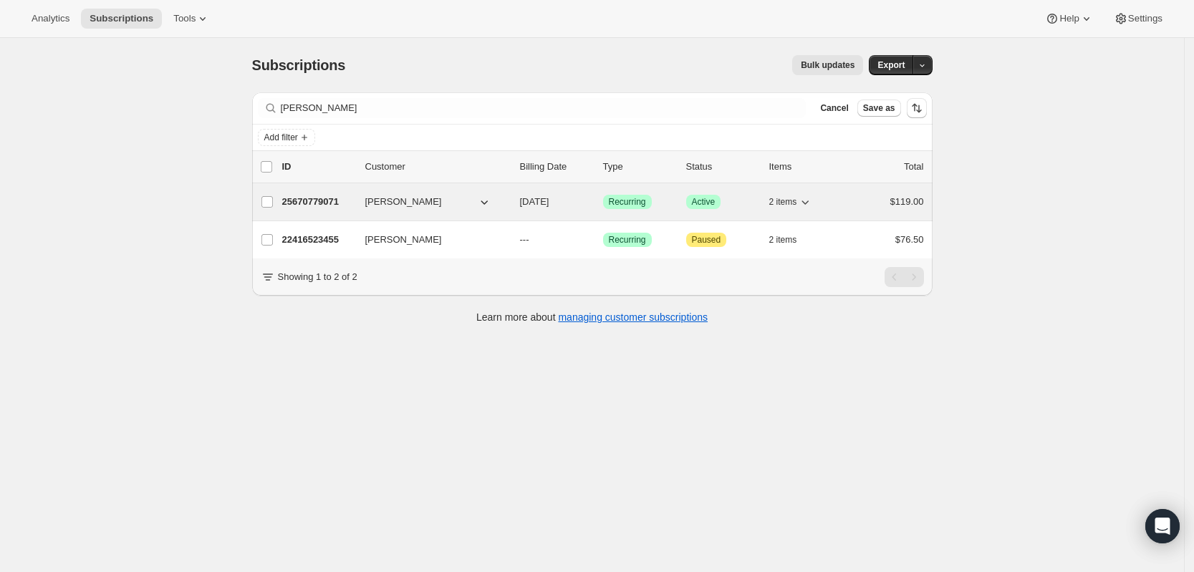
click at [332, 202] on p "25670779071" at bounding box center [318, 202] width 72 height 14
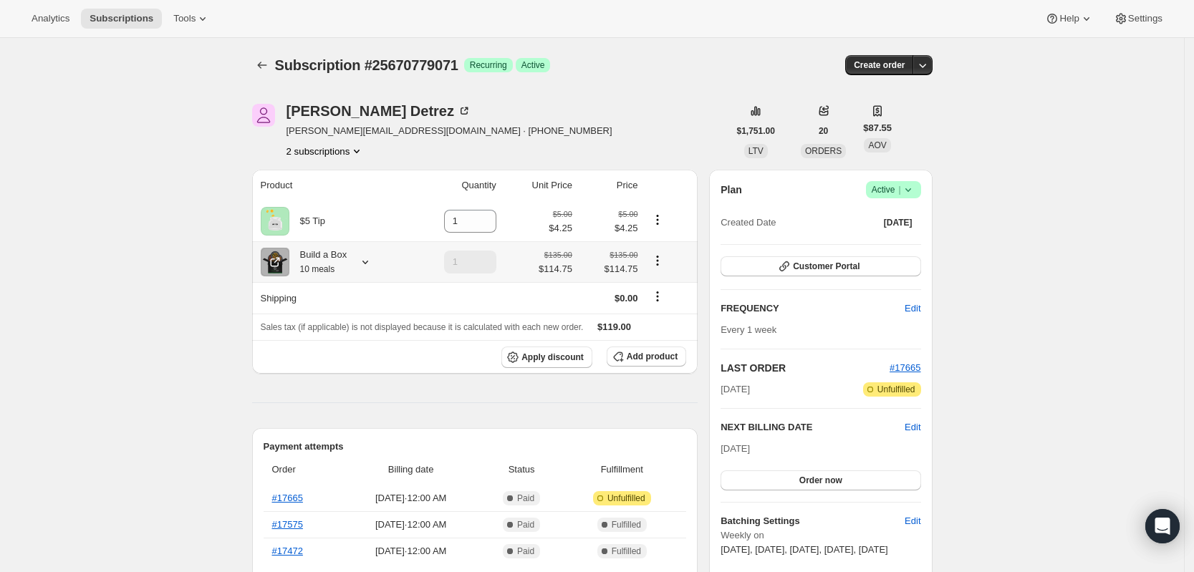
click at [373, 260] on icon at bounding box center [365, 262] width 14 height 14
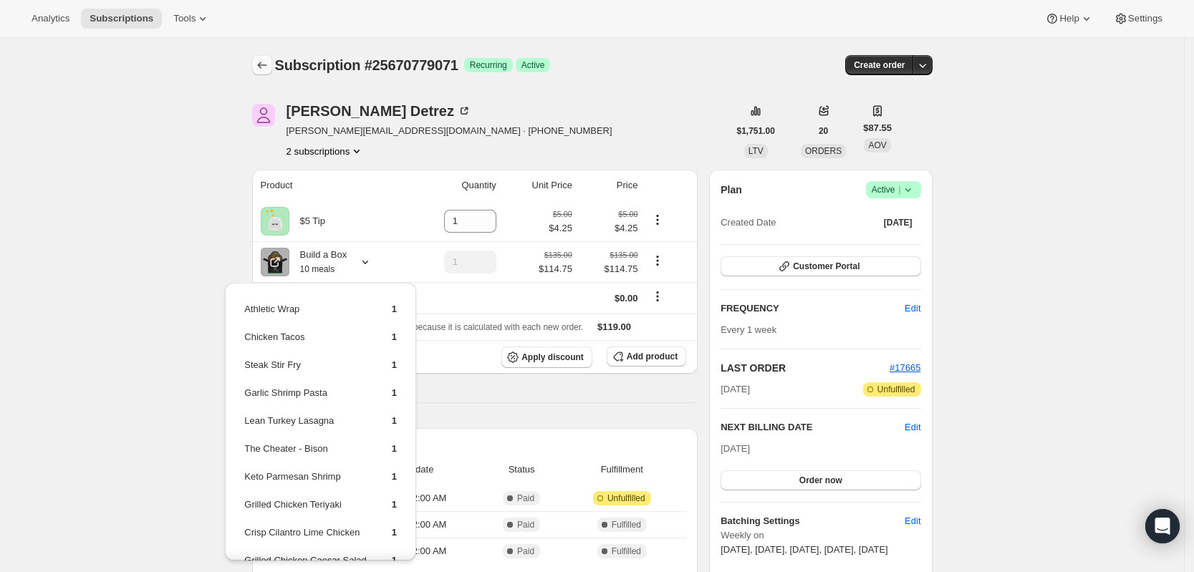
click at [267, 69] on icon "Subscriptions" at bounding box center [262, 65] width 14 height 14
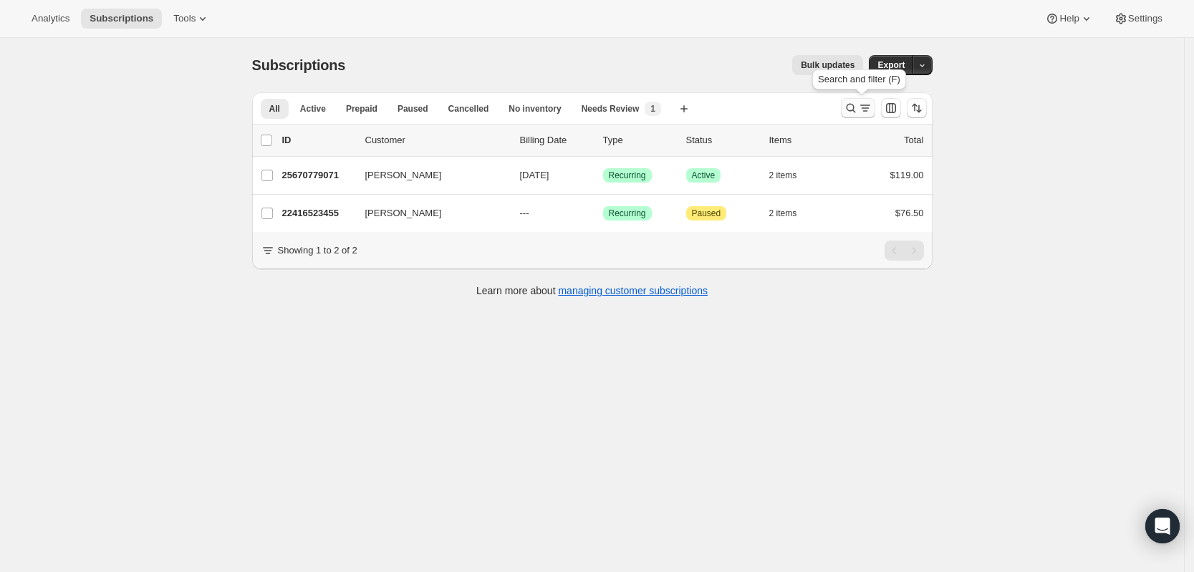
click at [873, 116] on button "Search and filter results" at bounding box center [858, 108] width 34 height 20
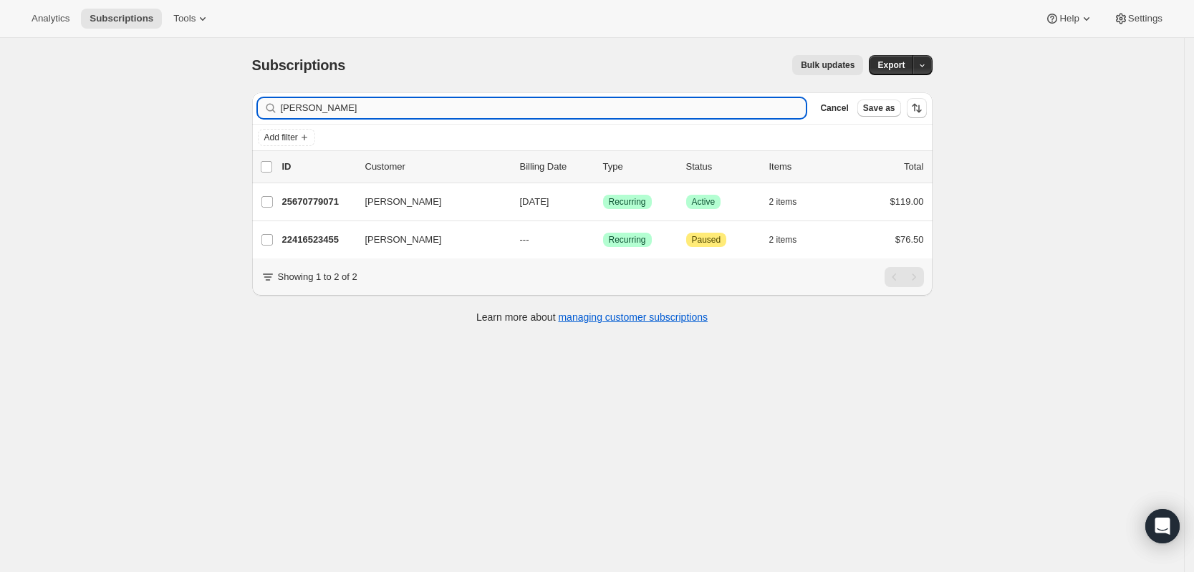
click at [688, 115] on input "[PERSON_NAME]" at bounding box center [544, 108] width 526 height 20
type input "[PERSON_NAME]"
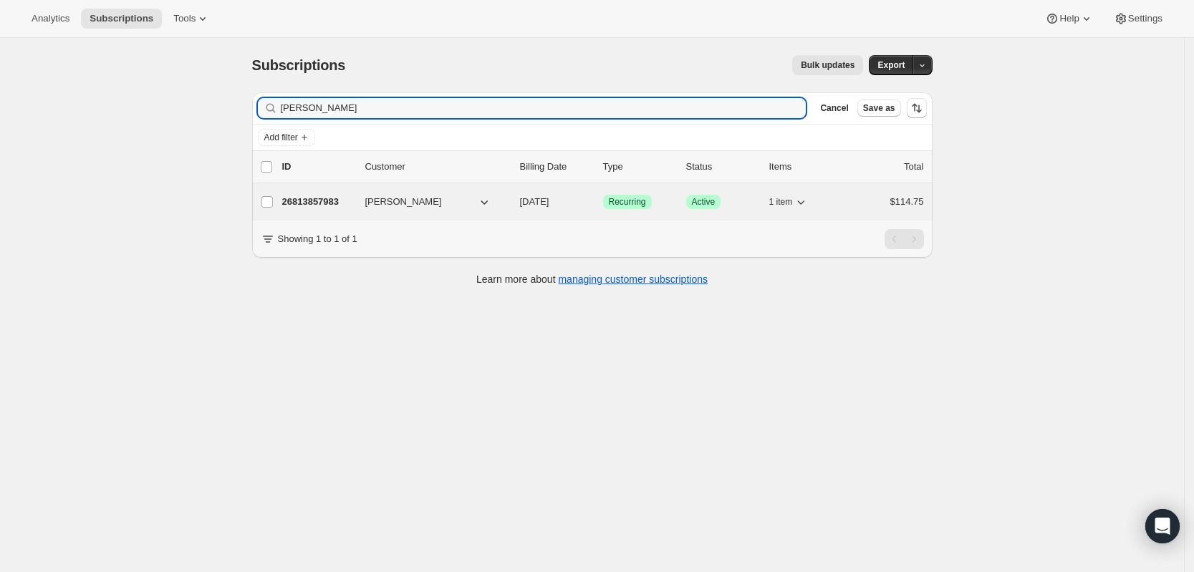
click at [329, 206] on p "26813857983" at bounding box center [318, 202] width 72 height 14
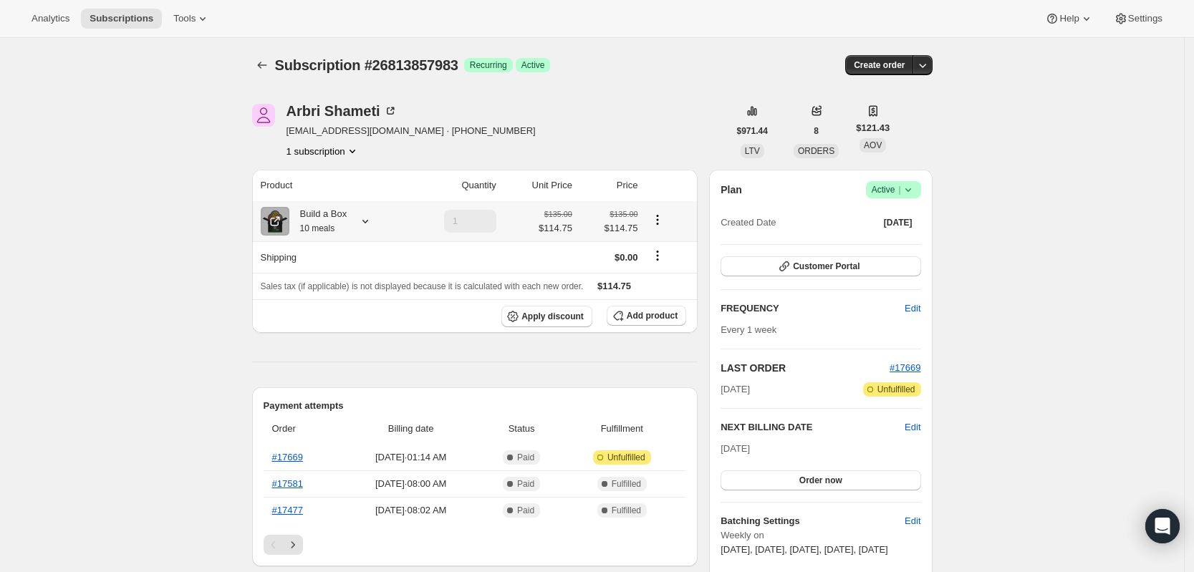
click at [368, 219] on icon at bounding box center [365, 221] width 14 height 14
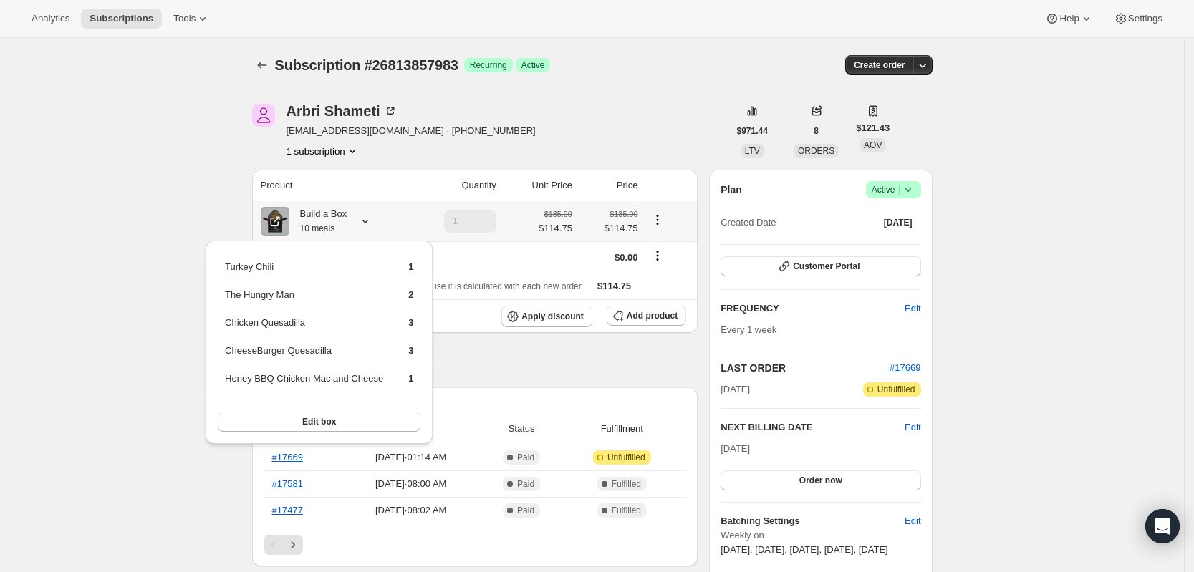
scroll to position [179, 0]
